Goal: Information Seeking & Learning: Find specific fact

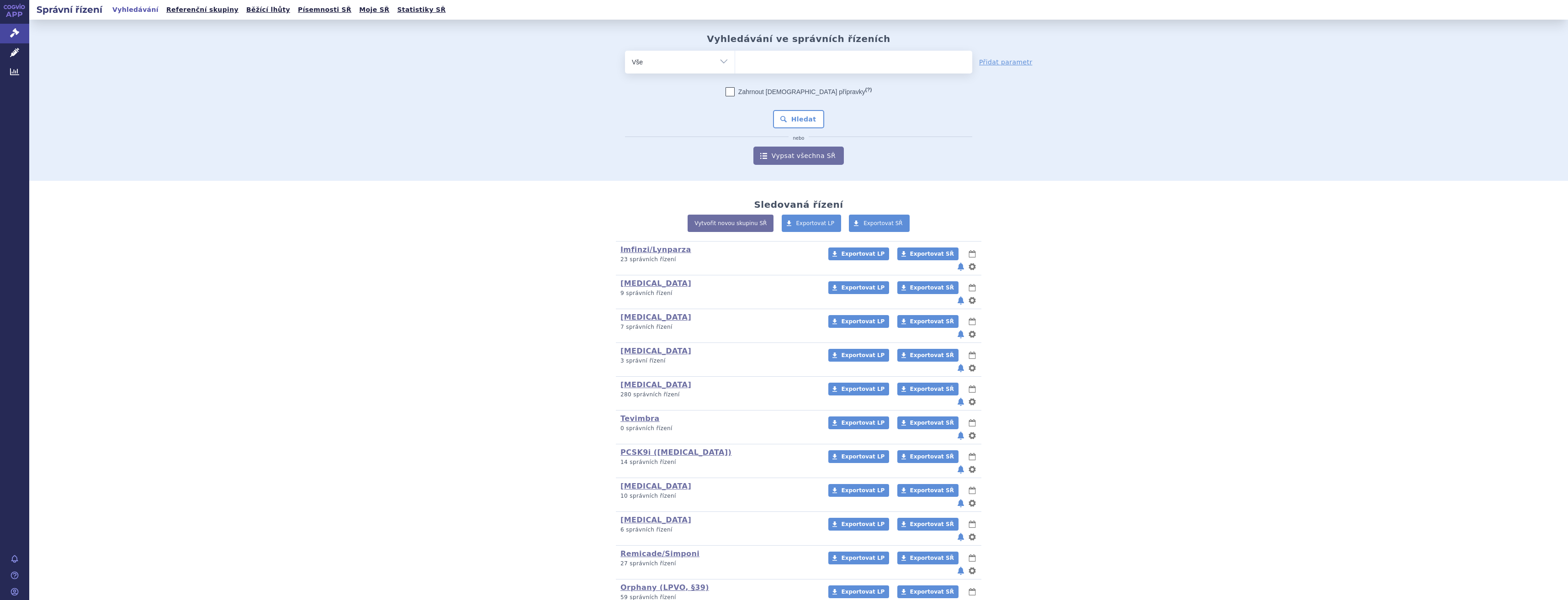
click at [765, 59] on ul at bounding box center [854, 60] width 237 height 19
click at [735, 59] on select at bounding box center [735, 62] width 1 height 23
click at [19, 54] on icon at bounding box center [15, 52] width 9 height 9
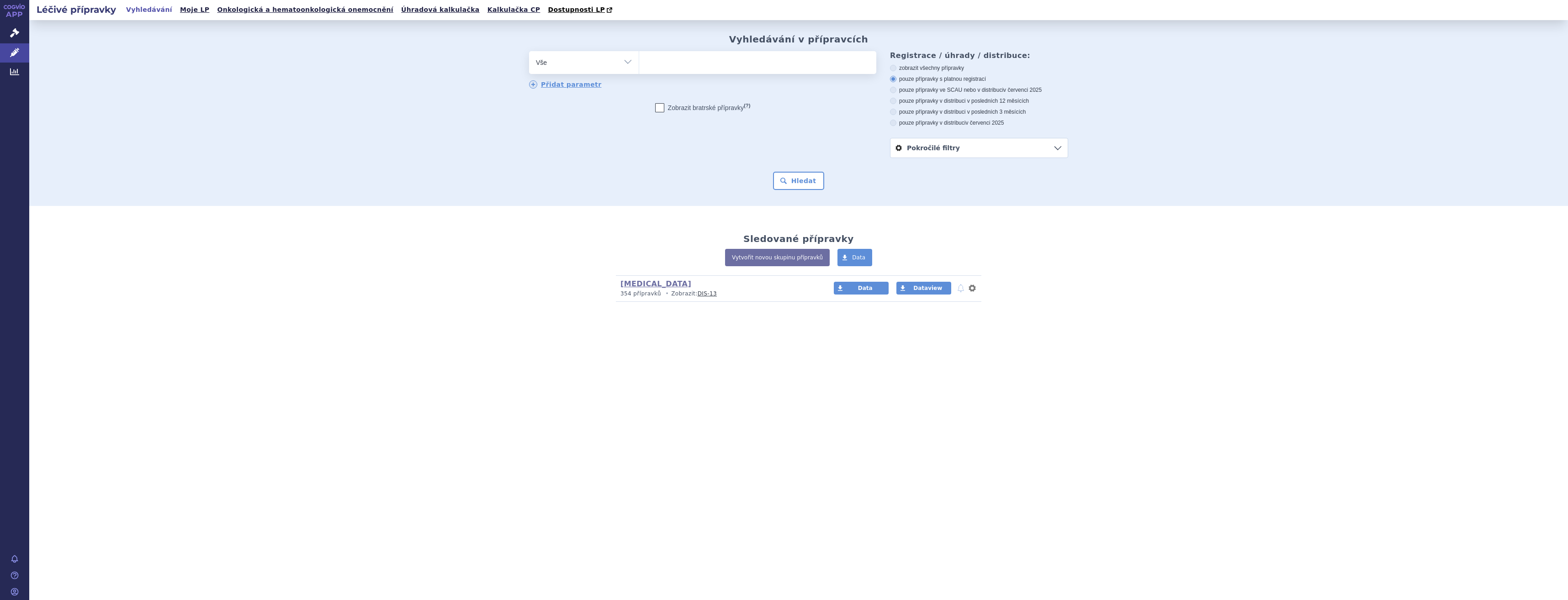
click at [723, 62] on ul at bounding box center [758, 61] width 237 height 19
click at [639, 62] on select at bounding box center [639, 62] width 1 height 23
type input "ke"
type input "keyt"
type input "keytf"
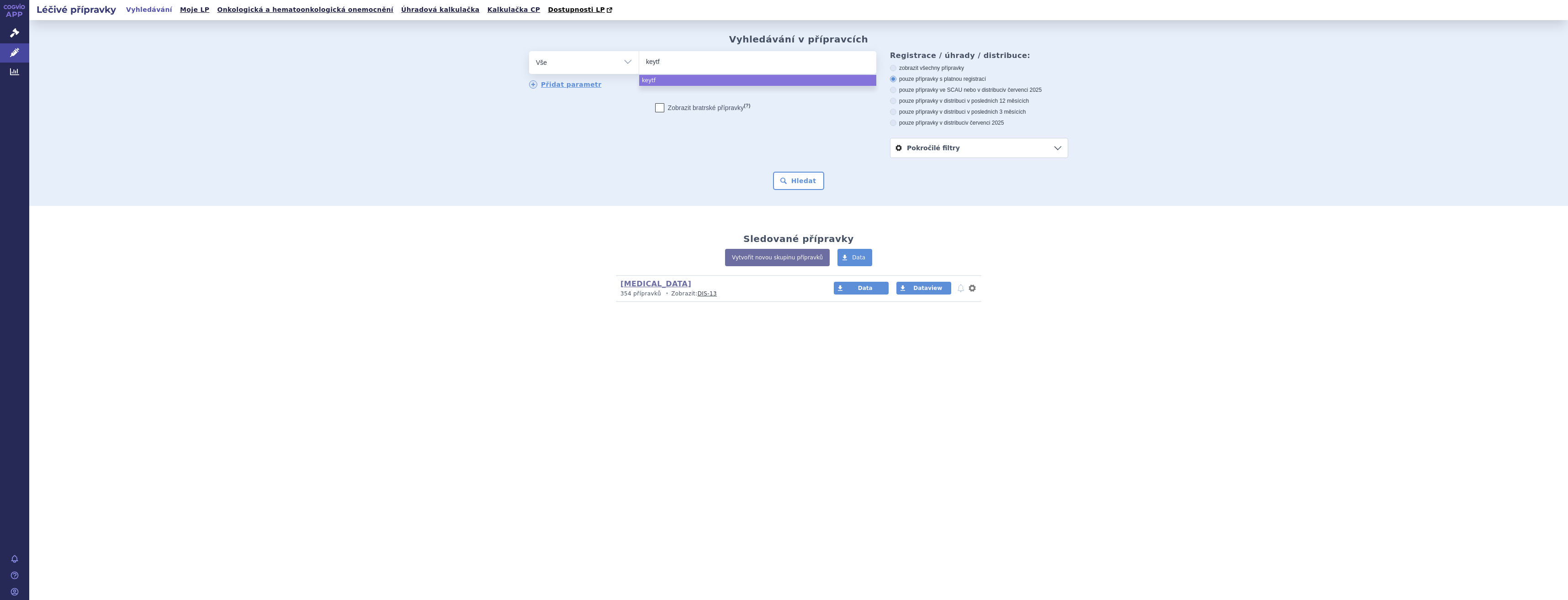
type input "keytfu"
type input "keytf"
type input "keytr"
type input "keytrud"
type input "keytruda"
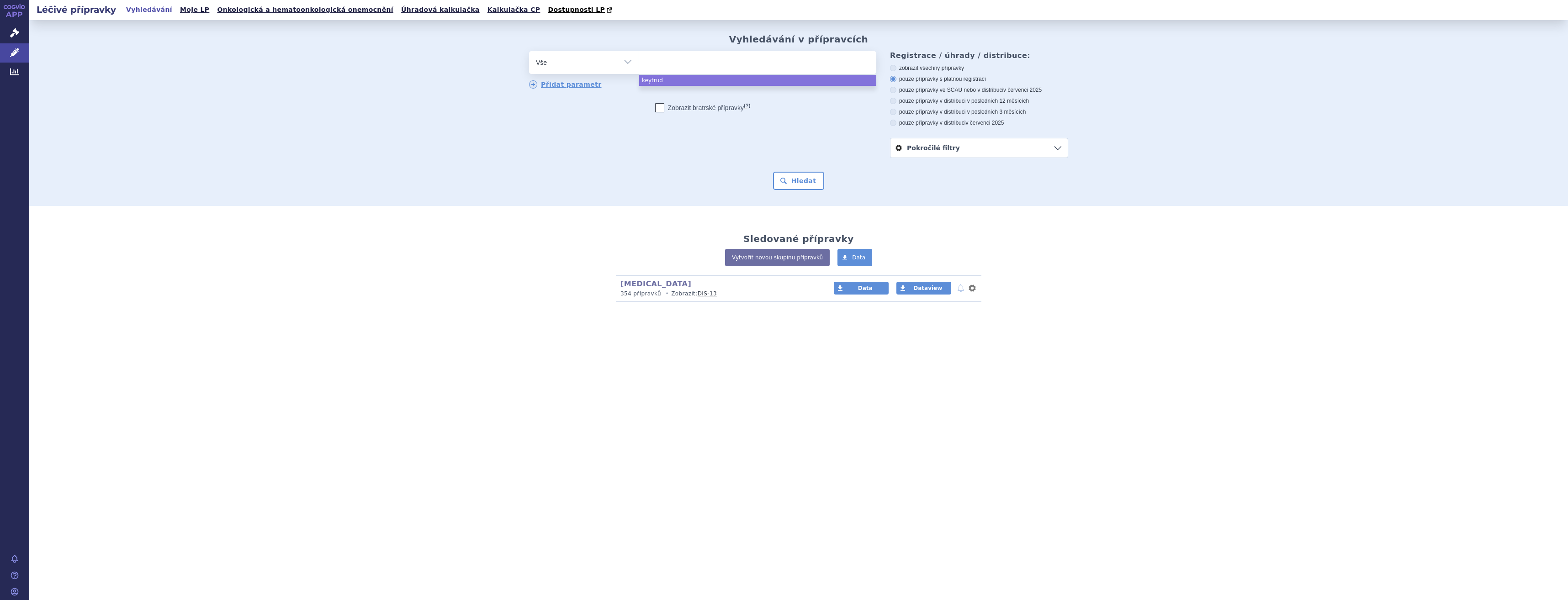
select select "keytruda"
click at [799, 187] on button "Hledat" at bounding box center [799, 181] width 52 height 18
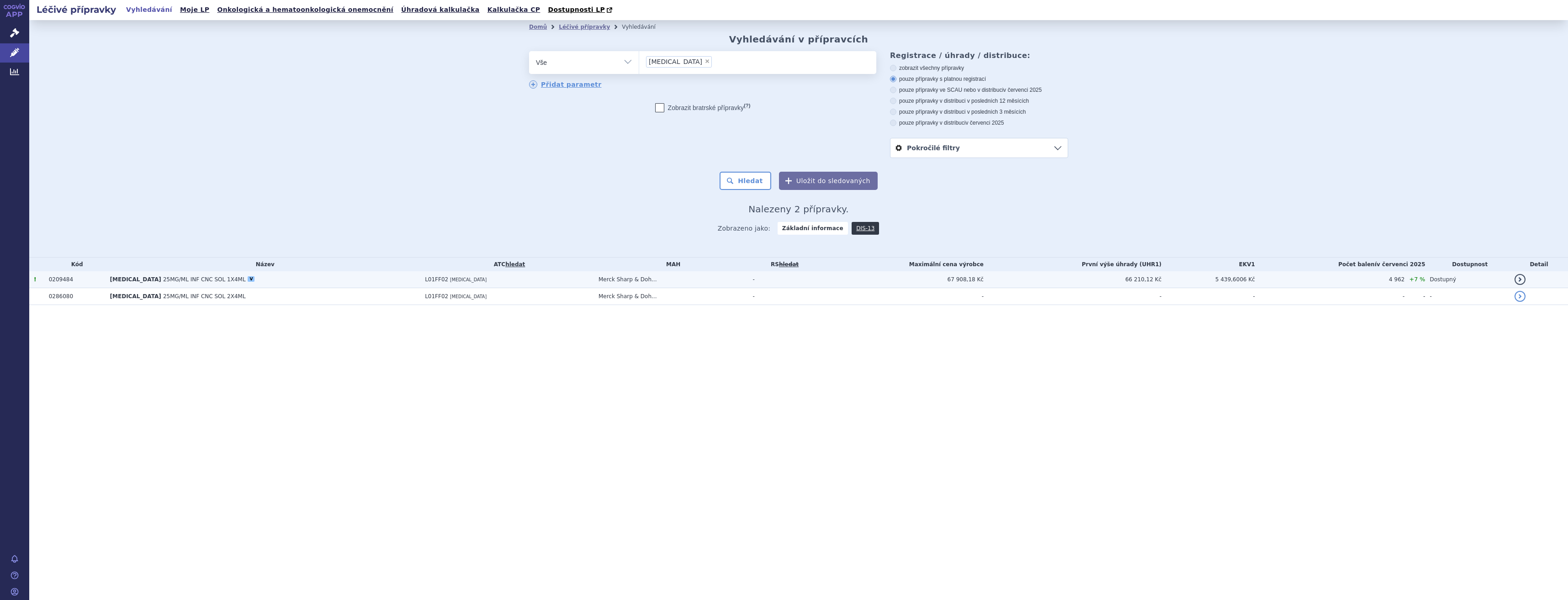
click at [251, 284] on td "KEYTRUDA 25MG/ML INF CNC SOL 1X4ML V" at bounding box center [263, 280] width 315 height 17
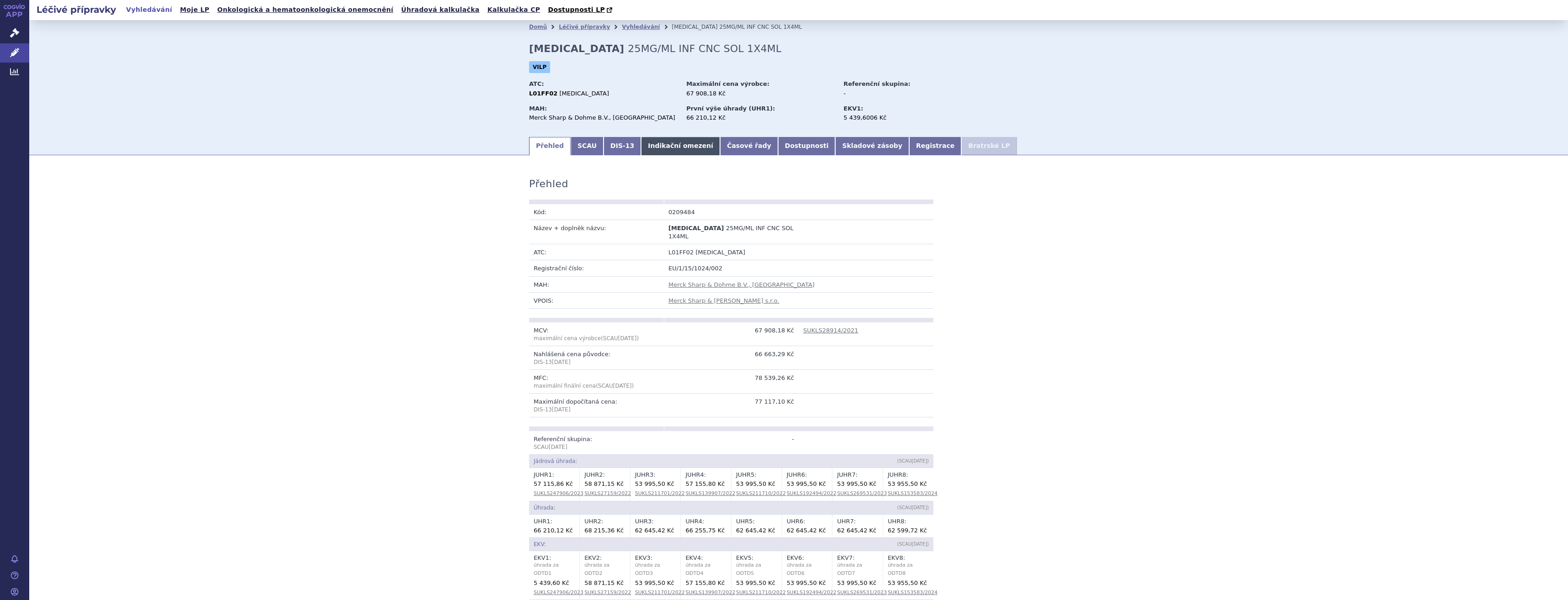
click at [651, 144] on link "Indikační omezení" at bounding box center [681, 146] width 79 height 18
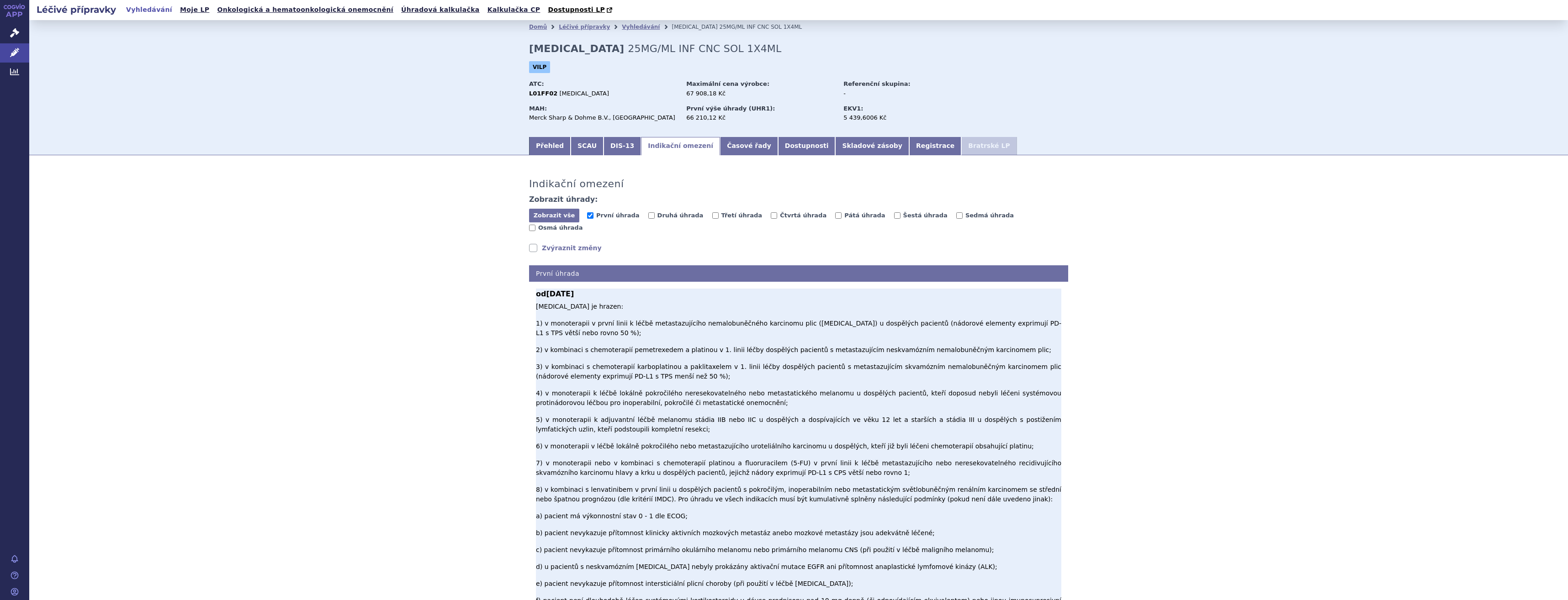
scroll to position [259, 0]
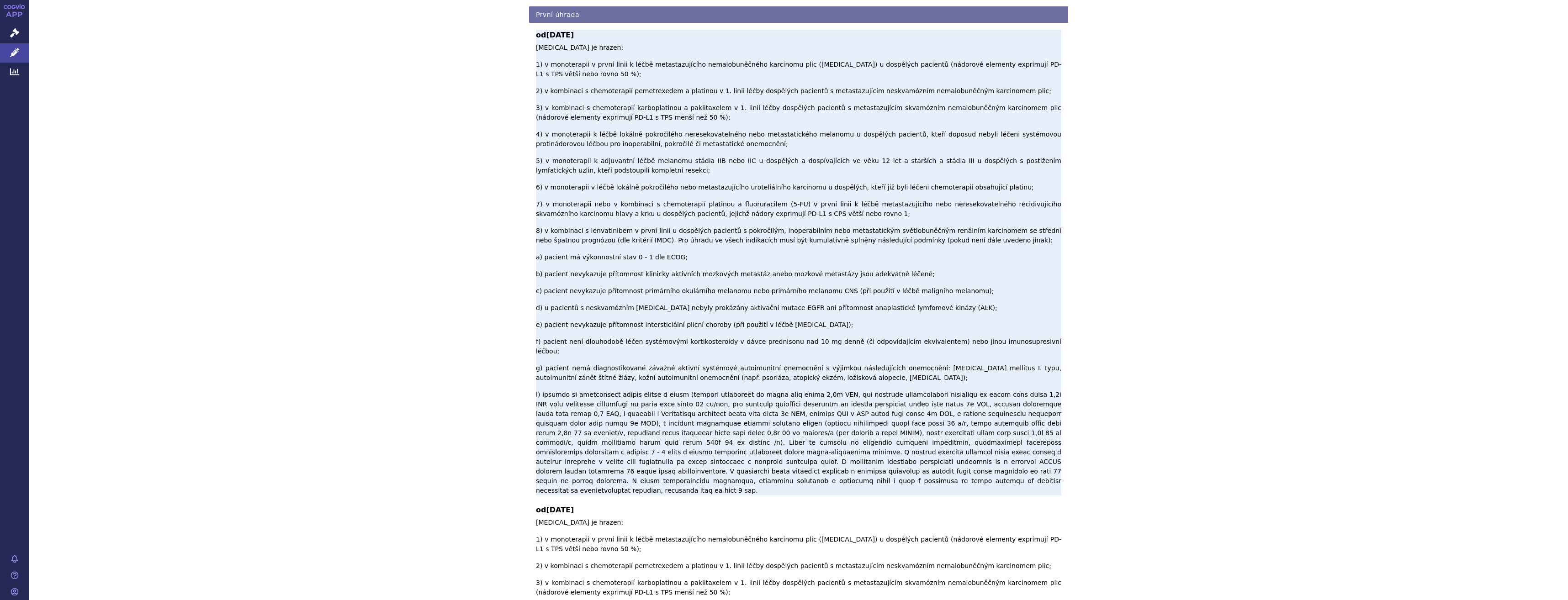
click at [651, 237] on p "Pembrolizumab je hrazen: 1) v monoterapii v první linii k léčbě metastazujícího…" at bounding box center [798, 270] width 525 height 453
click at [606, 94] on p "Pembrolizumab je hrazen: 1) v monoterapii v první linii k léčbě metastazujícího…" at bounding box center [798, 270] width 525 height 453
click at [606, 123] on p "Pembrolizumab je hrazen: 1) v monoterapii v první linii k léčbě metastazujícího…" at bounding box center [798, 270] width 525 height 453
click at [590, 60] on p "Pembrolizumab je hrazen: 1) v monoterapii v první linii k léčbě metastazujícího…" at bounding box center [798, 270] width 525 height 453
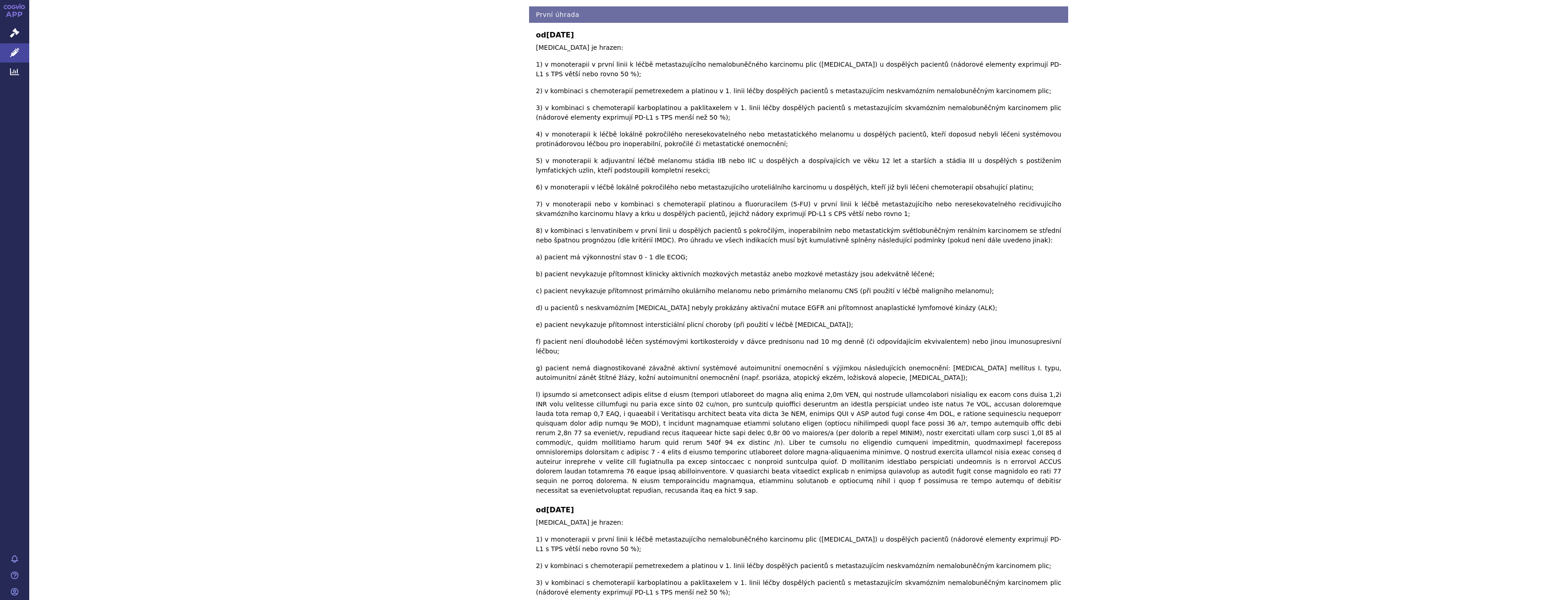
scroll to position [0, 0]
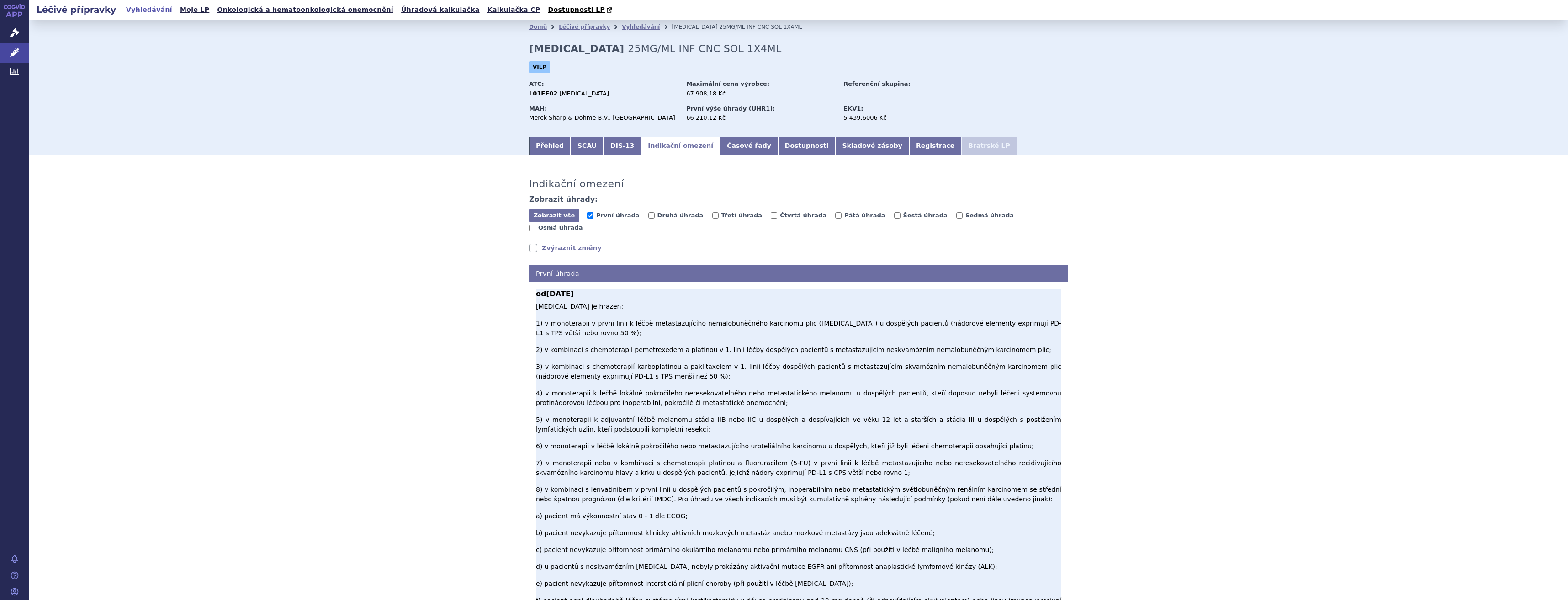
click at [609, 383] on p "Pembrolizumab je hrazen: 1) v monoterapii v první linii k léčbě metastazujícího…" at bounding box center [798, 528] width 525 height 453
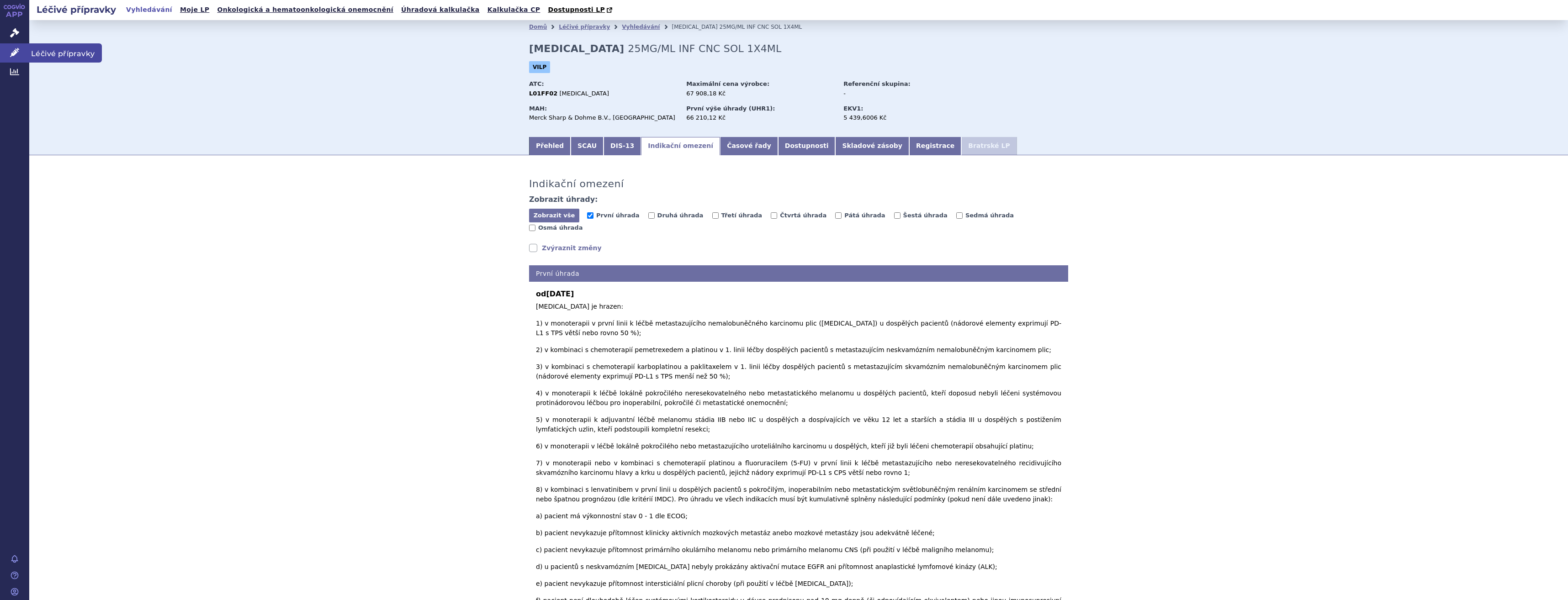
click at [12, 60] on link "Léčivé přípravky" at bounding box center [15, 53] width 29 height 19
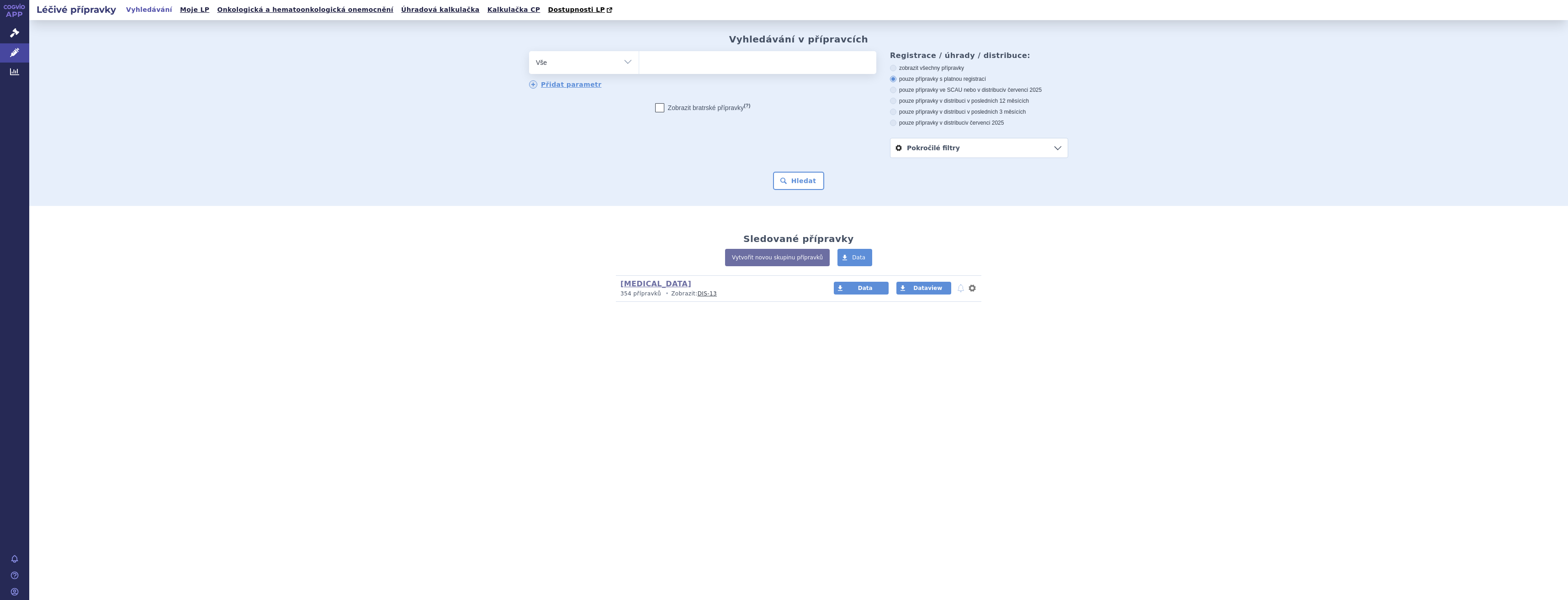
click at [723, 51] on div "Vyhledávání v přípravcích odstranit Vše Přípravek/SUKL kód MAH VPOIS" at bounding box center [799, 112] width 576 height 156
click at [702, 54] on ul at bounding box center [758, 61] width 237 height 19
click at [639, 54] on select at bounding box center [639, 62] width 1 height 23
type input "opd"
type input "opdi"
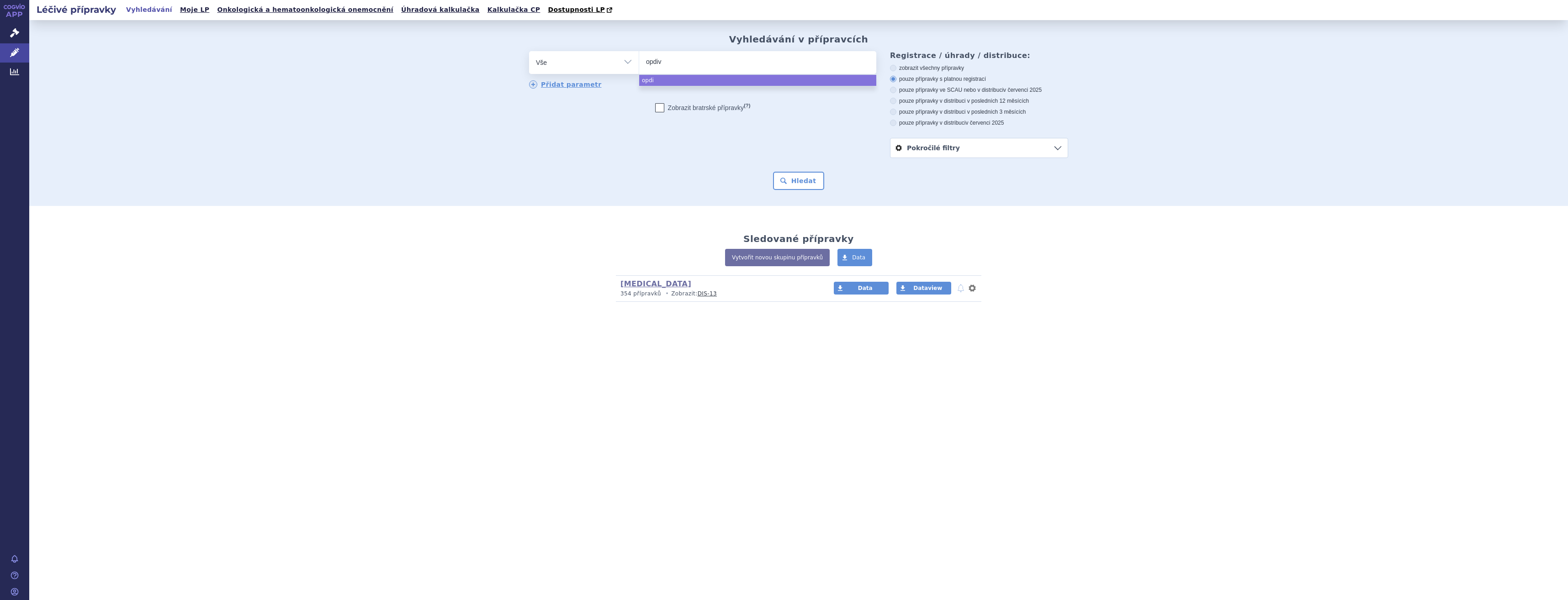
type input "[MEDICAL_DATA]"
select select "[MEDICAL_DATA]"
click at [800, 187] on button "Hledat" at bounding box center [799, 181] width 52 height 18
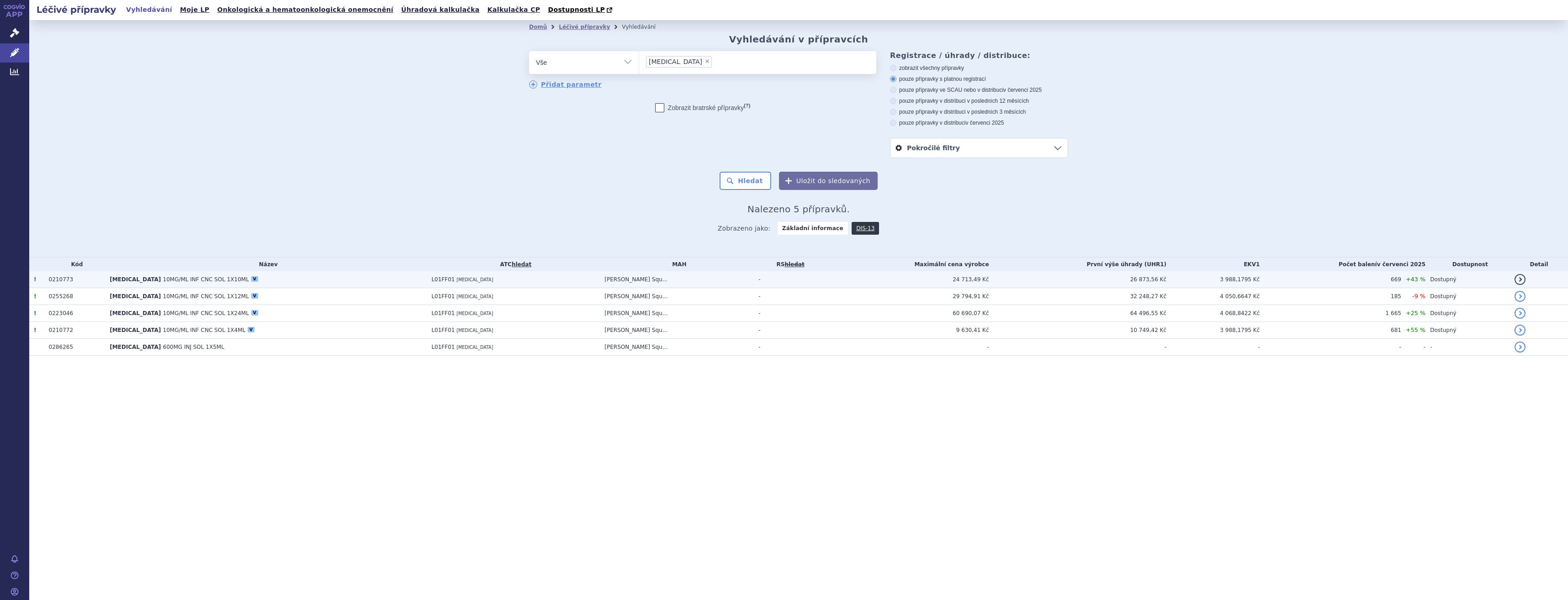
click at [360, 281] on td "[MEDICAL_DATA] 10MG/ML INF CNC SOL 1X10ML V" at bounding box center [266, 280] width 321 height 17
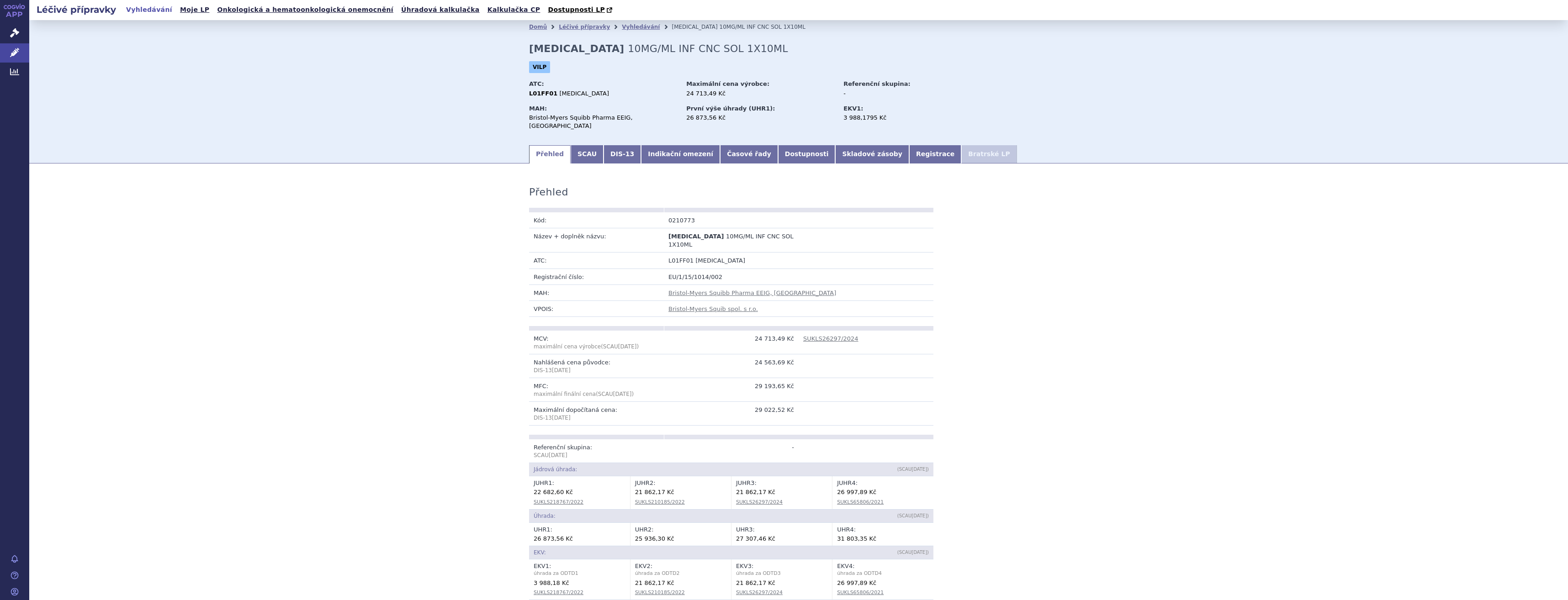
click at [663, 156] on section "Domů Léčivé přípravky Vyhledávání OPDIVO 10MG/ML INF CNC SOL 1X10ML OPDIVO 10MG…" at bounding box center [799, 611] width 1539 height 1182
click at [665, 155] on link "Indikační omezení" at bounding box center [681, 155] width 79 height 18
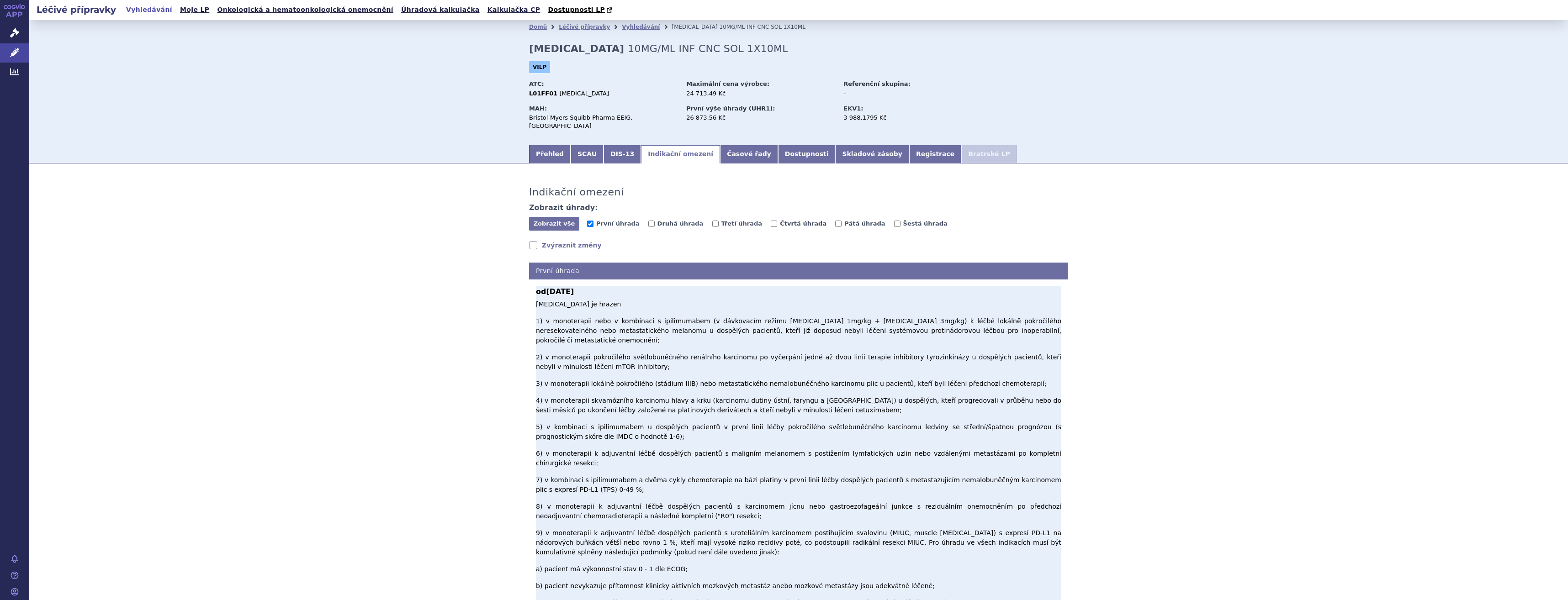
drag, startPoint x: 751, startPoint y: 387, endPoint x: 755, endPoint y: 395, distance: 8.9
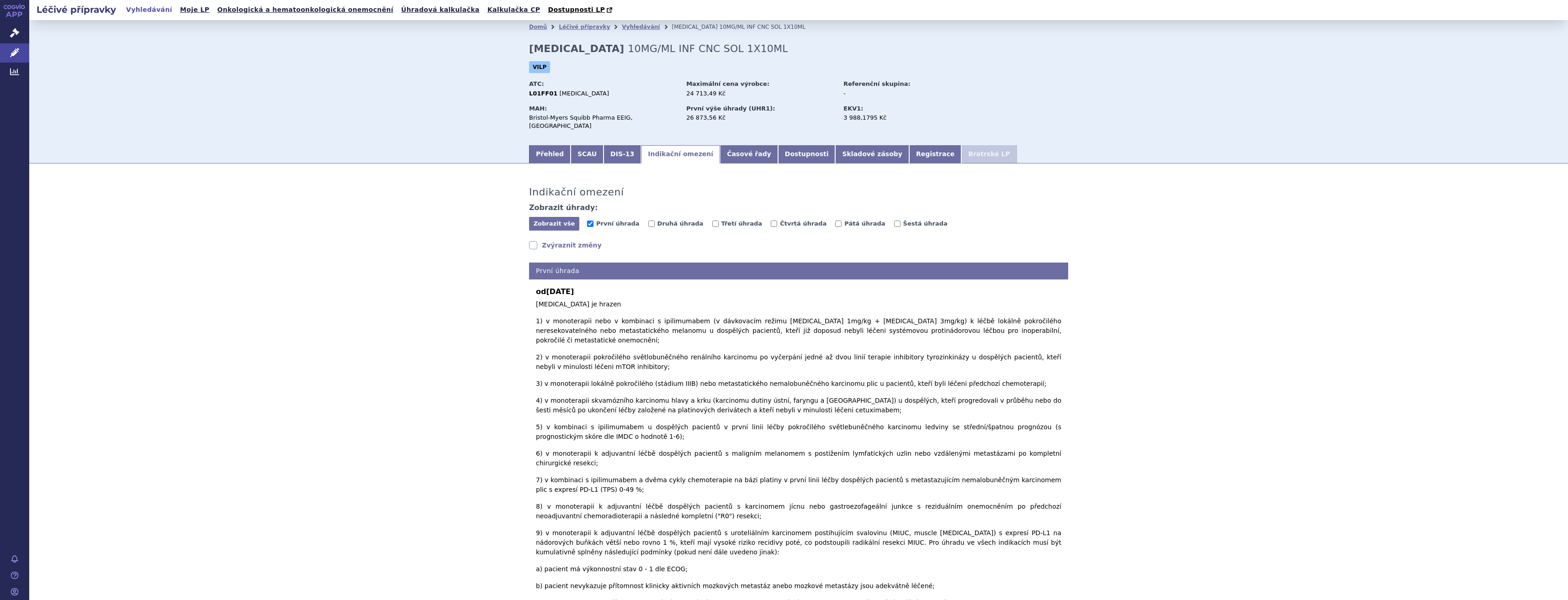
click at [580, 241] on link "Zvýraznit změny" at bounding box center [565, 245] width 72 height 9
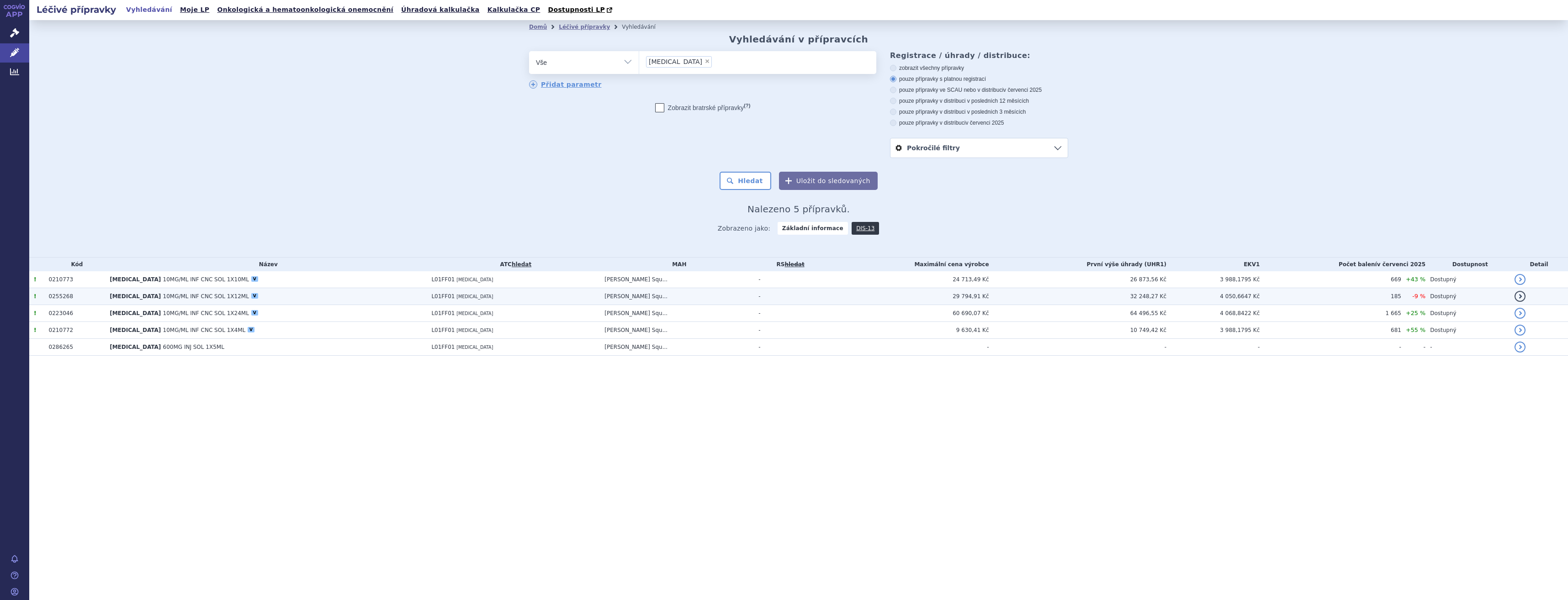
click at [307, 299] on td "[MEDICAL_DATA] 10MG/ML INF CNC SOL 1X12ML V" at bounding box center [266, 297] width 321 height 17
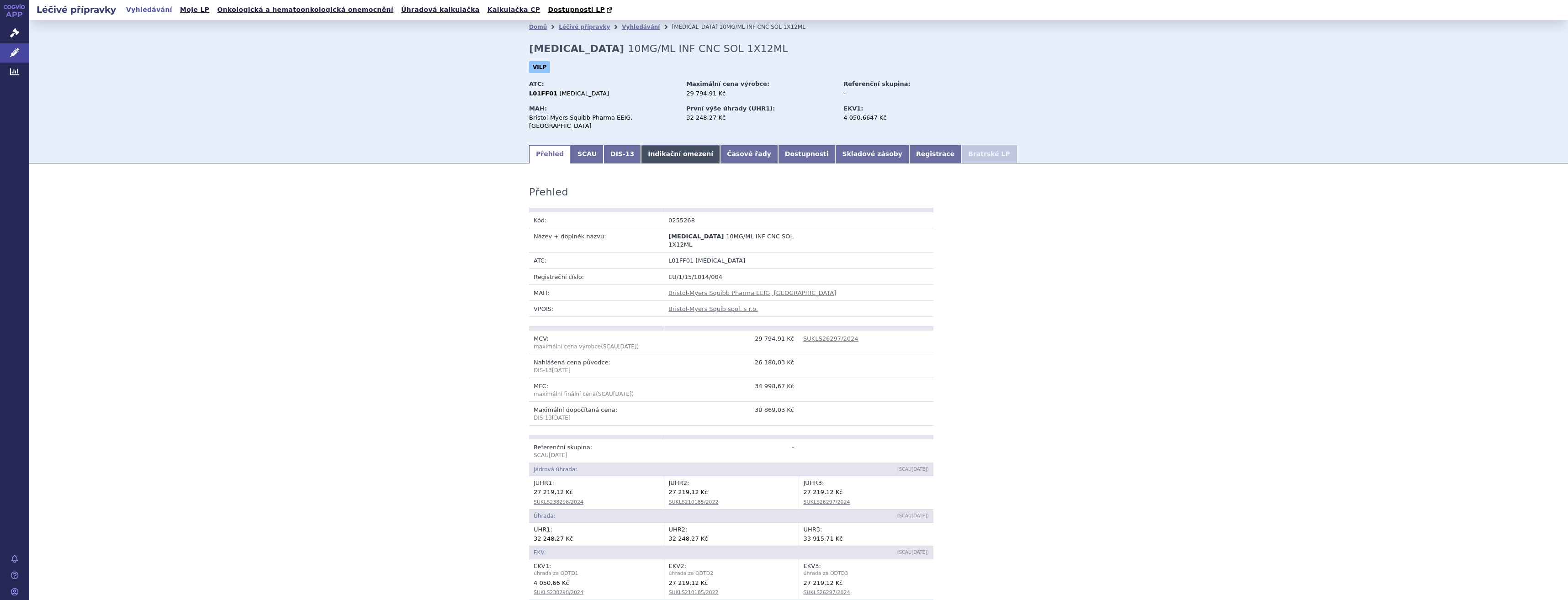
click at [673, 145] on link "Indikační omezení" at bounding box center [681, 155] width 79 height 18
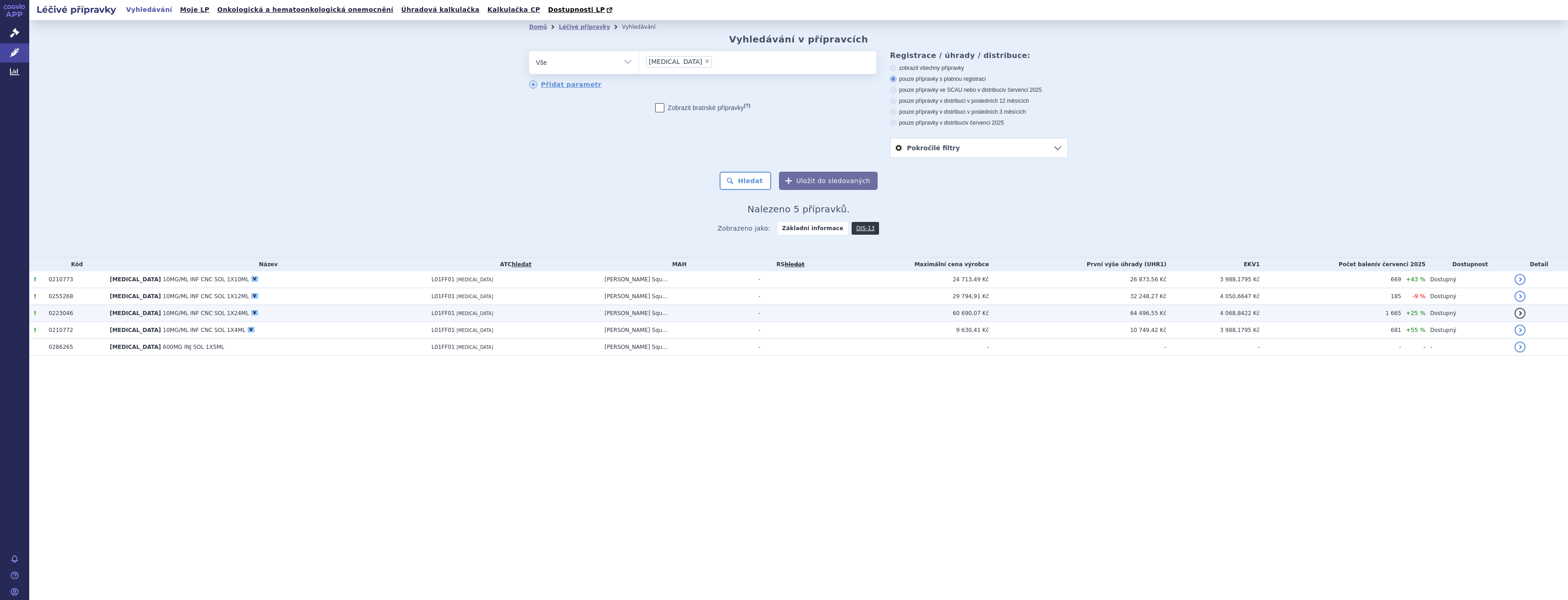
click at [371, 316] on td "[MEDICAL_DATA] 10MG/ML INF CNC SOL 1X24ML V" at bounding box center [266, 313] width 321 height 17
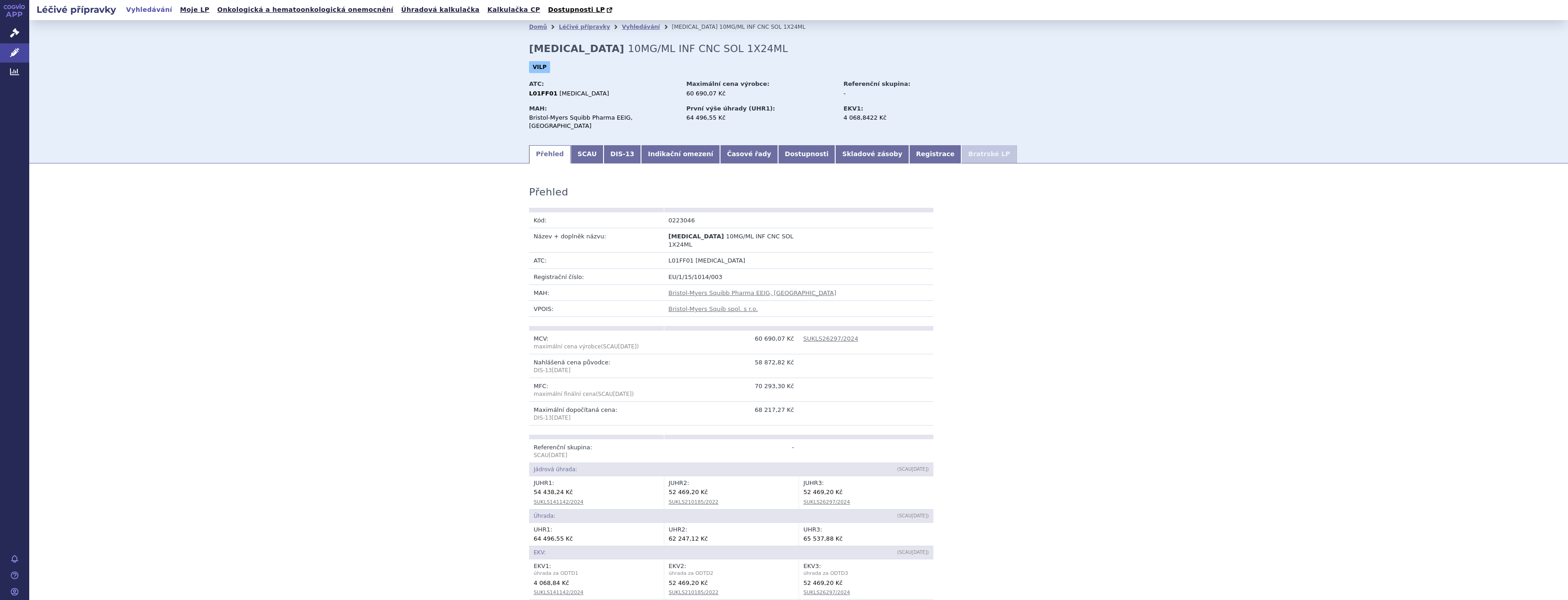
click at [679, 128] on div "Domů Léčivé přípravky Vyhledávání [MEDICAL_DATA] 10MG/ML INF CNC SOL 1X24ML [ME…" at bounding box center [799, 89] width 576 height 110
click at [664, 155] on link "Indikační omezení" at bounding box center [681, 155] width 79 height 18
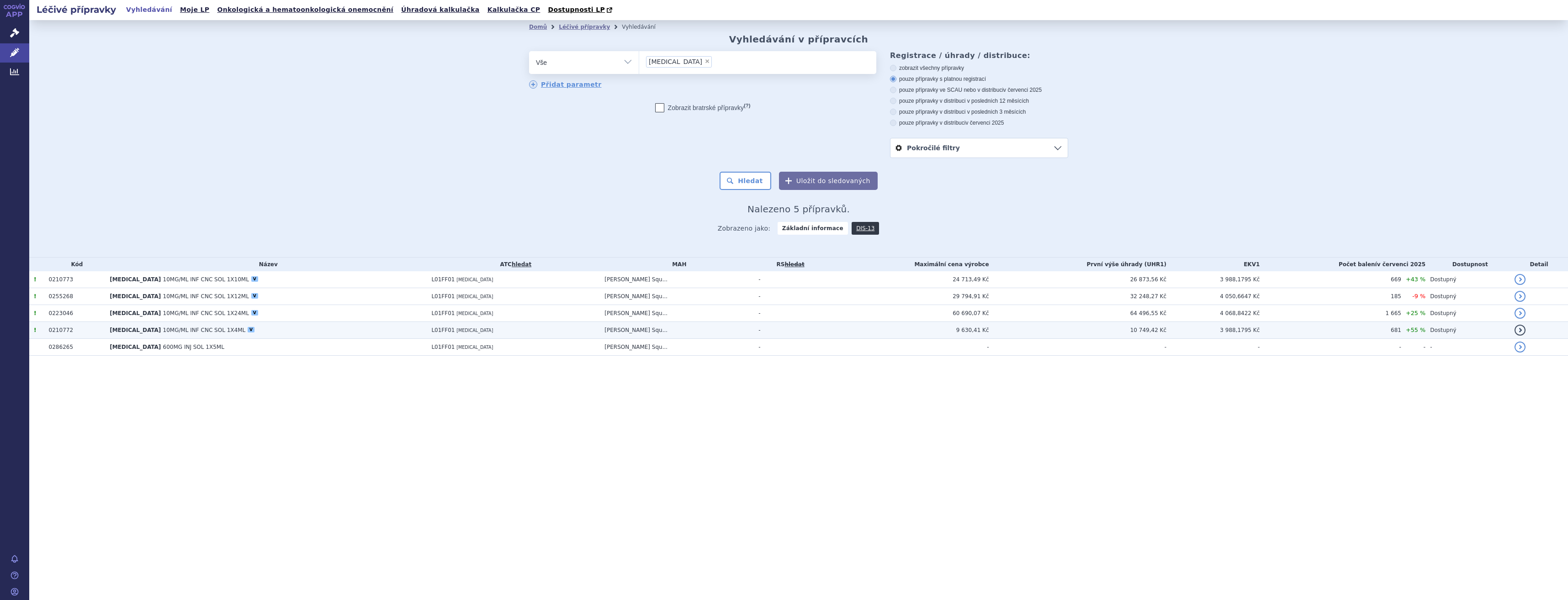
click at [305, 329] on td "OPDIVO 10MG/ML INF CNC SOL 1X4ML V" at bounding box center [266, 330] width 321 height 17
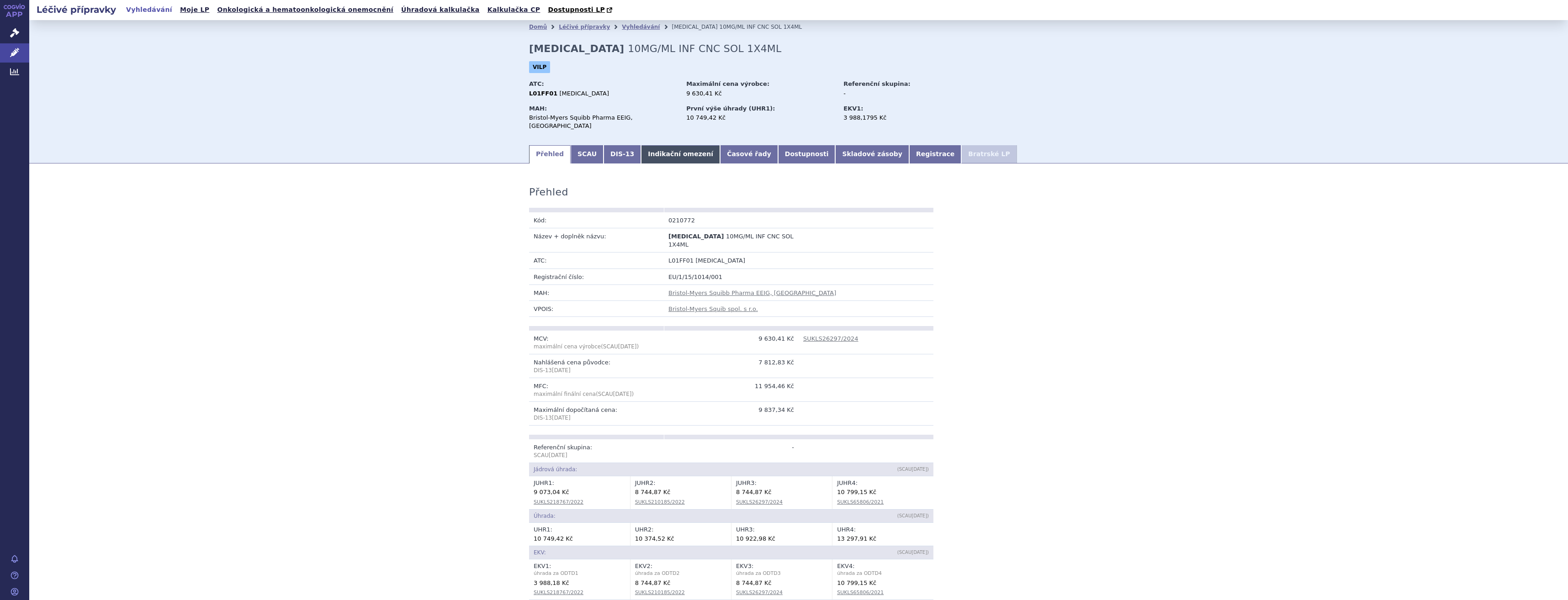
click at [641, 145] on link "Indikační omezení" at bounding box center [681, 155] width 79 height 18
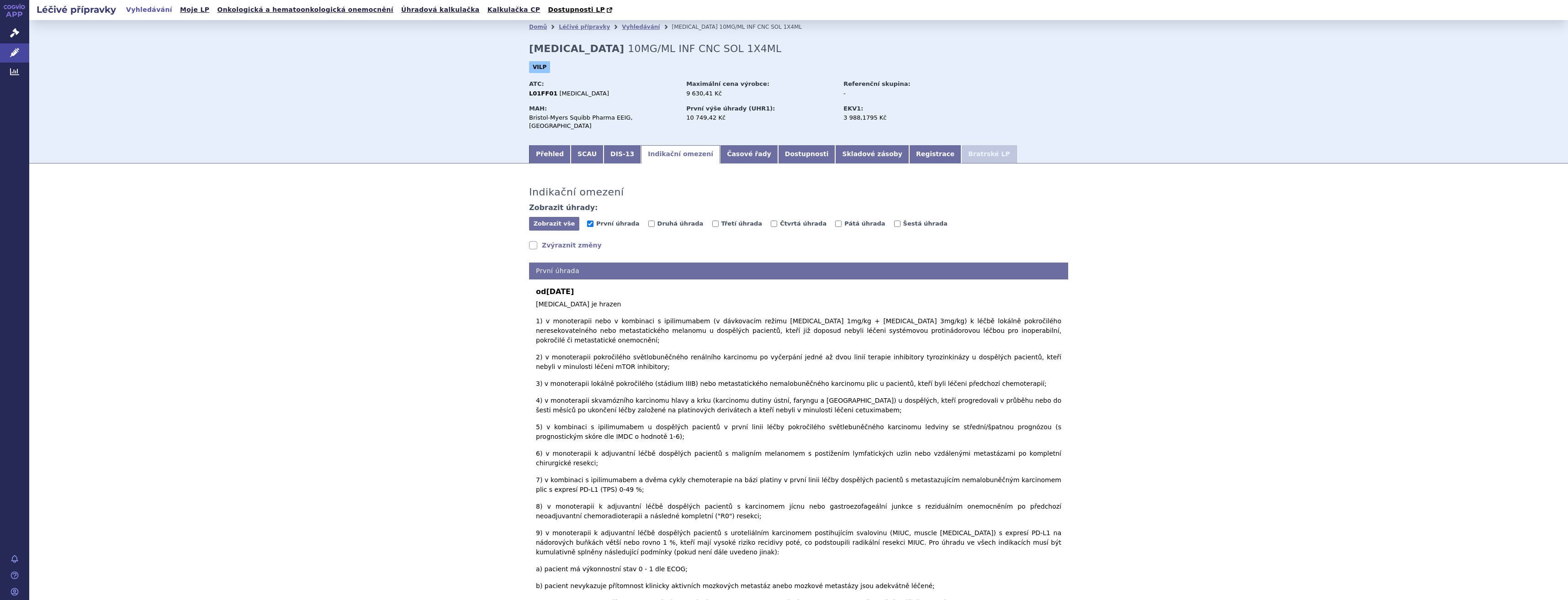
click at [564, 241] on link "Zvýraznit změny" at bounding box center [565, 245] width 72 height 9
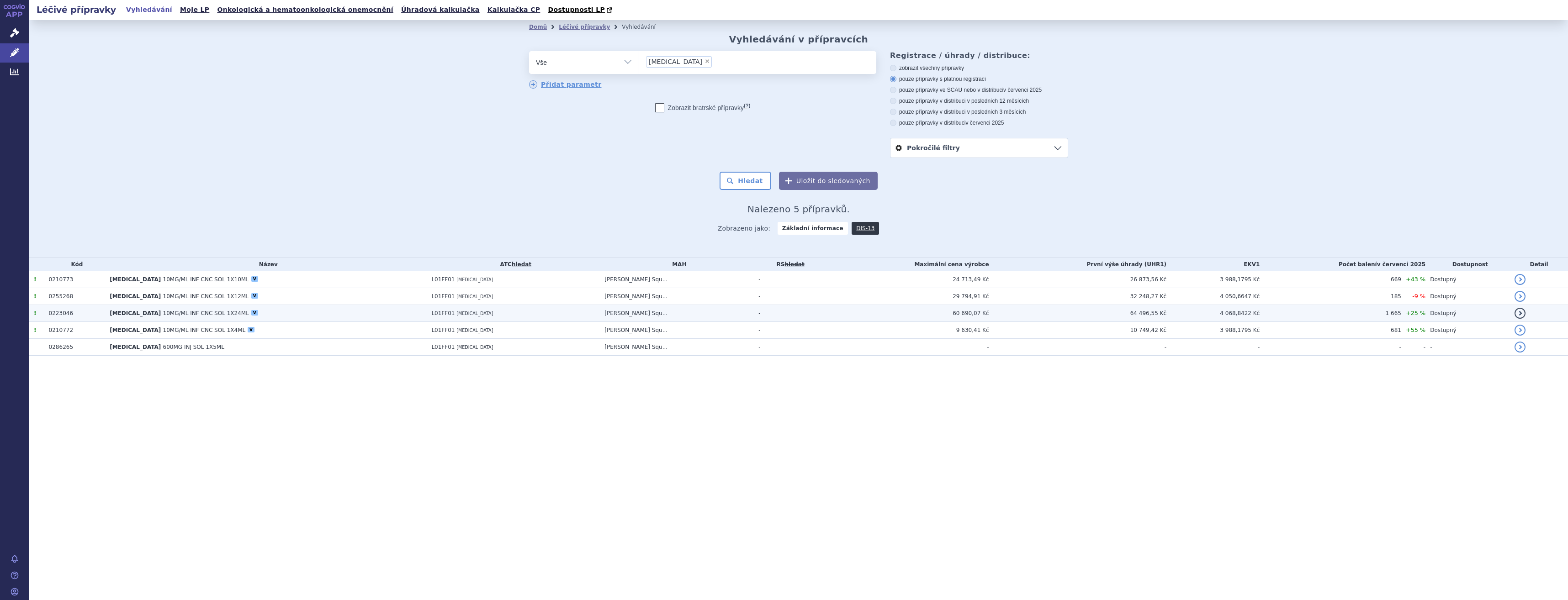
click at [555, 316] on td "L01FF01 [MEDICAL_DATA]" at bounding box center [513, 313] width 173 height 17
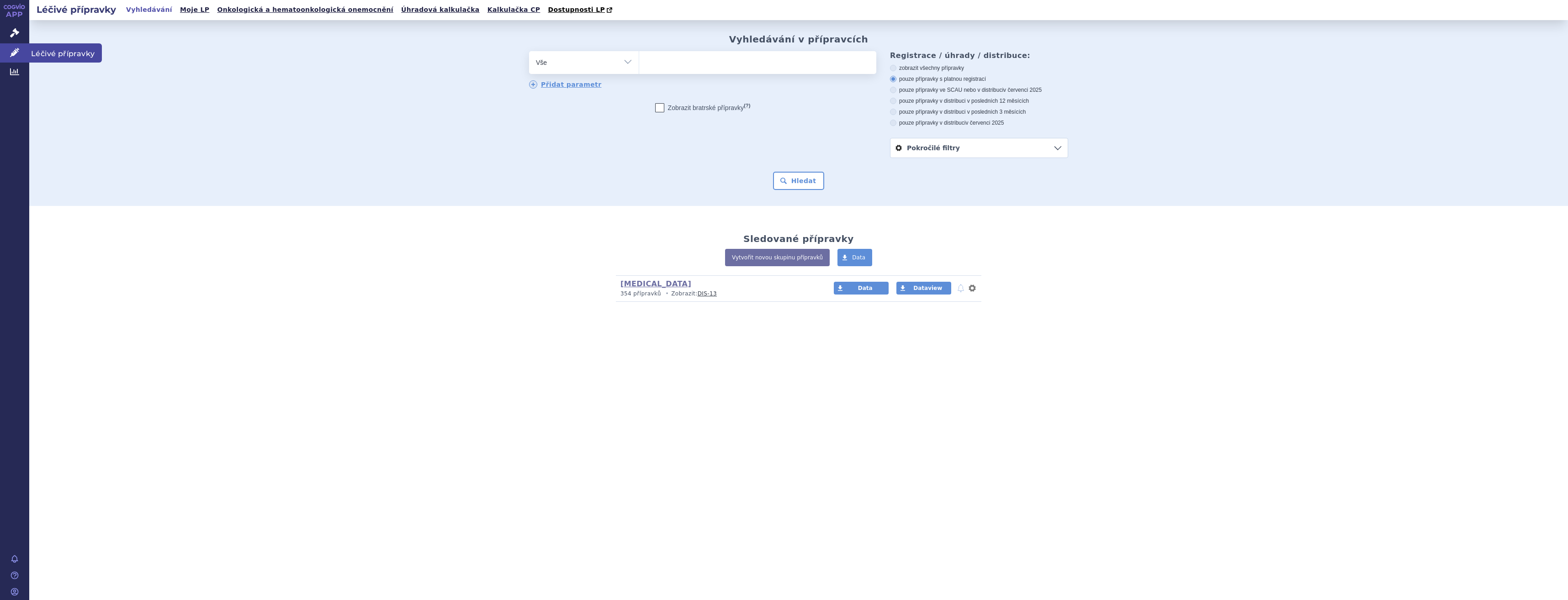
click at [8, 44] on link "Léčivé přípravky" at bounding box center [15, 53] width 29 height 19
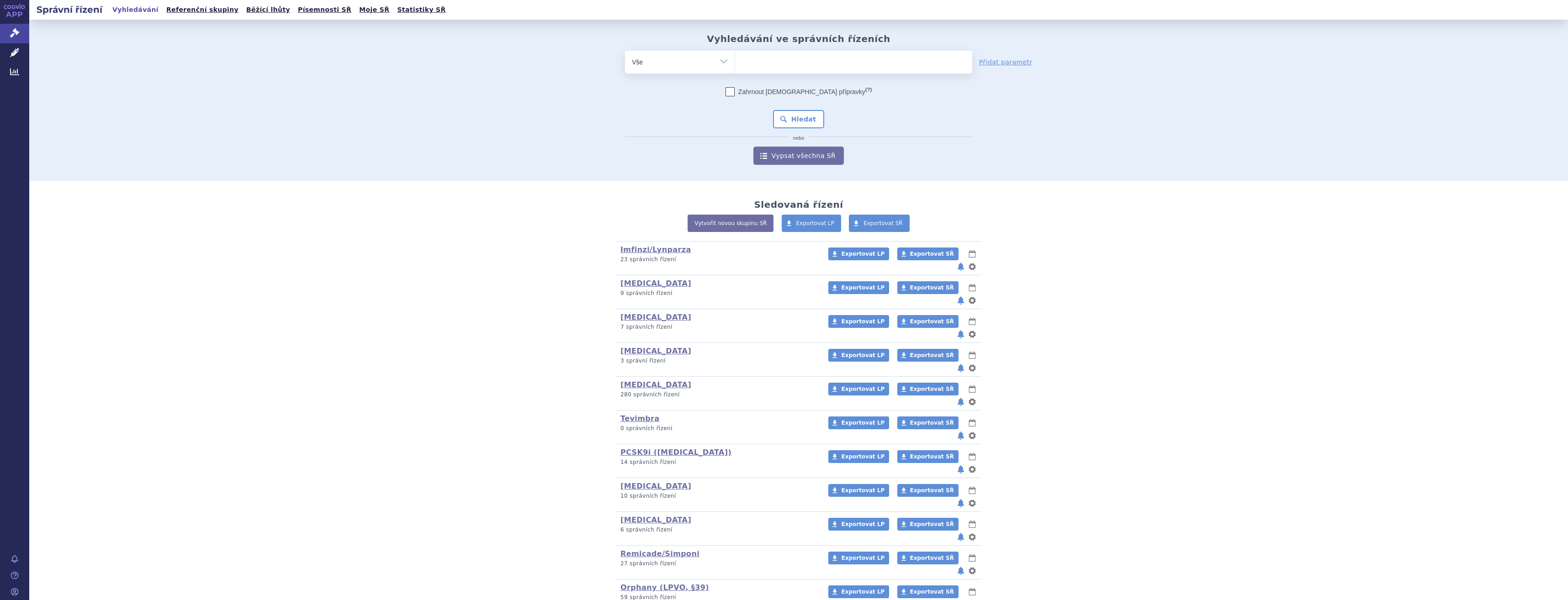
click at [866, 65] on ul at bounding box center [854, 60] width 237 height 19
click at [735, 65] on select at bounding box center [735, 62] width 1 height 23
type input "op"
type input "opd"
type input "opdiv"
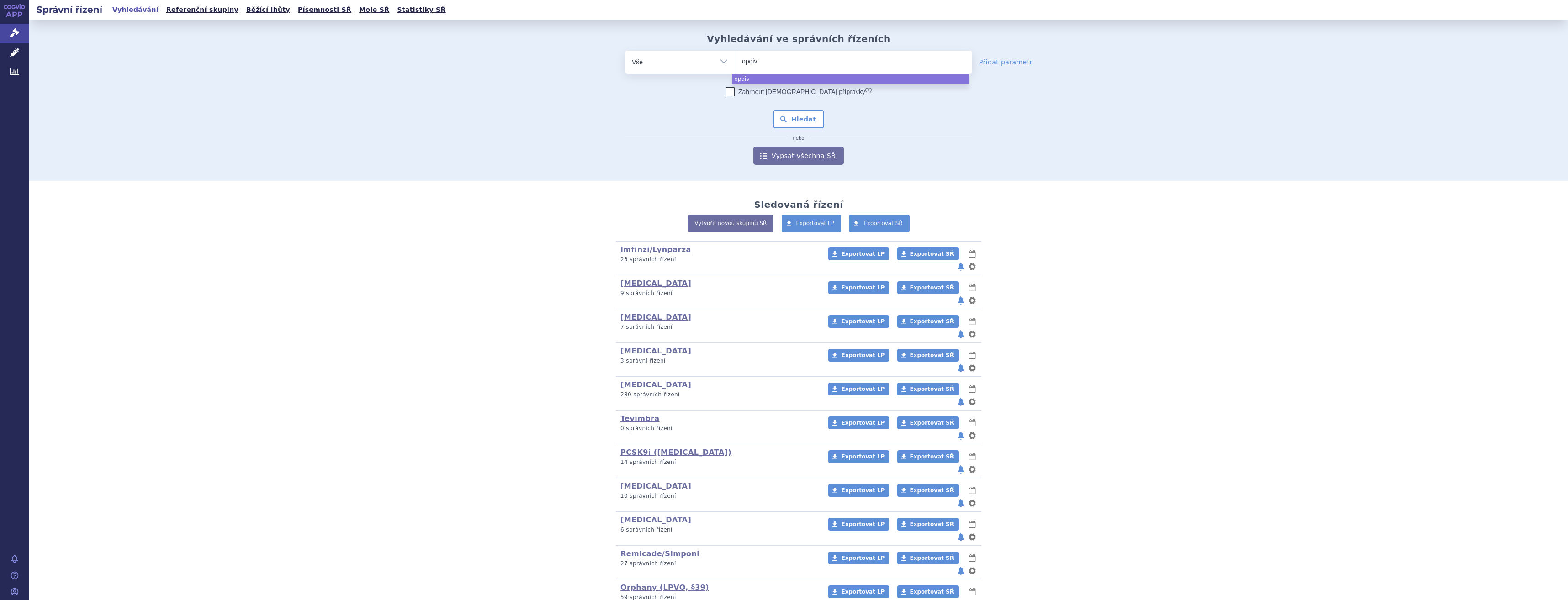
type input "[MEDICAL_DATA]"
select select "[MEDICAL_DATA]"
click at [793, 117] on button "Hledat" at bounding box center [799, 119] width 52 height 18
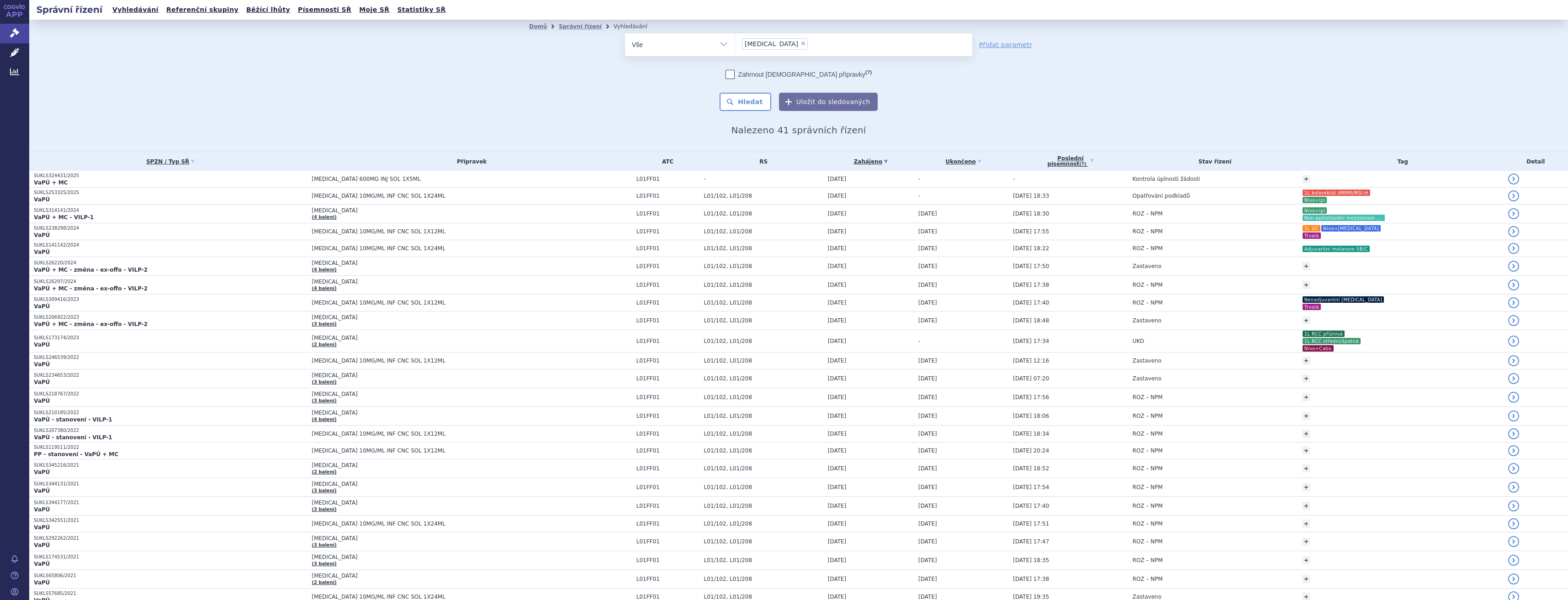
click at [825, 51] on ul "× opdivo" at bounding box center [854, 43] width 237 height 20
click at [735, 51] on select "[MEDICAL_DATA]" at bounding box center [735, 44] width 1 height 23
click at [295, 5] on link "Písemnosti SŘ" at bounding box center [324, 10] width 59 height 12
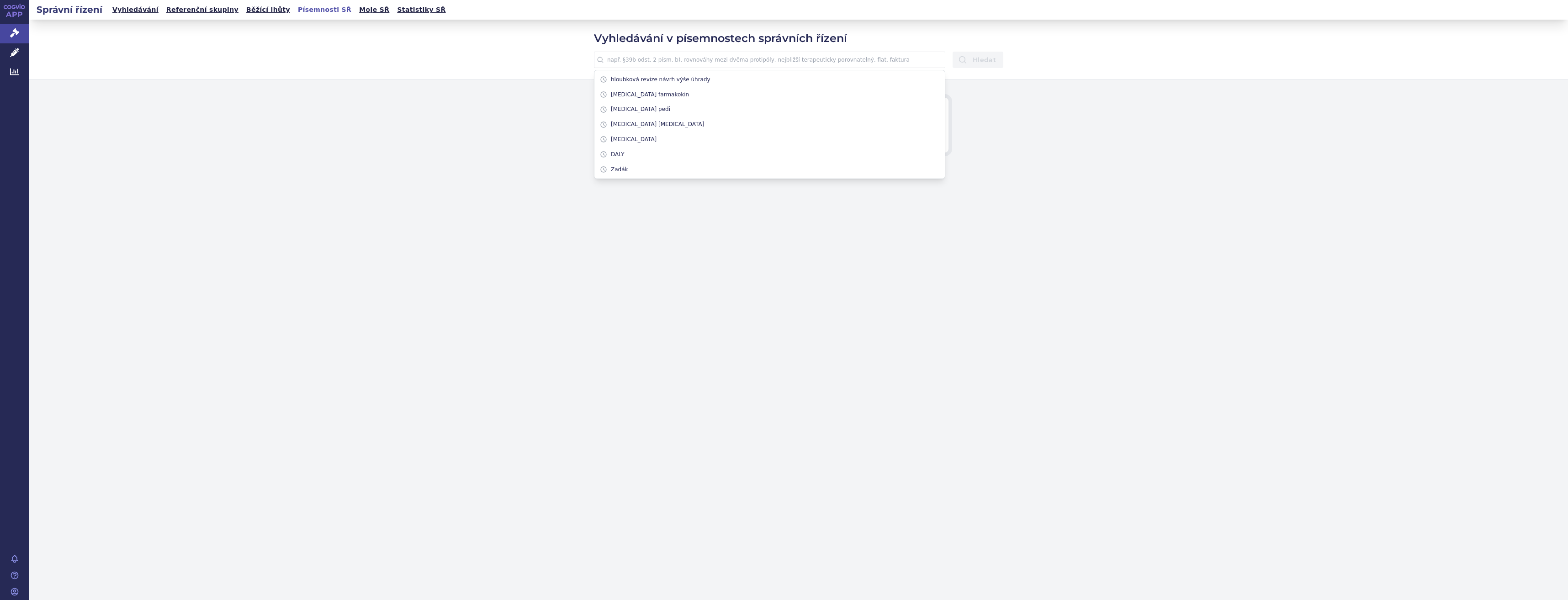
click at [710, 54] on input "text" at bounding box center [769, 60] width 351 height 16
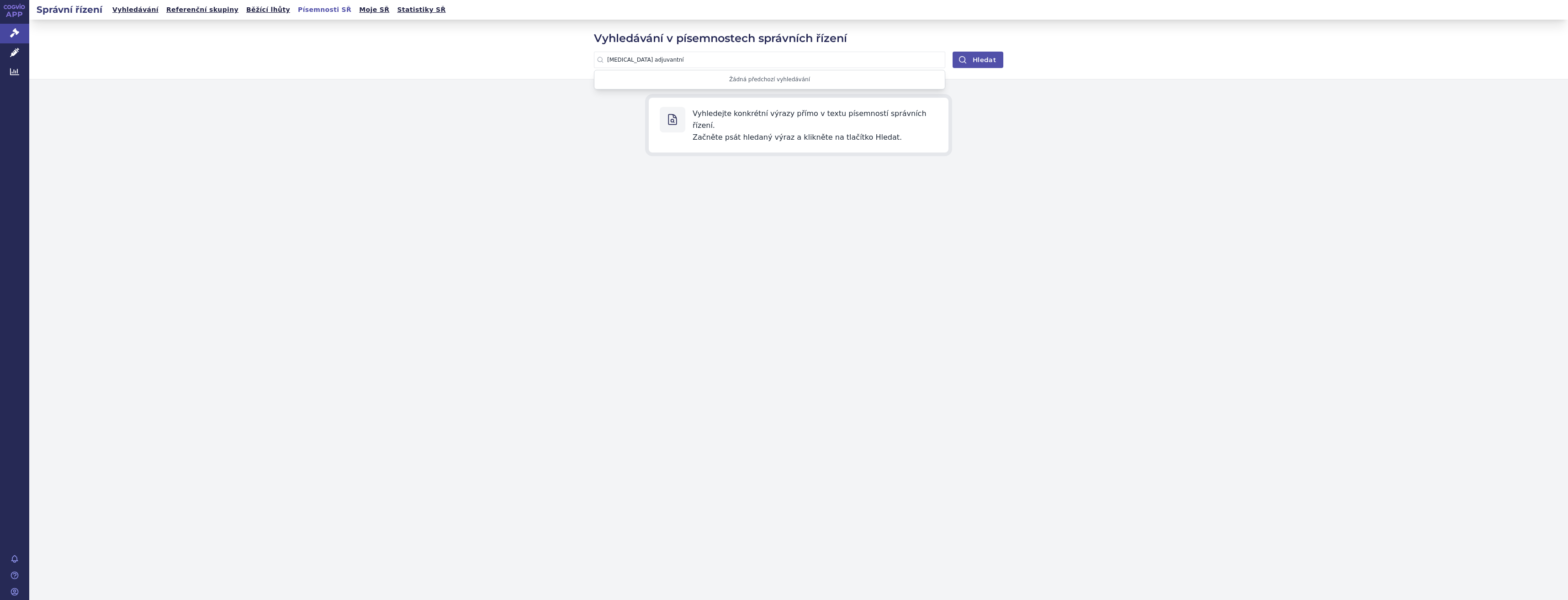
click at [993, 61] on button "Hledat" at bounding box center [978, 60] width 51 height 16
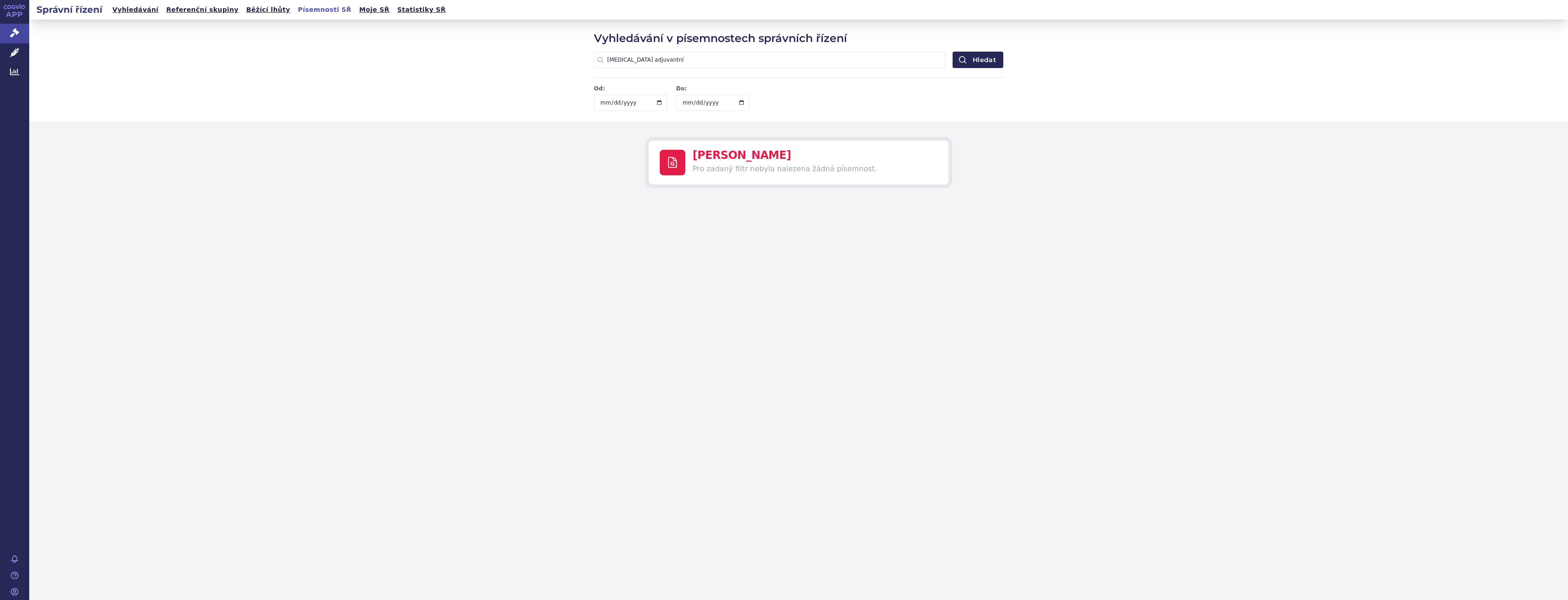
click at [645, 27] on div "Vyhledávání v písemnostech správních řízení opdivo adjuvantní Žádná předchozí v…" at bounding box center [799, 71] width 1539 height 102
click at [652, 65] on input "opdivo adjuvantní" at bounding box center [769, 60] width 351 height 16
drag, startPoint x: 652, startPoint y: 61, endPoint x: 597, endPoint y: 63, distance: 55.0
click at [597, 63] on input "opdivo adjuvantní" at bounding box center [769, 60] width 351 height 16
click at [631, 63] on input "adjuvantní" at bounding box center [769, 60] width 351 height 16
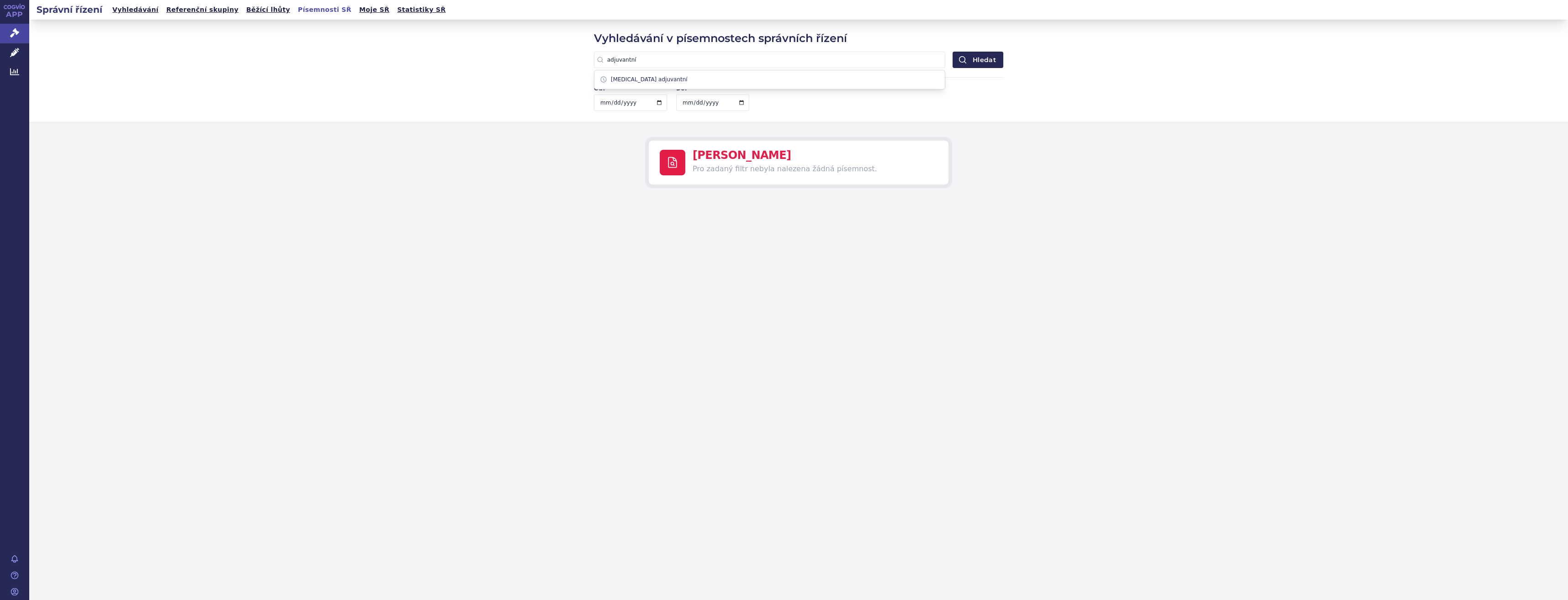
click at [631, 63] on input "adjuvantní" at bounding box center [769, 60] width 351 height 16
paste input "v monoterapii k adjuvantní léčbě dospělých pacientů s maligním melanomem s post…"
click at [976, 60] on button "Hledat" at bounding box center [978, 60] width 51 height 16
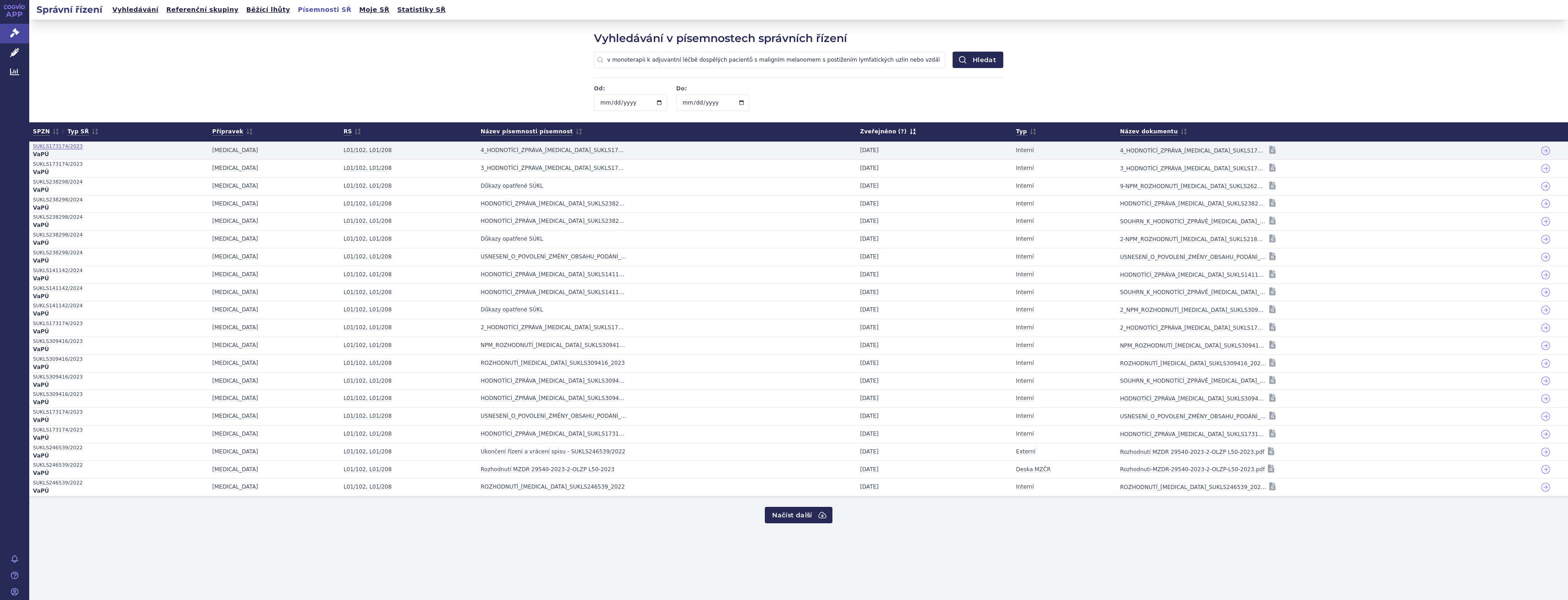
click at [65, 147] on span "SUKLS173174/2023" at bounding box center [119, 146] width 172 height 9
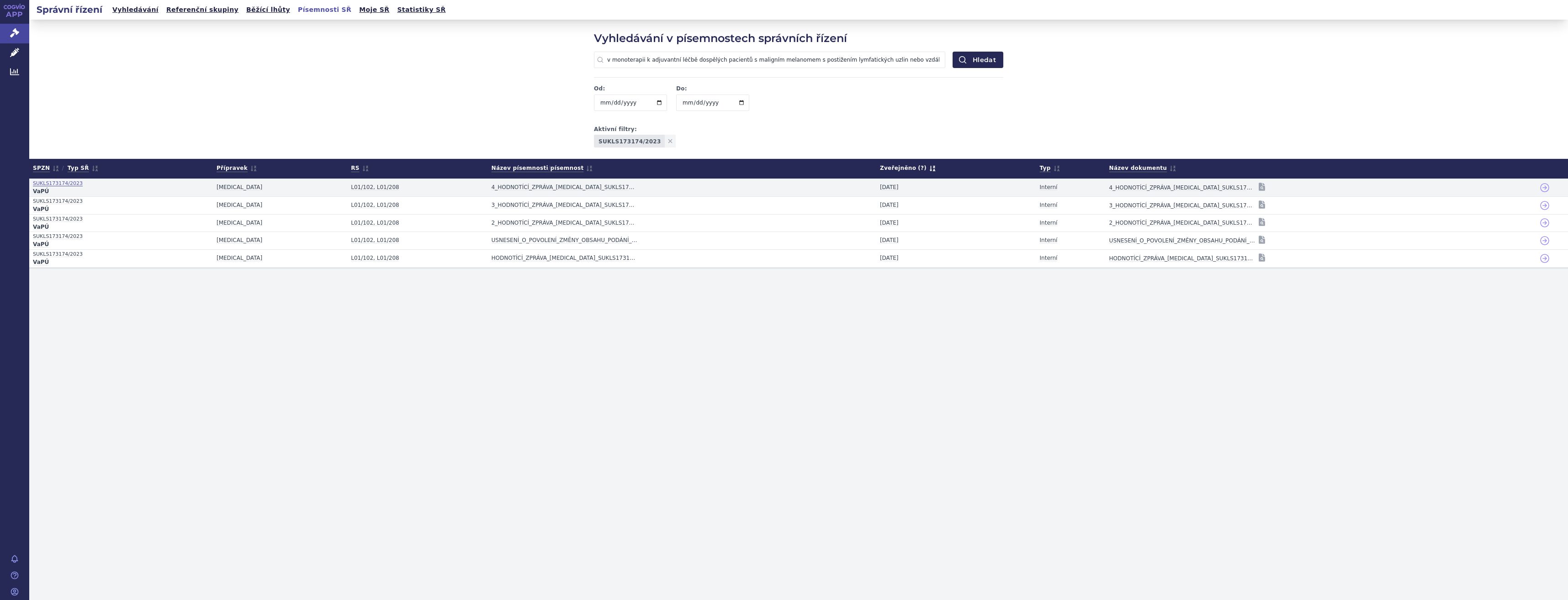
click at [144, 186] on span "SUKLS173174/2023" at bounding box center [121, 183] width 177 height 9
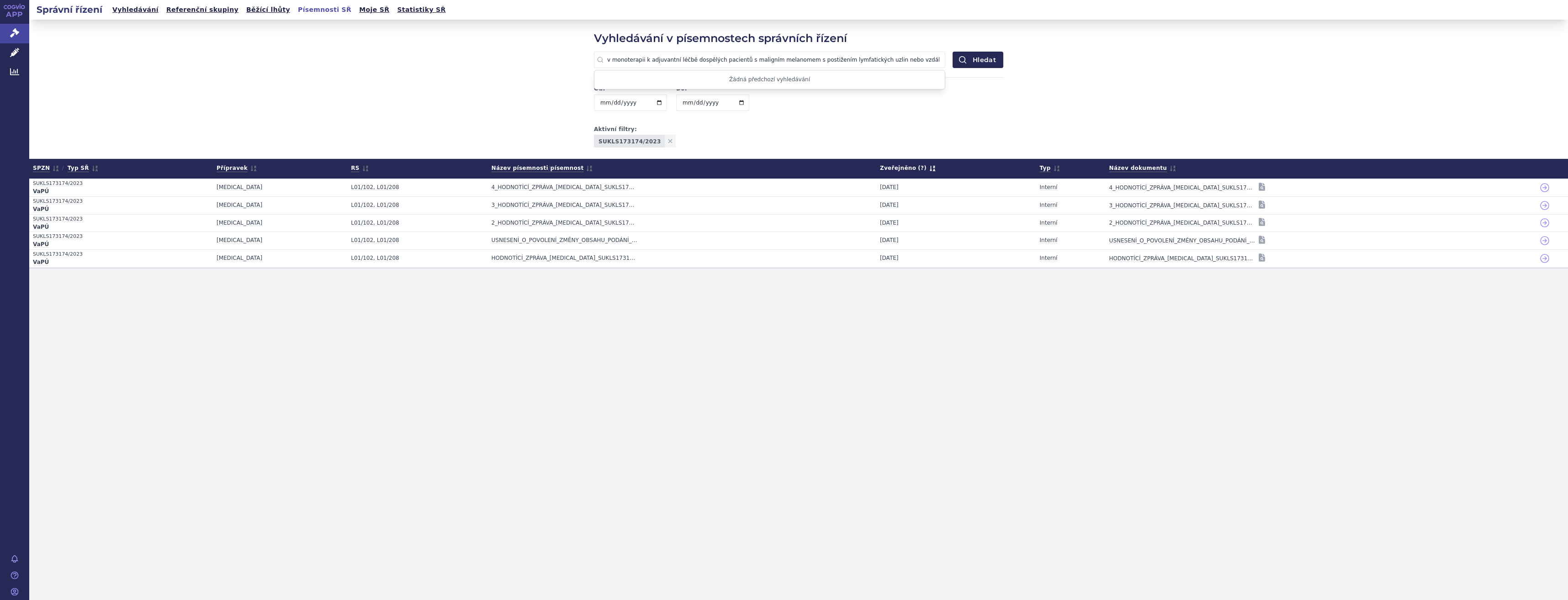
click at [649, 58] on input "v monoterapii k adjuvantní léčbě dospělých pacientů s maligním melanomem s post…" at bounding box center [769, 60] width 351 height 16
drag, startPoint x: 648, startPoint y: 58, endPoint x: 579, endPoint y: 54, distance: 69.1
click at [579, 54] on div "Vyhledávání v písemnostech správních řízení v monoterapii k adjuvantní léčbě do…" at bounding box center [799, 89] width 1539 height 139
click at [983, 61] on button "Hledat" at bounding box center [978, 60] width 51 height 16
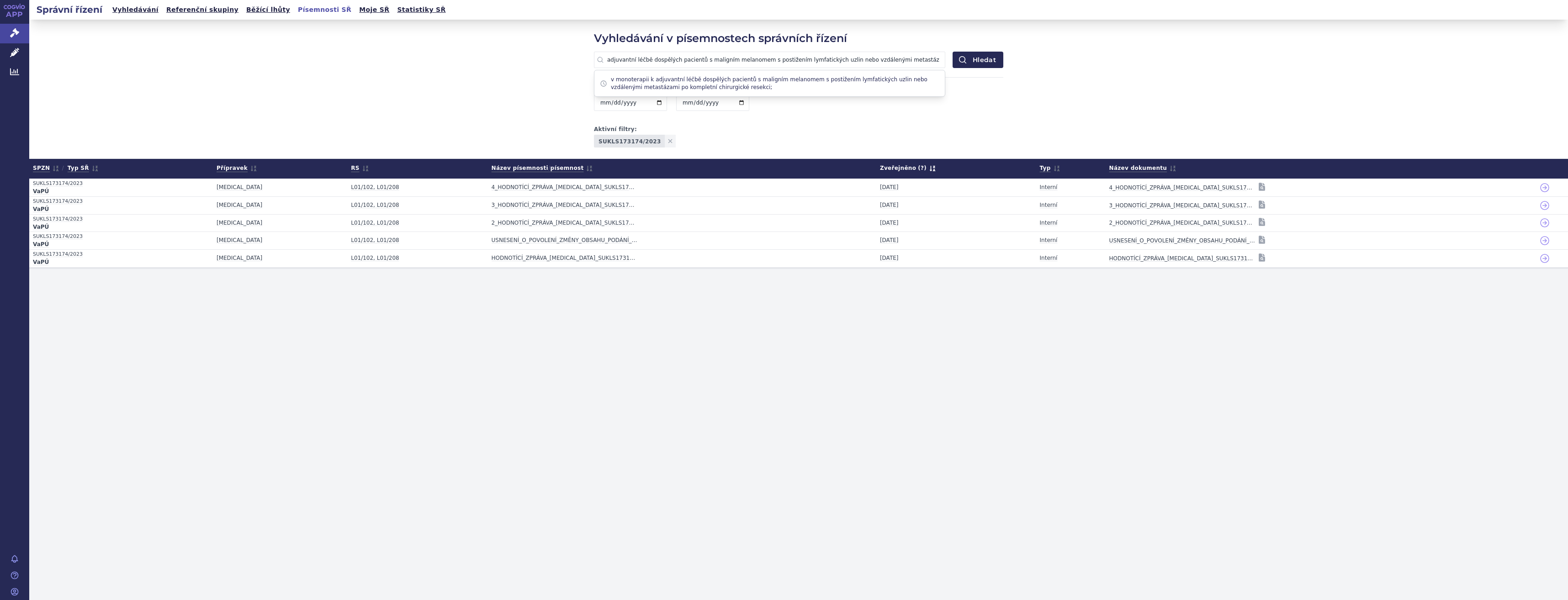
drag, startPoint x: 649, startPoint y: 57, endPoint x: 571, endPoint y: 55, distance: 78.0
click at [571, 55] on div "Vyhledávání v písemnostech správních řízení adjuvantní léčbě dospělých pacientů…" at bounding box center [799, 89] width 1539 height 139
type input "dospělých pacientů s maligním melanomem s postižením lymfatických uzlin nebo vz…"
click at [953, 52] on button "Hledat" at bounding box center [978, 60] width 51 height 16
click at [7, 35] on link "Správní řízení" at bounding box center [15, 33] width 29 height 19
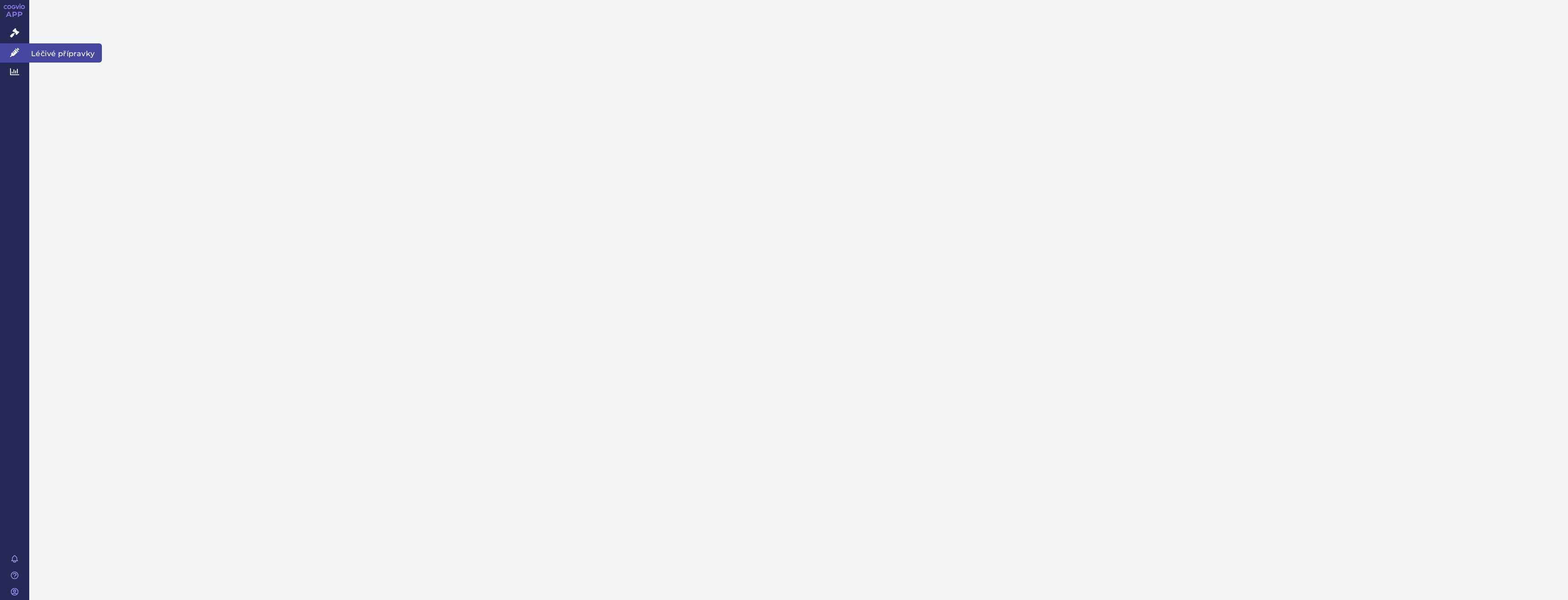
click at [19, 52] on icon at bounding box center [15, 52] width 9 height 9
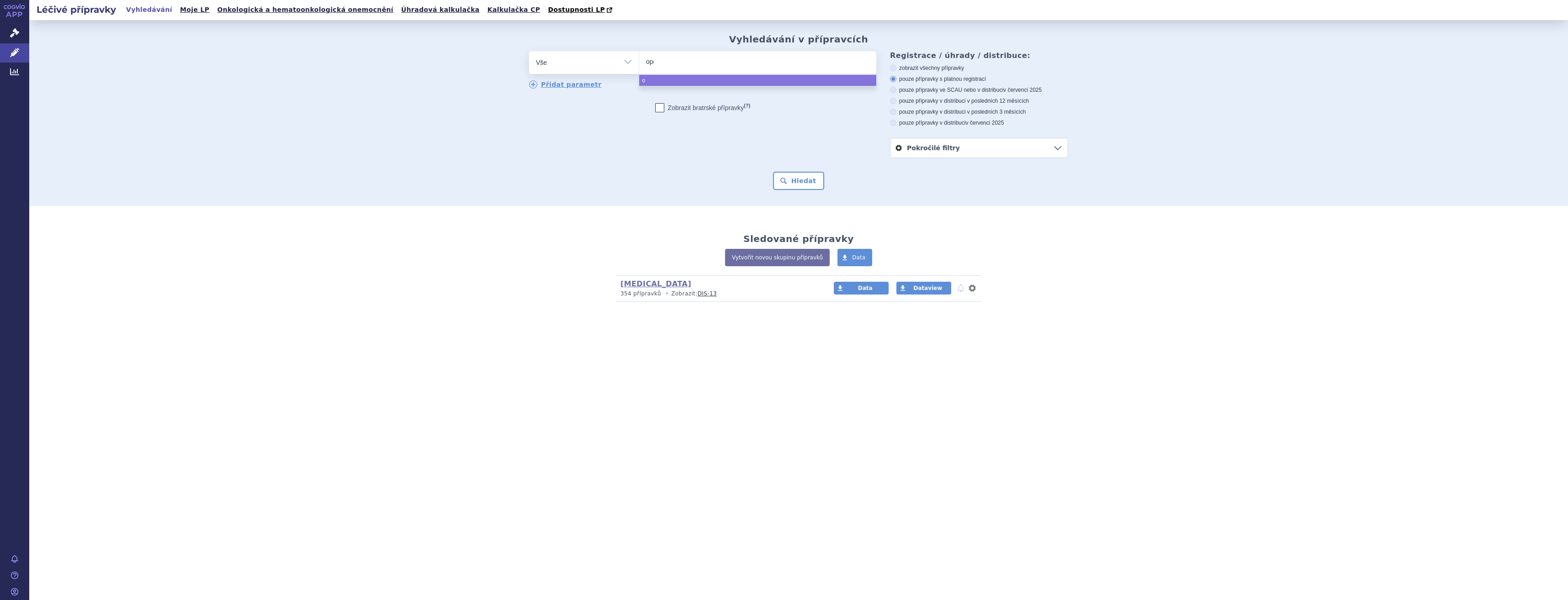
type input "opdi"
type input "[MEDICAL_DATA]"
select select "[MEDICAL_DATA]"
click at [810, 188] on button "Hledat" at bounding box center [799, 181] width 52 height 18
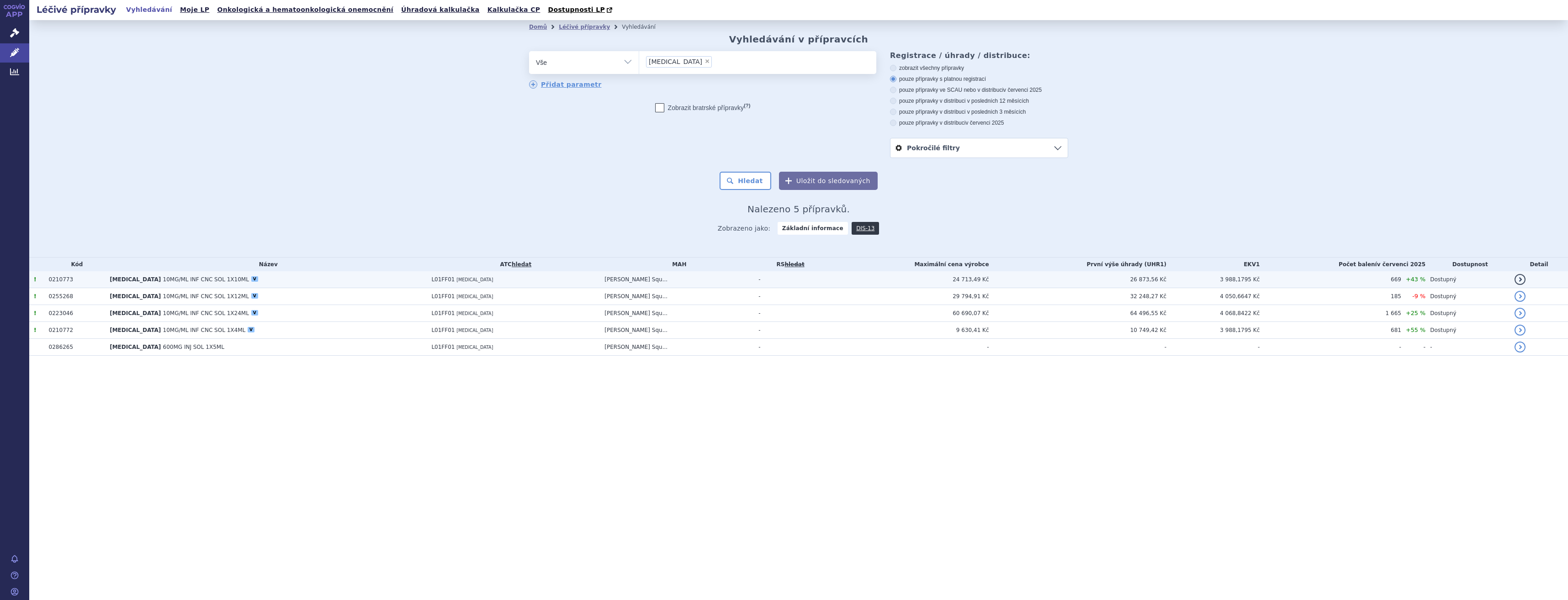
click at [747, 286] on td "[PERSON_NAME] Squ..." at bounding box center [677, 280] width 154 height 17
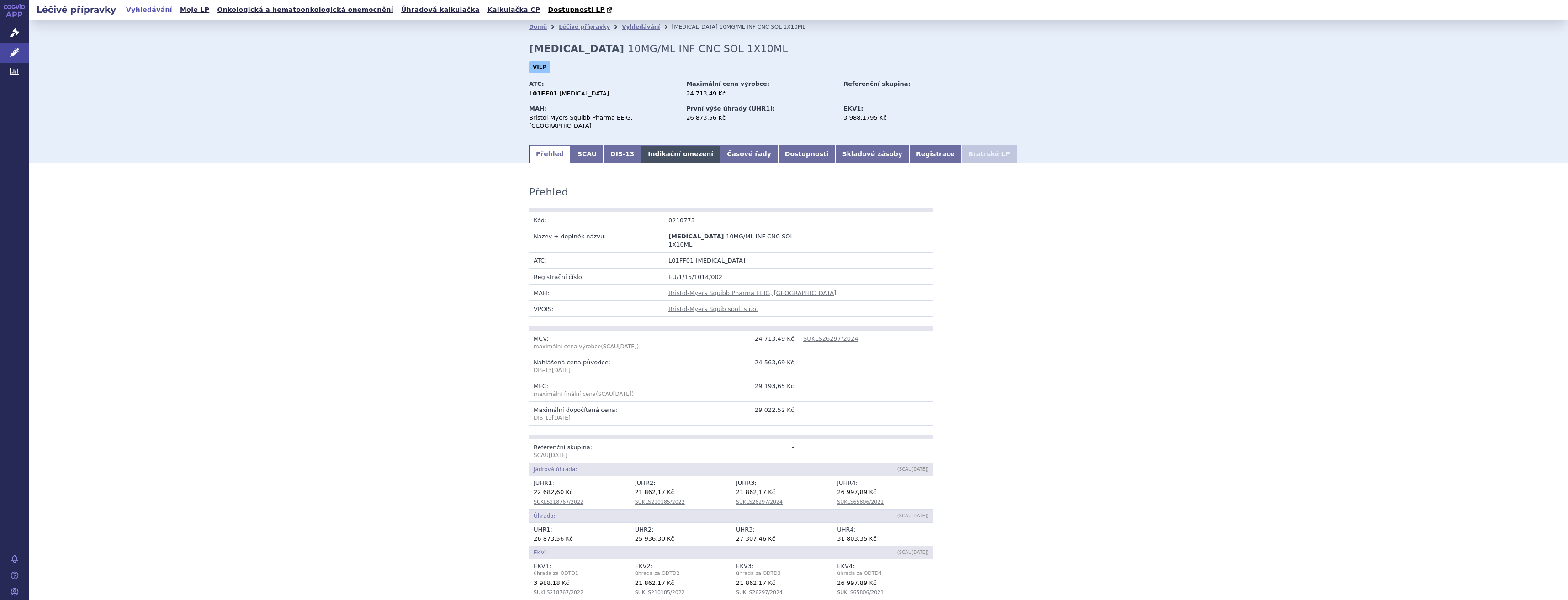
click at [653, 153] on link "Indikační omezení" at bounding box center [681, 155] width 79 height 18
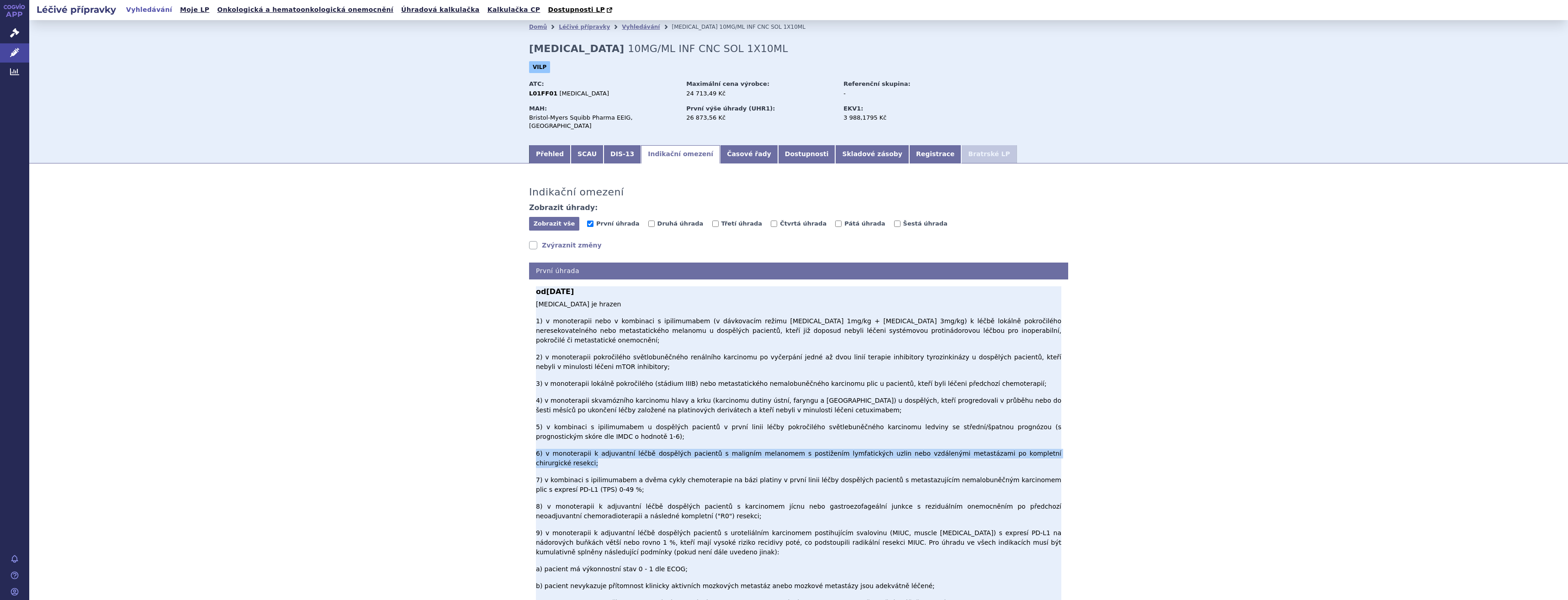
drag, startPoint x: 539, startPoint y: 393, endPoint x: 1032, endPoint y: 392, distance: 493.0
copy p "v monoterapii k adjuvantní léčbě dospělých pacientů s maligním melanomem s post…"
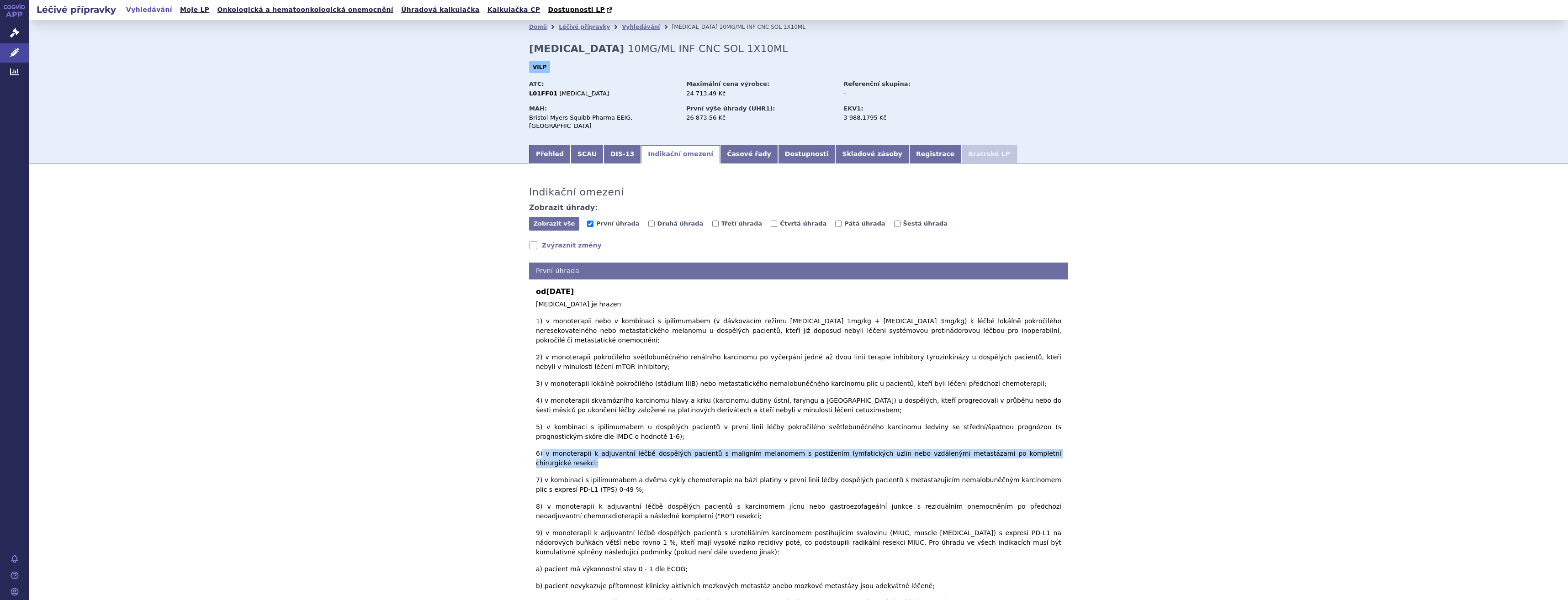
drag, startPoint x: 572, startPoint y: 238, endPoint x: 567, endPoint y: 242, distance: 6.4
click at [572, 241] on link "Zvýraznit změny" at bounding box center [565, 245] width 72 height 9
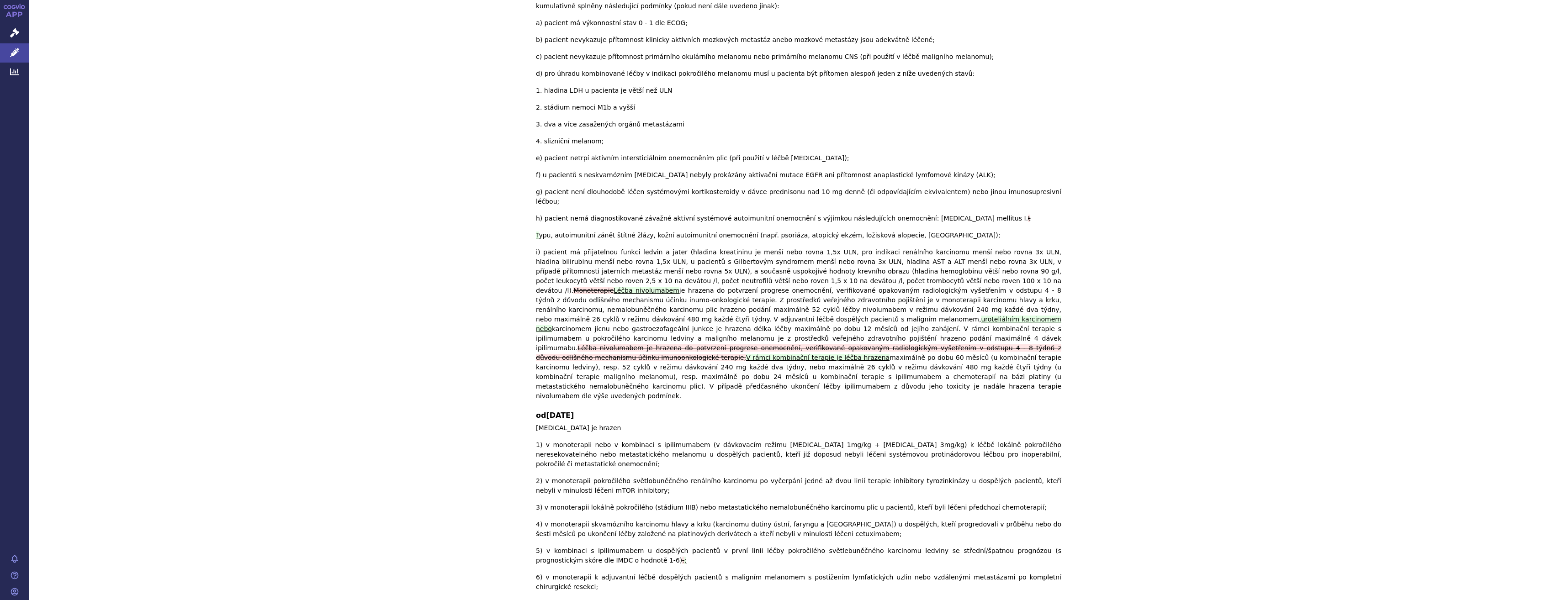
scroll to position [962, 0]
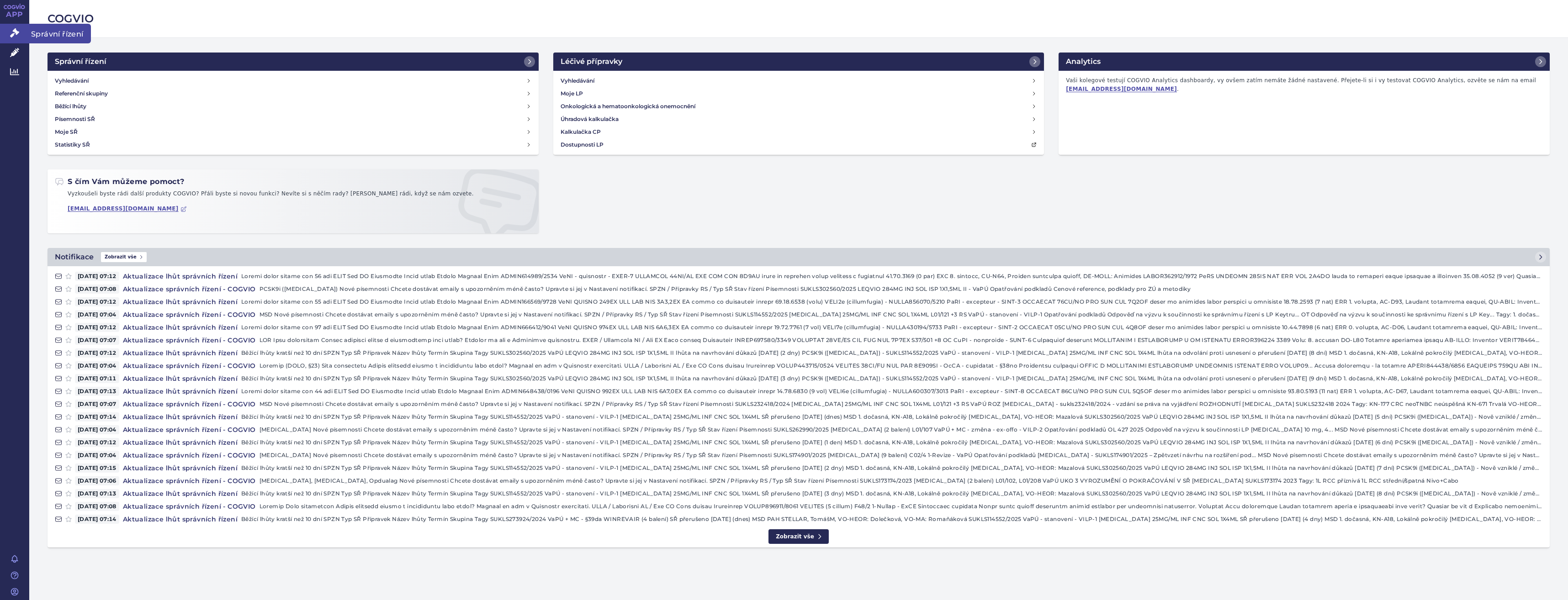
click at [12, 36] on icon at bounding box center [15, 33] width 9 height 9
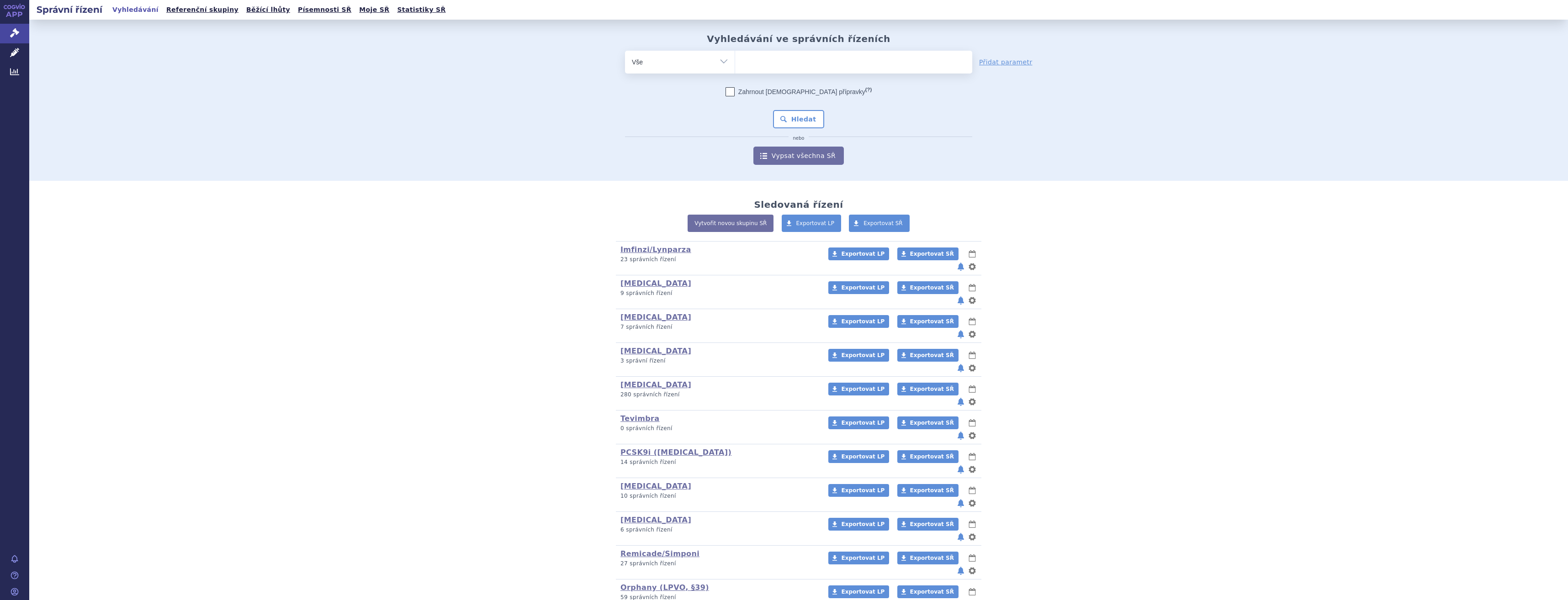
drag, startPoint x: 0, startPoint y: 0, endPoint x: 756, endPoint y: 52, distance: 757.8
click at [756, 52] on ul at bounding box center [854, 60] width 237 height 19
click at [735, 52] on select at bounding box center [735, 62] width 1 height 23
type input "opd"
type input "opdiv"
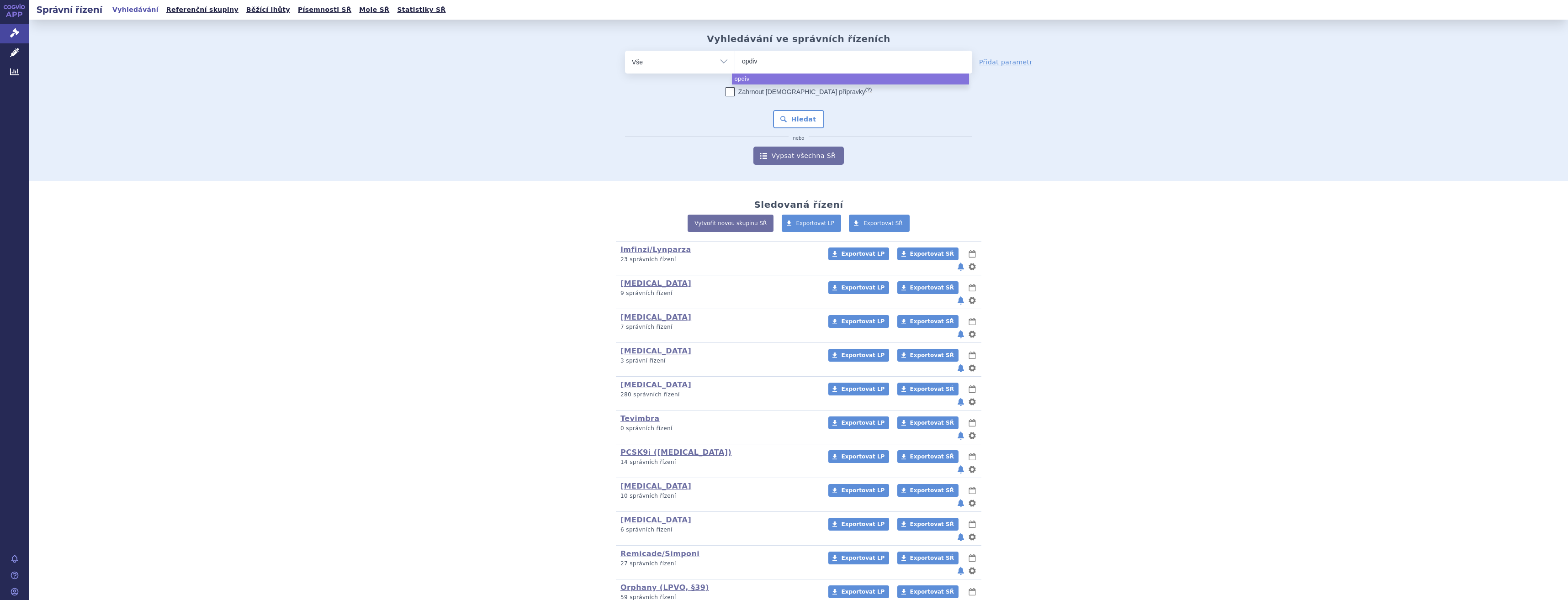
type input "[MEDICAL_DATA]"
select select "[MEDICAL_DATA]"
click at [799, 125] on button "Hledat" at bounding box center [799, 119] width 52 height 18
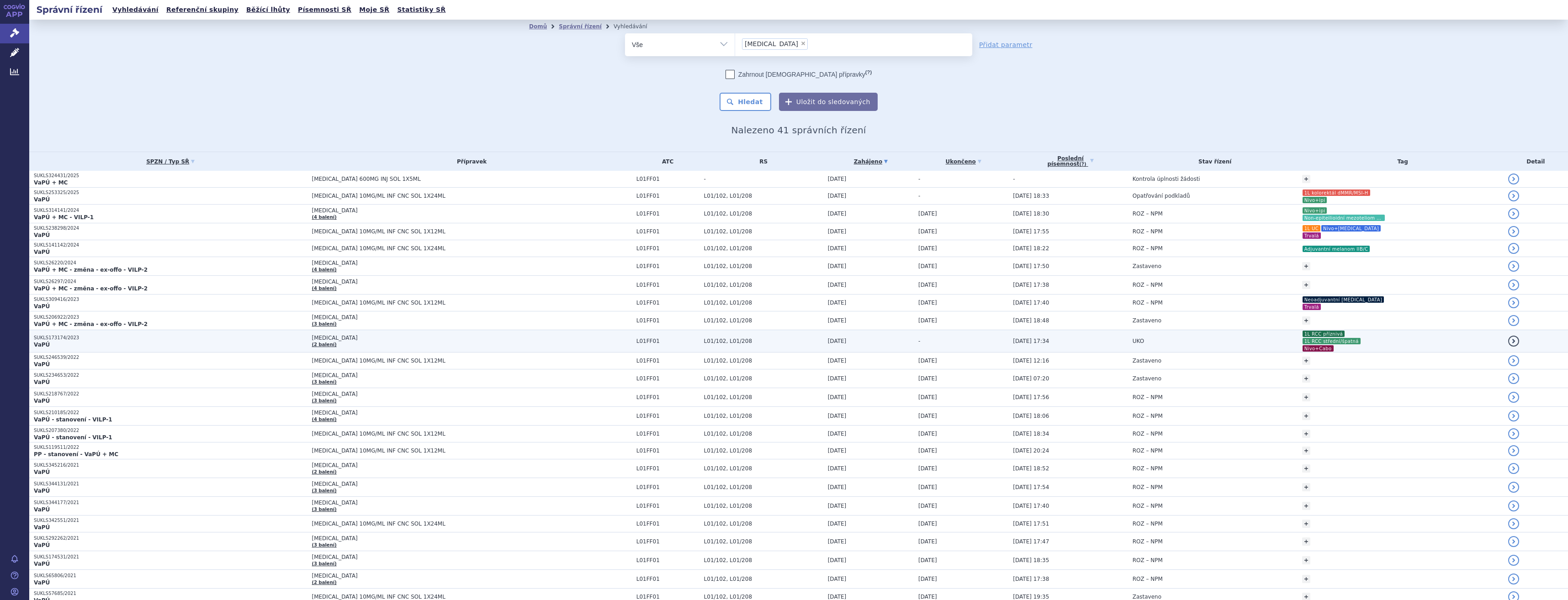
click at [229, 343] on p "VaPÚ" at bounding box center [171, 345] width 274 height 7
click at [919, 159] on link "Ukončeno" at bounding box center [964, 161] width 90 height 13
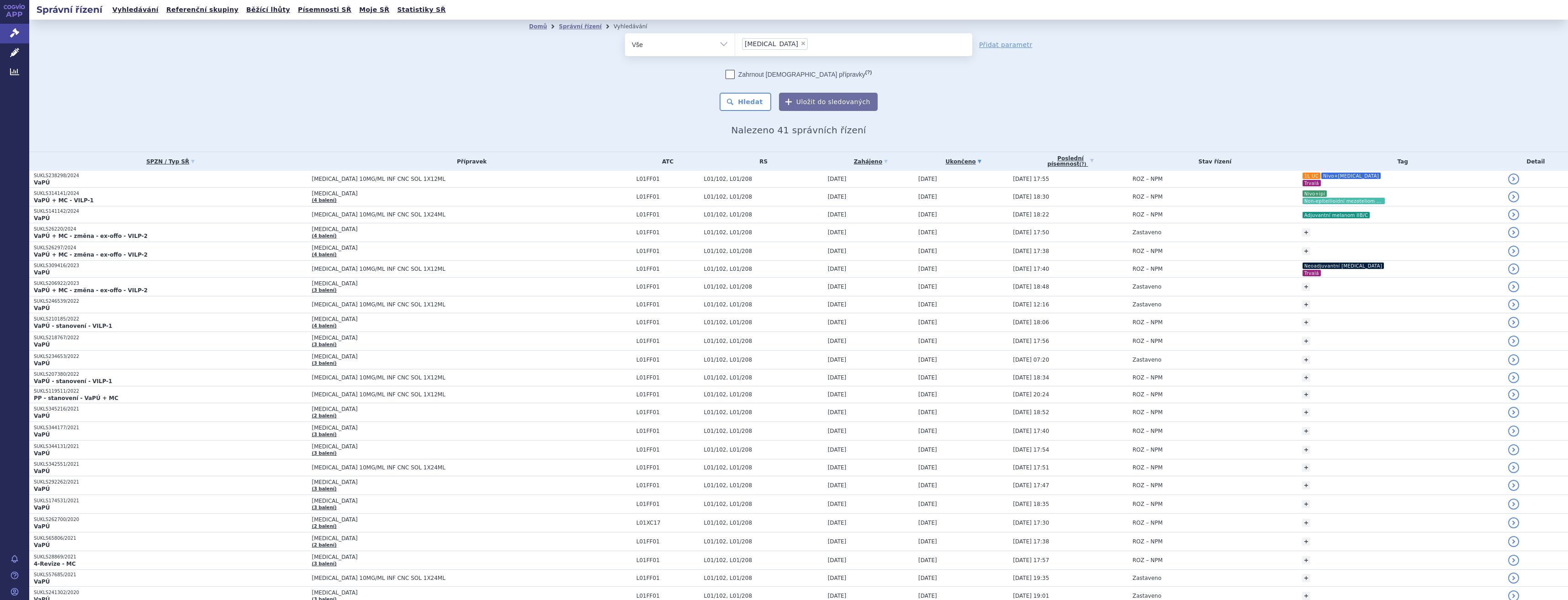
scroll to position [353, 0]
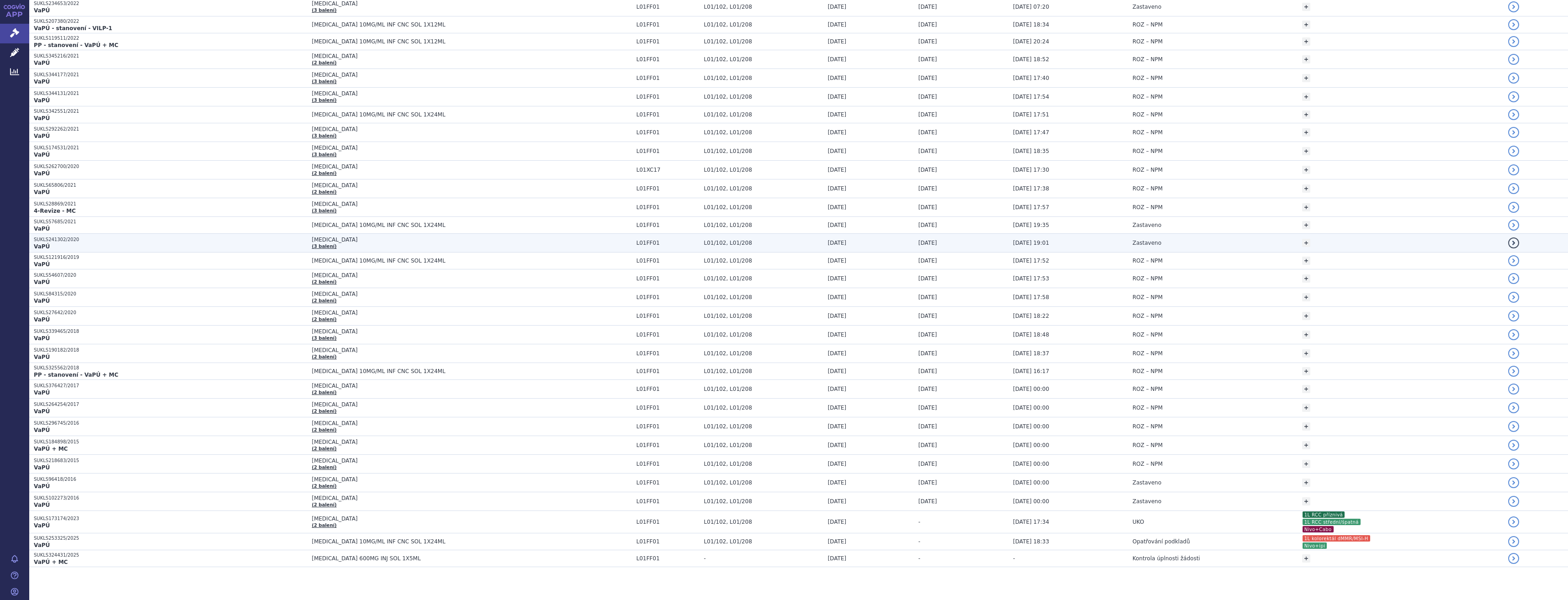
click at [919, 246] on span "01.01.2021" at bounding box center [928, 243] width 19 height 7
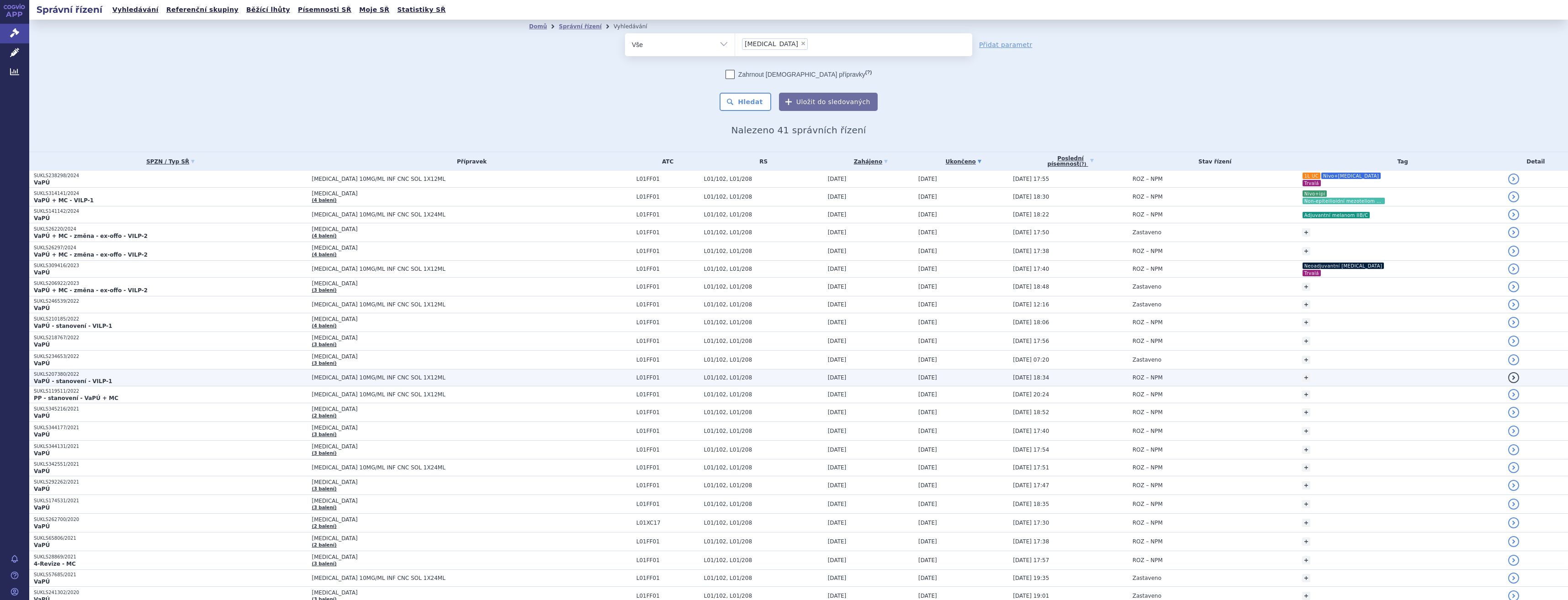
scroll to position [259, 0]
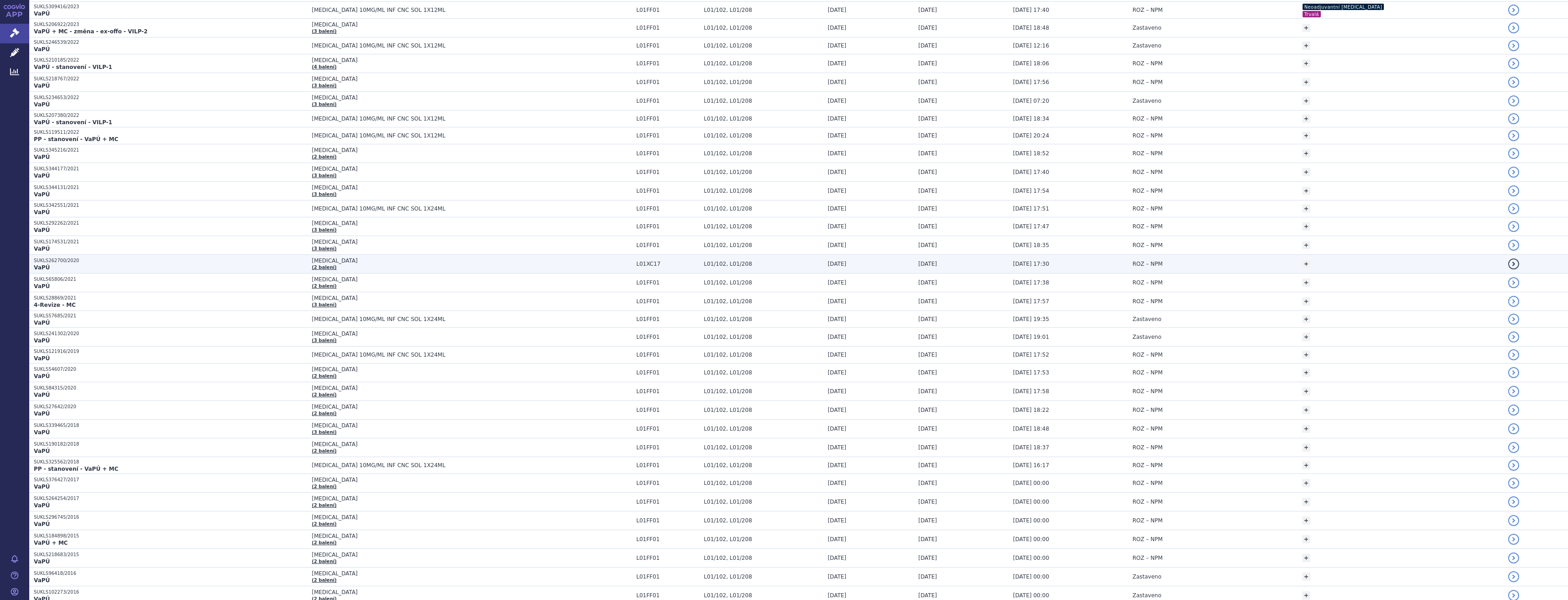
click at [828, 265] on span "[DATE]" at bounding box center [837, 264] width 19 height 7
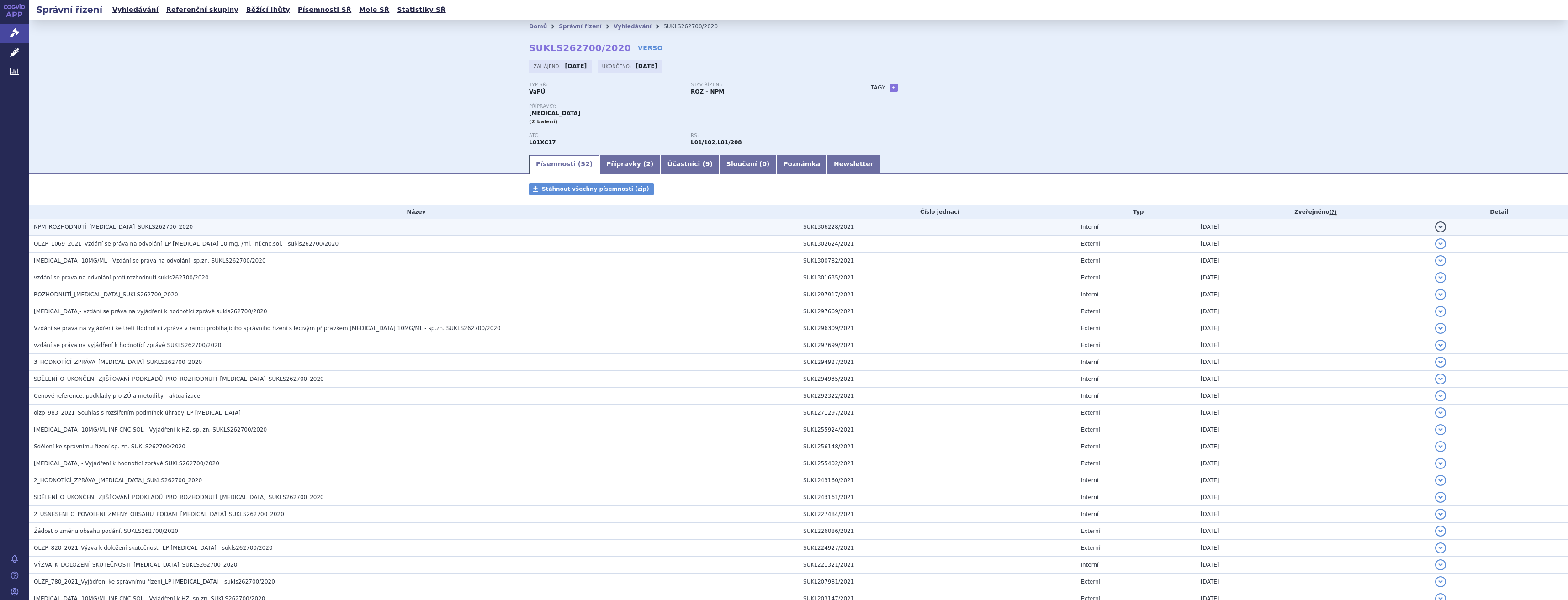
click at [266, 234] on td "NPM_ROZHODNUTÍ_[MEDICAL_DATA]_SUKLS262700_2020" at bounding box center [414, 228] width 769 height 17
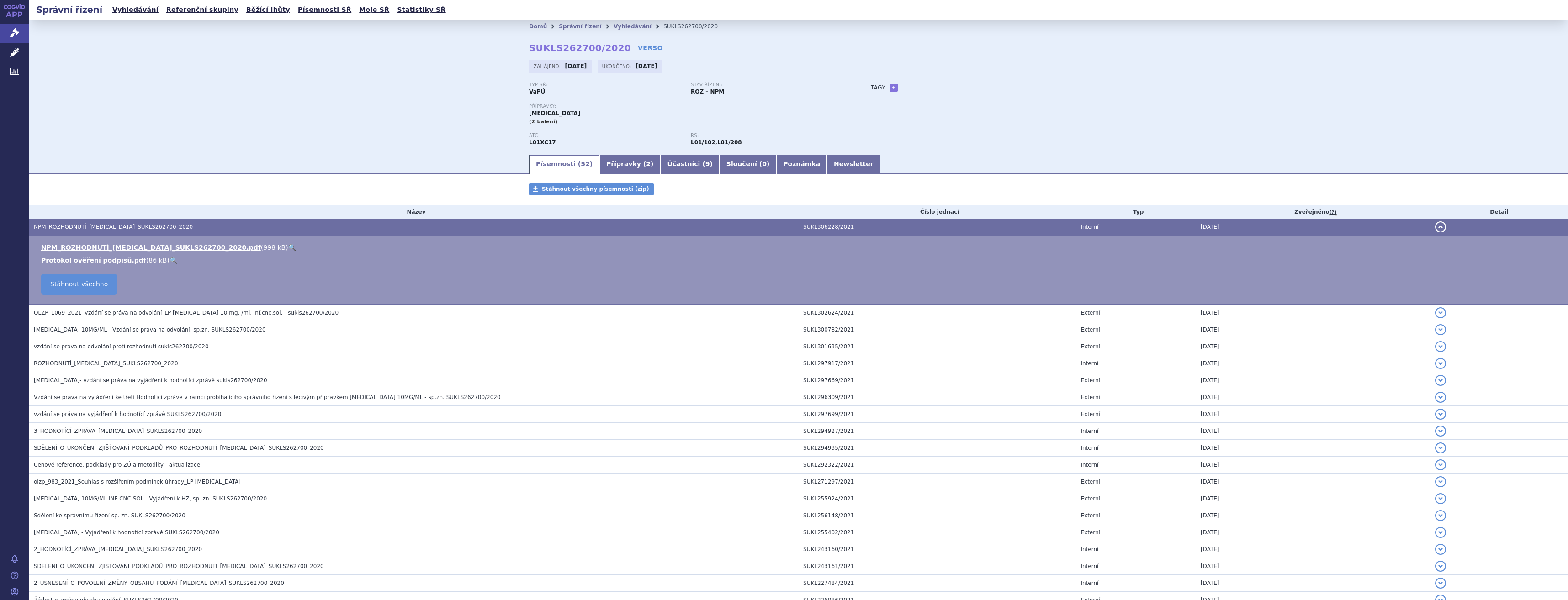
click at [289, 245] on link "🔍" at bounding box center [292, 248] width 8 height 7
click at [24, 41] on link "Správní řízení" at bounding box center [15, 33] width 29 height 19
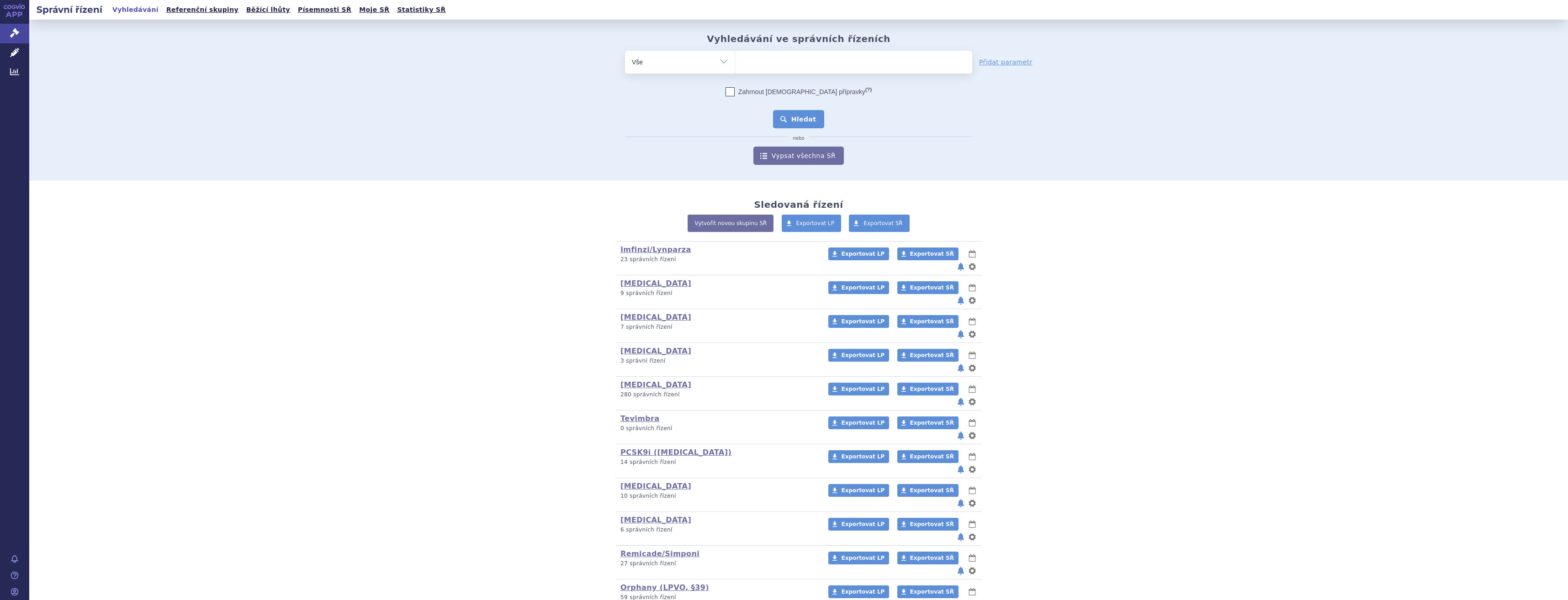
click at [832, 62] on ul at bounding box center [854, 60] width 237 height 19
click at [735, 62] on select at bounding box center [735, 62] width 1 height 23
paste input "SUKLS121916/2019"
type input "SUKLS121916/2019"
select select "SUKLS121916/2019"
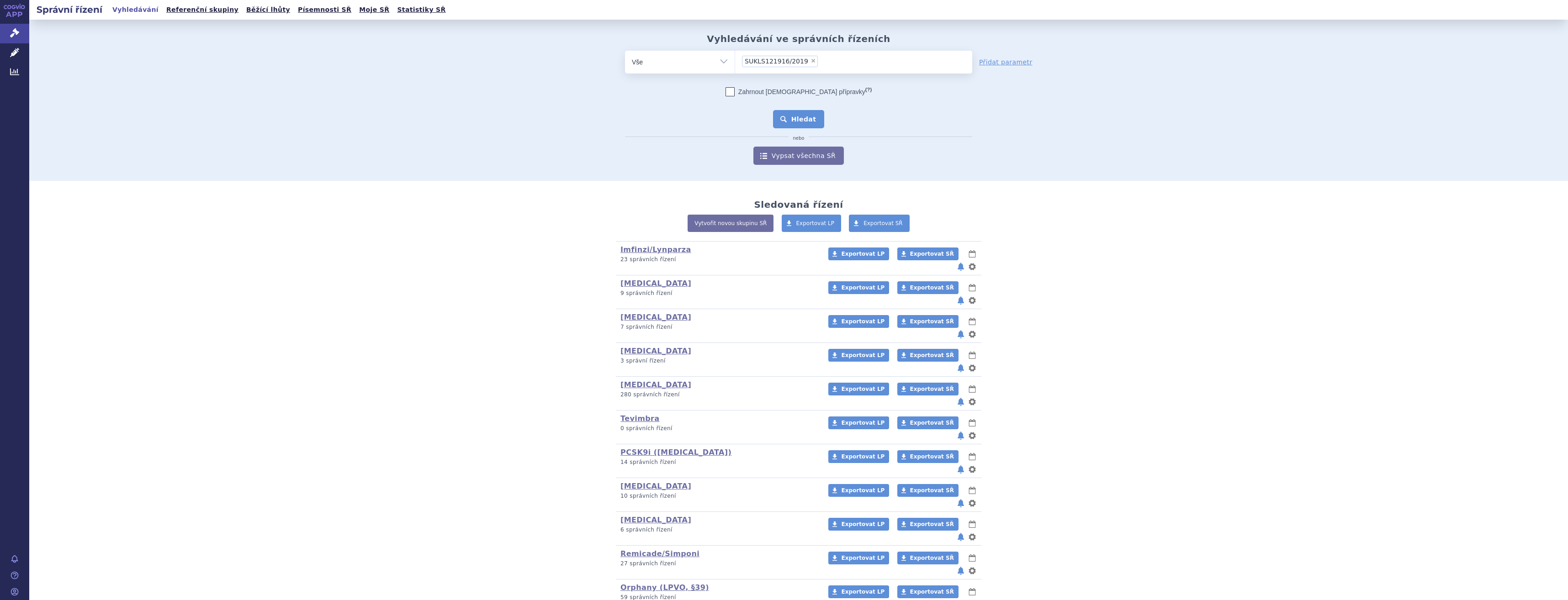
click at [807, 118] on button "Hledat" at bounding box center [799, 119] width 52 height 18
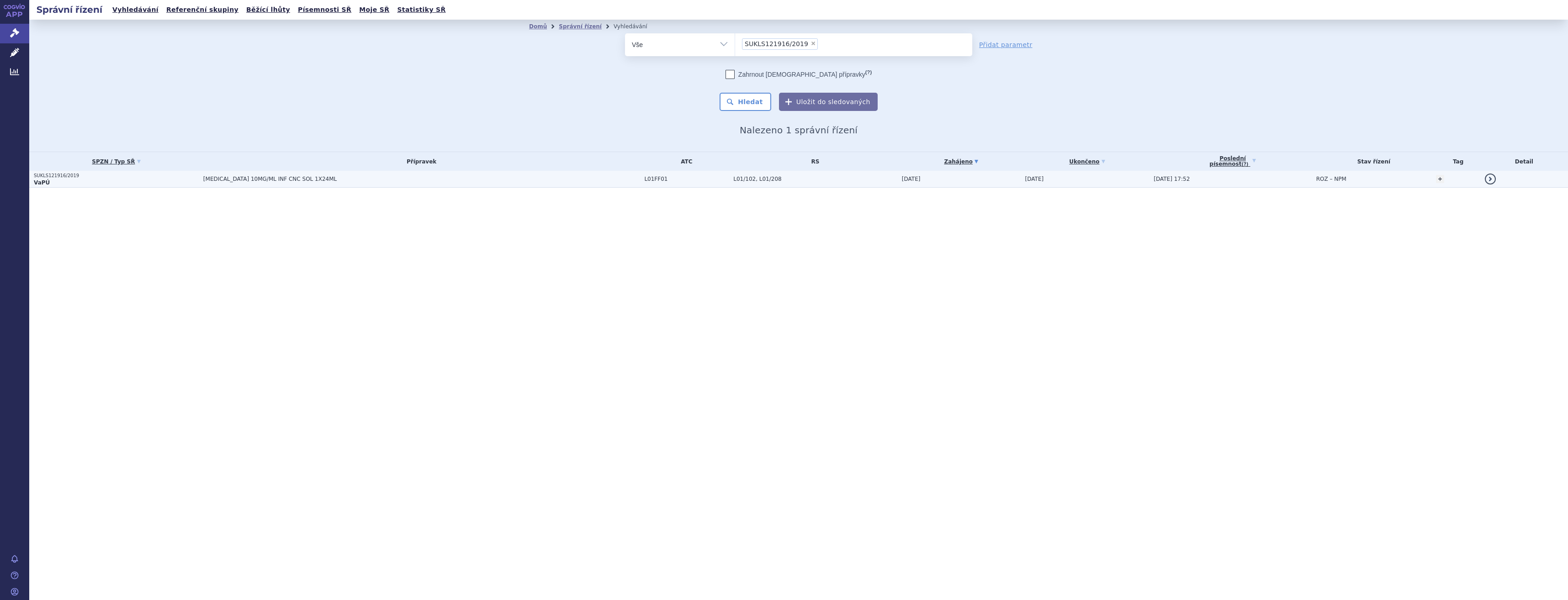
click at [466, 185] on td "[MEDICAL_DATA] 10MG/ML INF CNC SOL 1X24ML" at bounding box center [419, 180] width 441 height 17
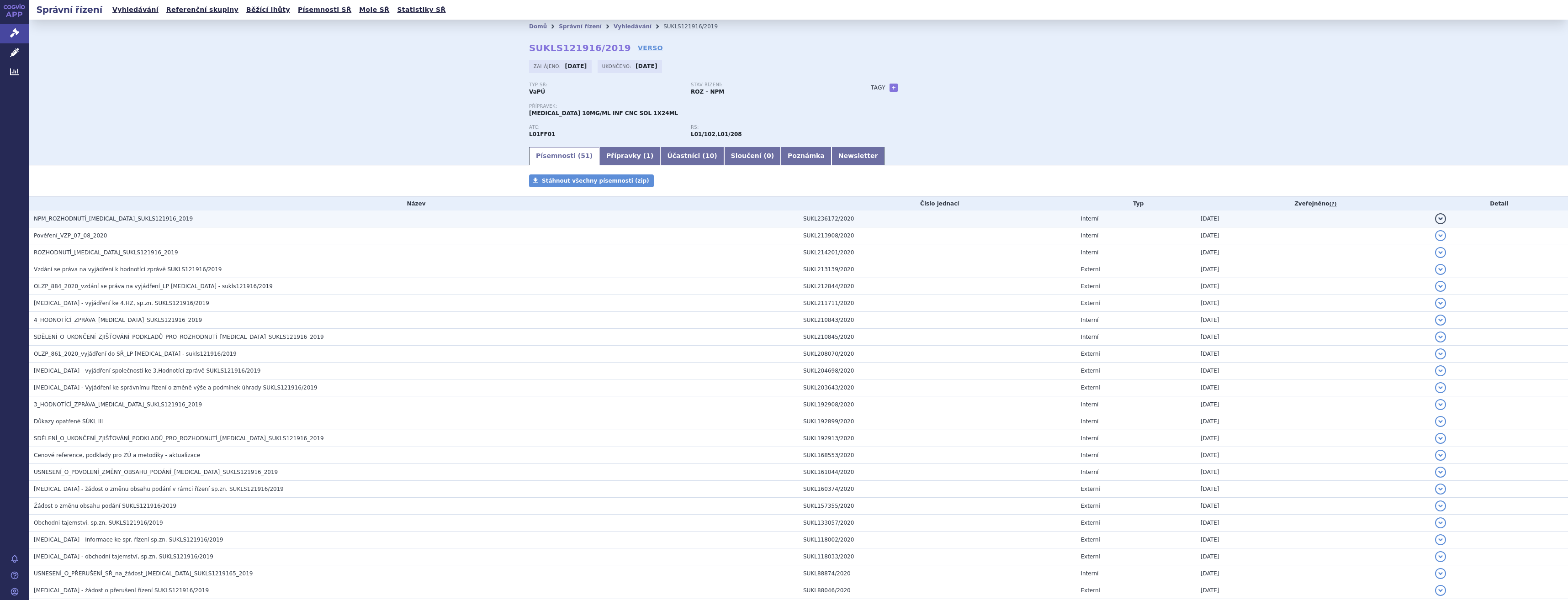
click at [224, 220] on h3 "NPM_ROZHODNUTÍ_OPDIVO_SUKLS121916_2019" at bounding box center [416, 218] width 765 height 9
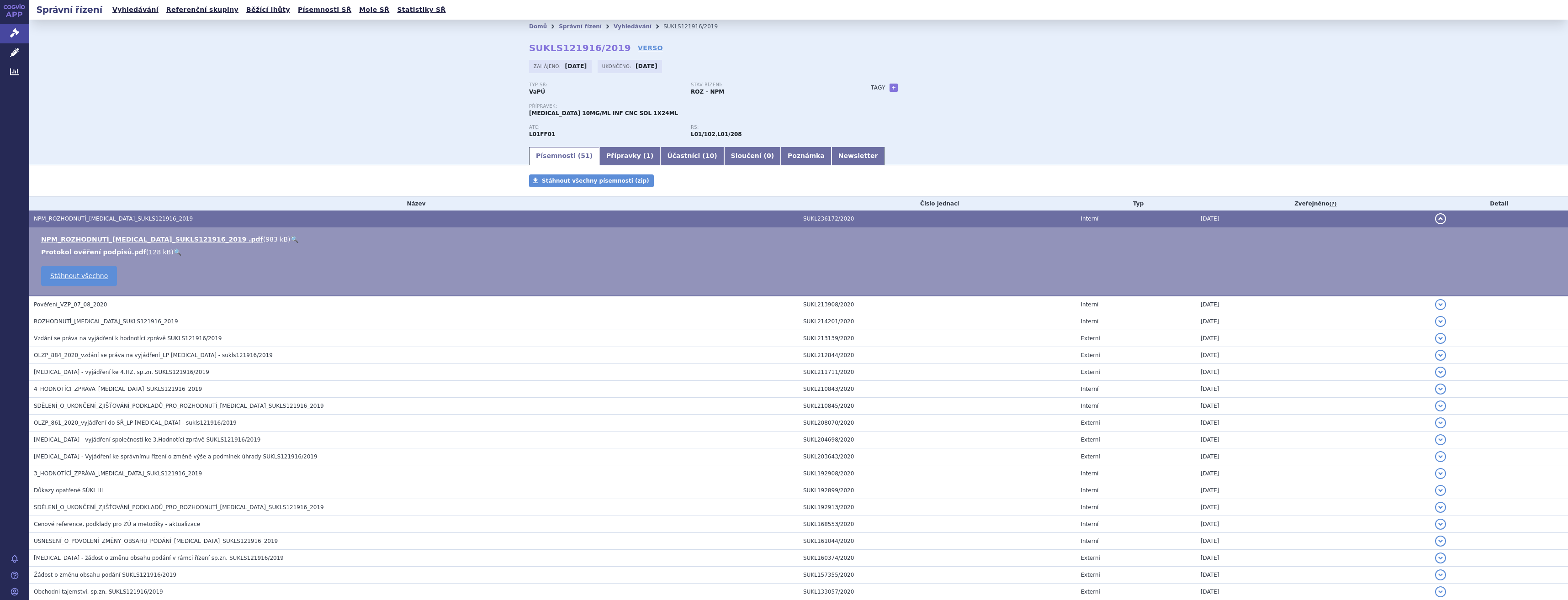
click at [232, 245] on ul "NPM_ROZHODNUTÍ_OPDIVO_SUKLS121916_2019 .pdf ( 983 kB ) 🔍 Protokol ověření podpi…" at bounding box center [799, 246] width 1521 height 22
click at [290, 240] on link "🔍" at bounding box center [294, 239] width 8 height 7
click at [889, 87] on link "+" at bounding box center [894, 88] width 9 height 9
click at [909, 88] on span at bounding box center [935, 88] width 66 height 12
click at [915, 103] on input "search" at bounding box center [929, 102] width 62 height 12
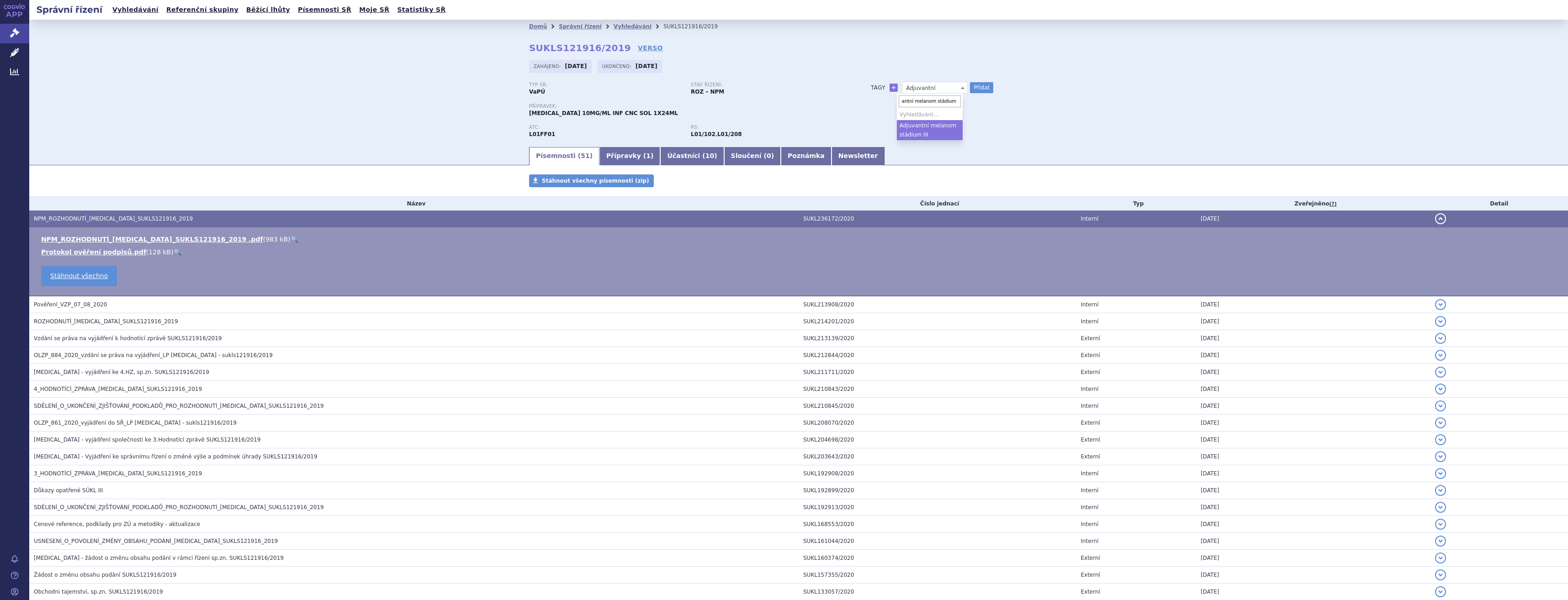
scroll to position [0, 16]
type input "Adjuvantní melanom stádium III/IV"
select select "Adjuvantní melanom stádium III/IV"
click at [973, 89] on button "Přidat" at bounding box center [981, 88] width 23 height 11
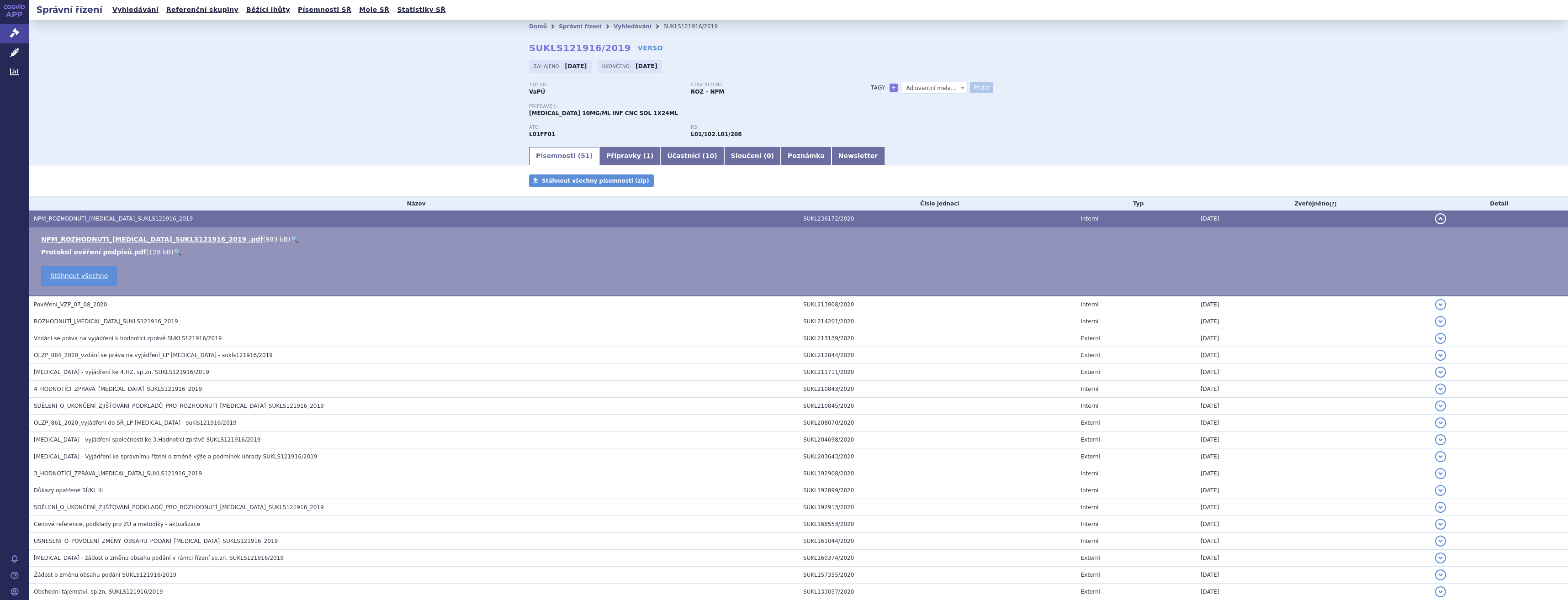
select select
click at [893, 86] on link "+" at bounding box center [894, 88] width 9 height 9
click at [910, 86] on span at bounding box center [935, 88] width 66 height 12
type input "SQ HnN"
click at [979, 86] on button "Přidat" at bounding box center [981, 88] width 23 height 11
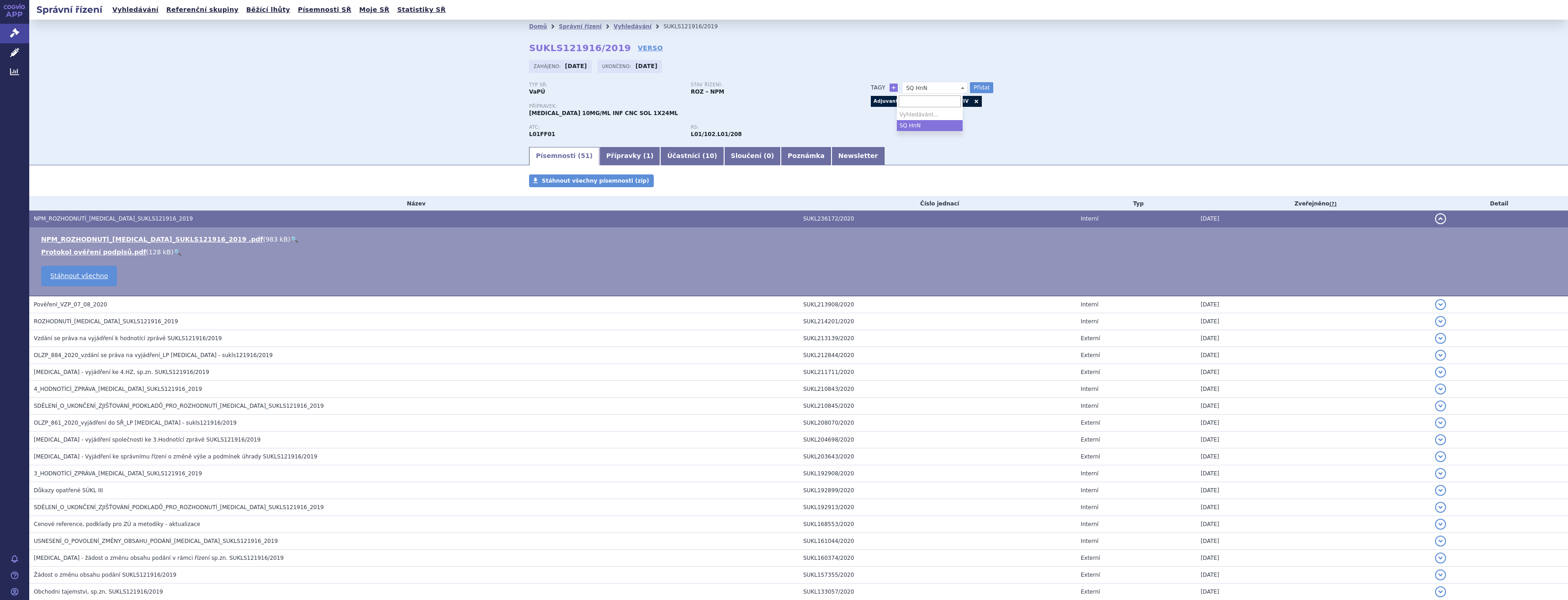
click at [928, 87] on span "SQ HnN" at bounding box center [935, 88] width 66 height 12
click at [928, 87] on span "SQ HnN" at bounding box center [934, 88] width 65 height 12
click at [977, 91] on button "Přidat" at bounding box center [981, 88] width 23 height 11
select select
click at [942, 88] on span at bounding box center [935, 88] width 66 height 12
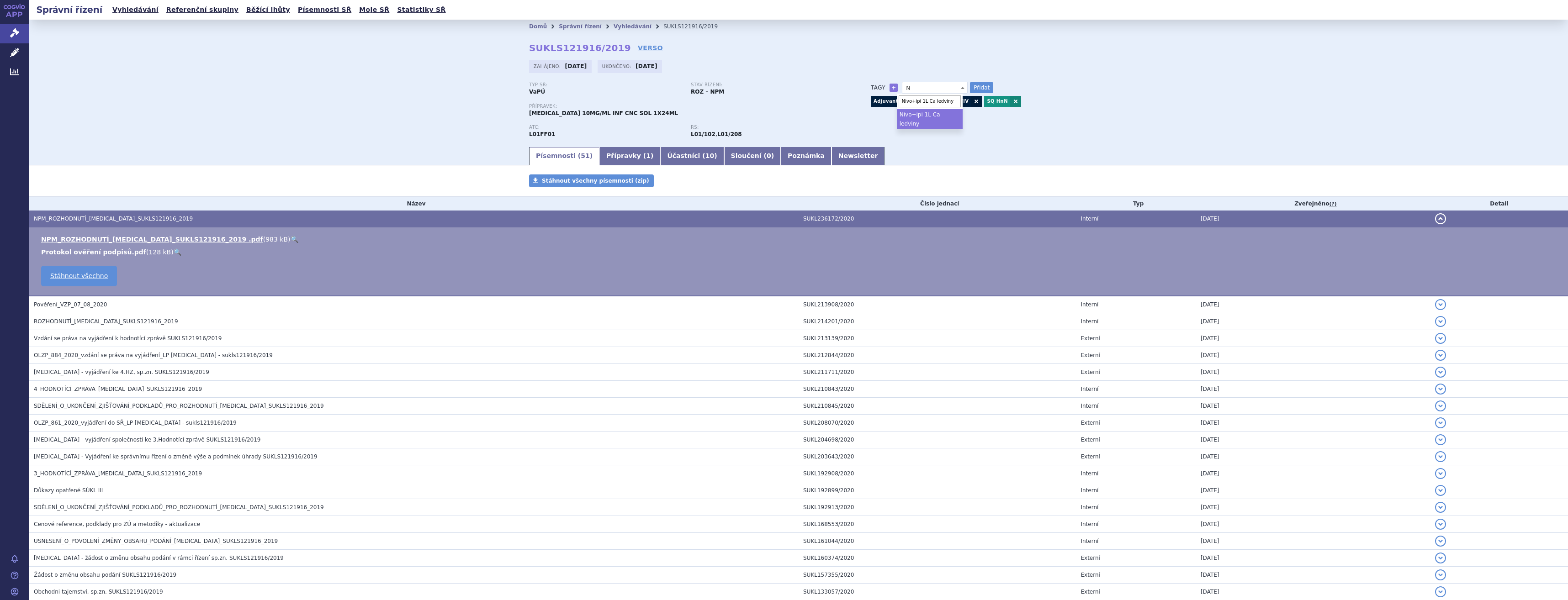
type input "Nivo+ipi 1L Ca ledviny"
select select "Nivo+ipi 1L Ca ledviny"
click at [985, 85] on button "Přidat" at bounding box center [981, 88] width 23 height 11
select select
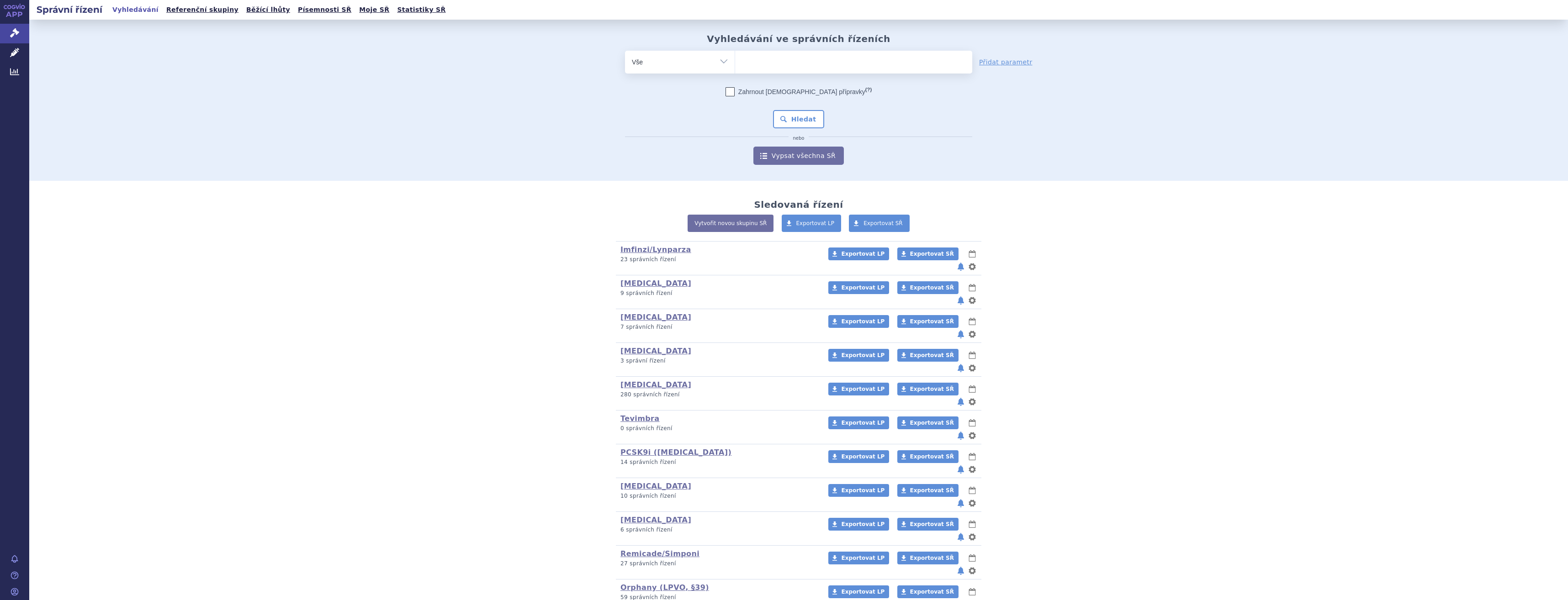
type input "SUKLS121916/2019"
select select "SUKLS121916/2019"
click at [785, 124] on button "Hledat" at bounding box center [799, 119] width 52 height 18
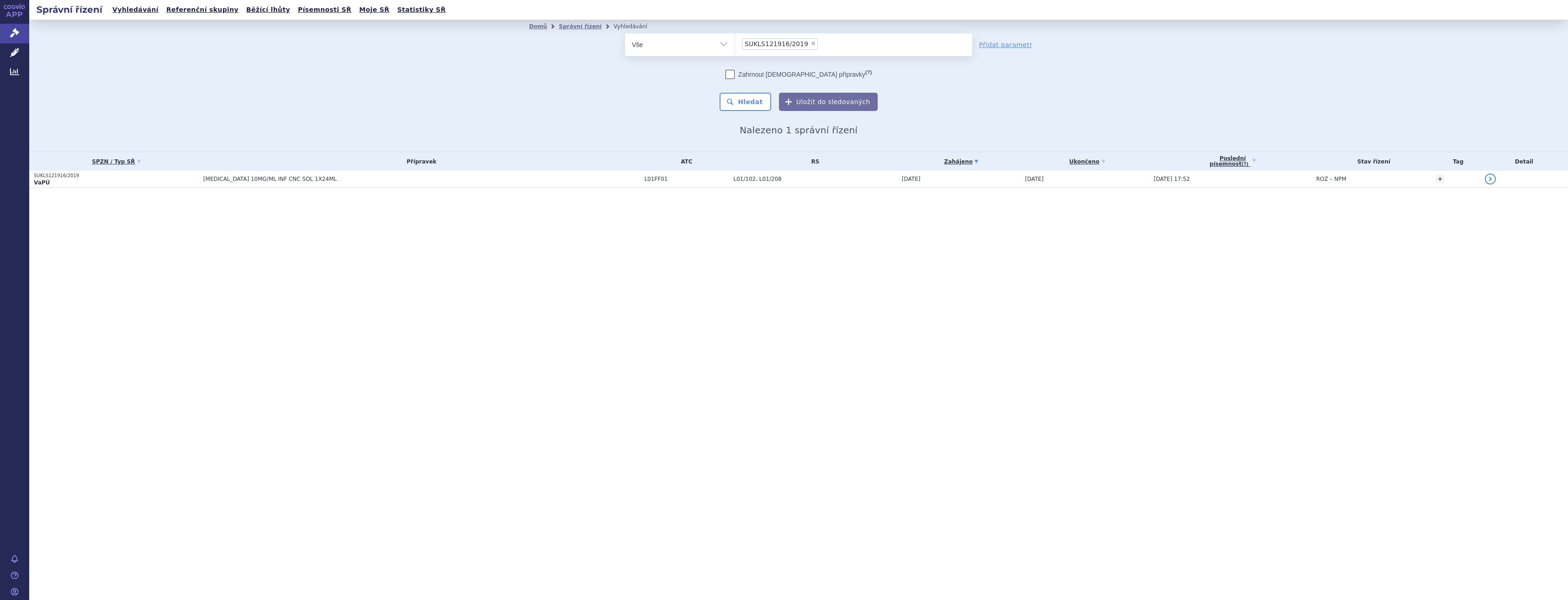
click at [405, 189] on section "Domů Správní řízení Vyhledávání Vyhledávání ve správních řízeních odstranit Vše" at bounding box center [799, 122] width 1539 height 204
click at [410, 181] on span "[MEDICAL_DATA] 10MG/ML INF CNC SOL 1X24ML" at bounding box center [317, 179] width 228 height 7
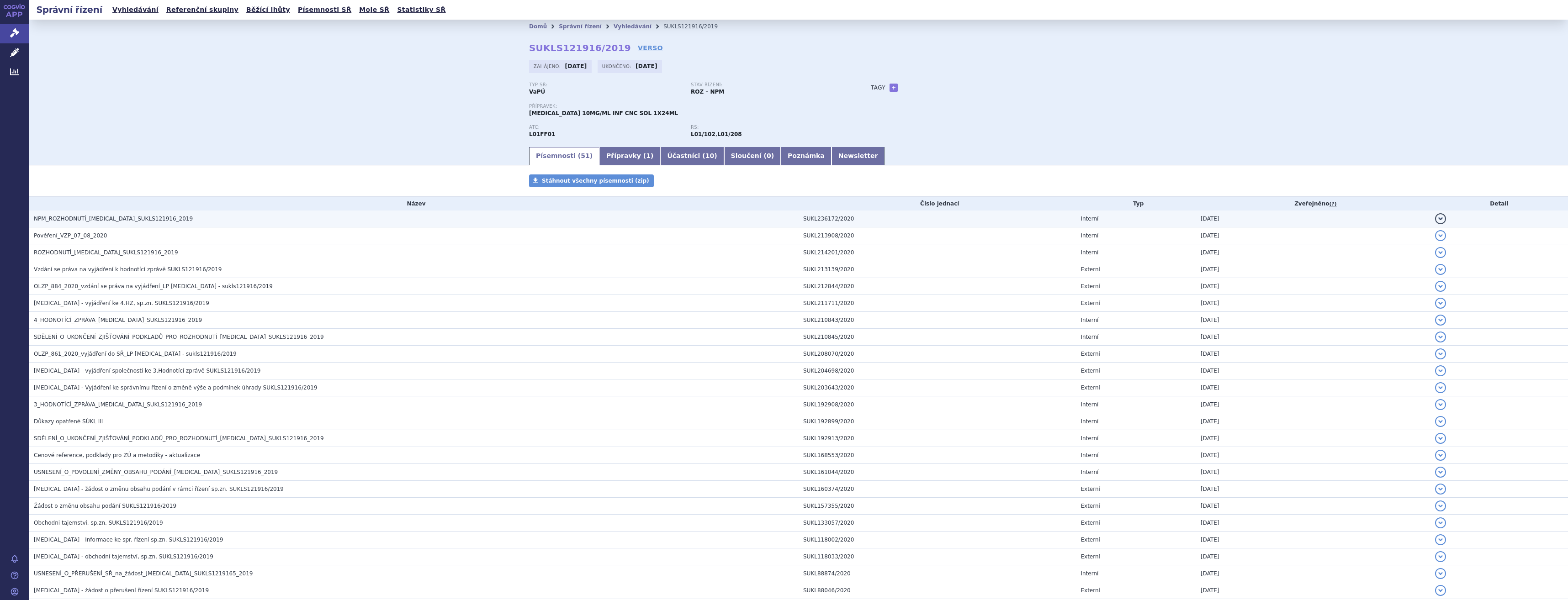
drag, startPoint x: 0, startPoint y: 0, endPoint x: 133, endPoint y: 223, distance: 259.6
click at [133, 223] on h3 "NPM_ROZHODNUTÍ_[MEDICAL_DATA]_SUKLS121916_2019" at bounding box center [416, 218] width 765 height 9
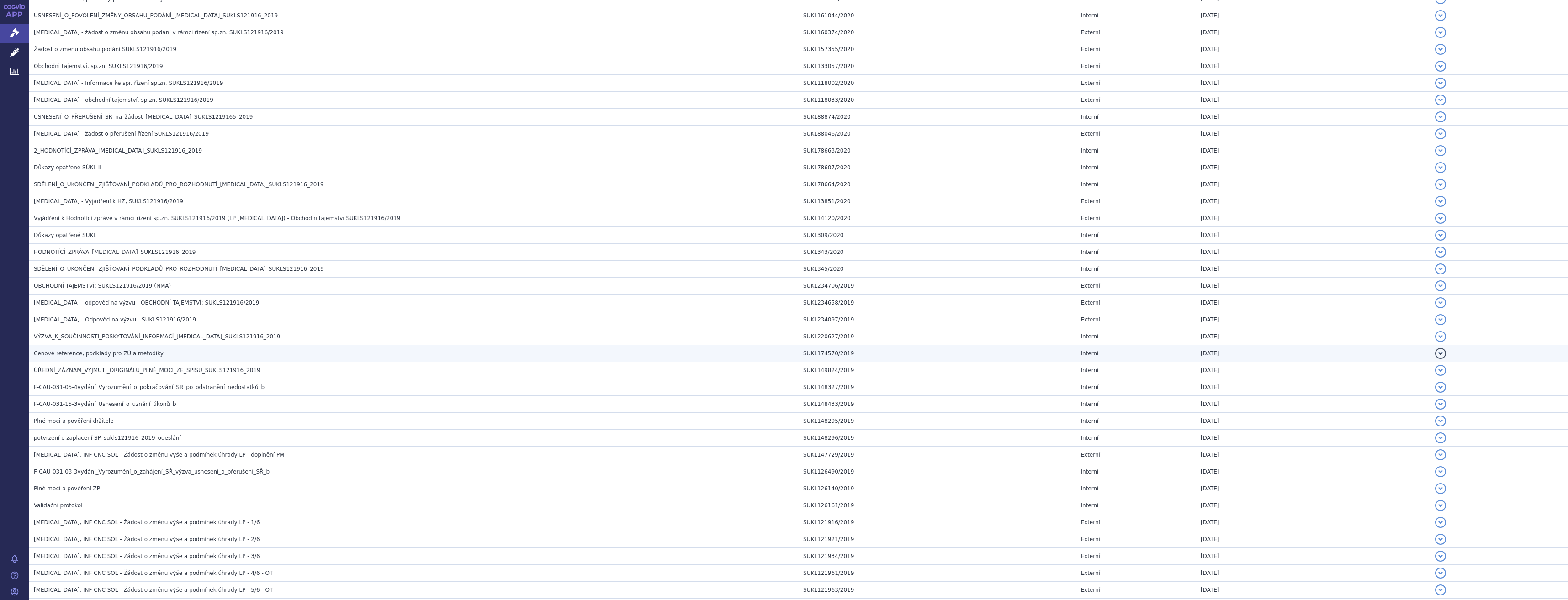
scroll to position [596, 0]
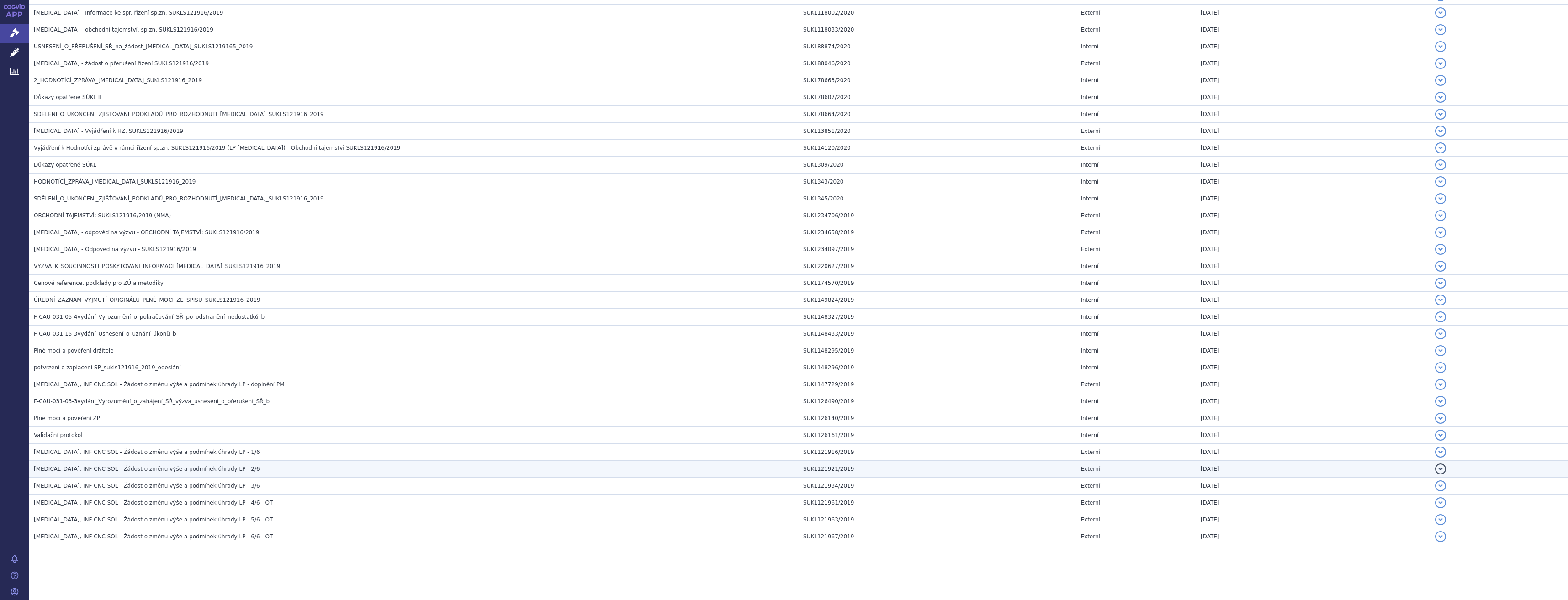
click at [236, 466] on h3 "[MEDICAL_DATA], INF CNC SOL - Žádost o změnu výše a podmínek úhrady LP - 2/6" at bounding box center [416, 469] width 765 height 9
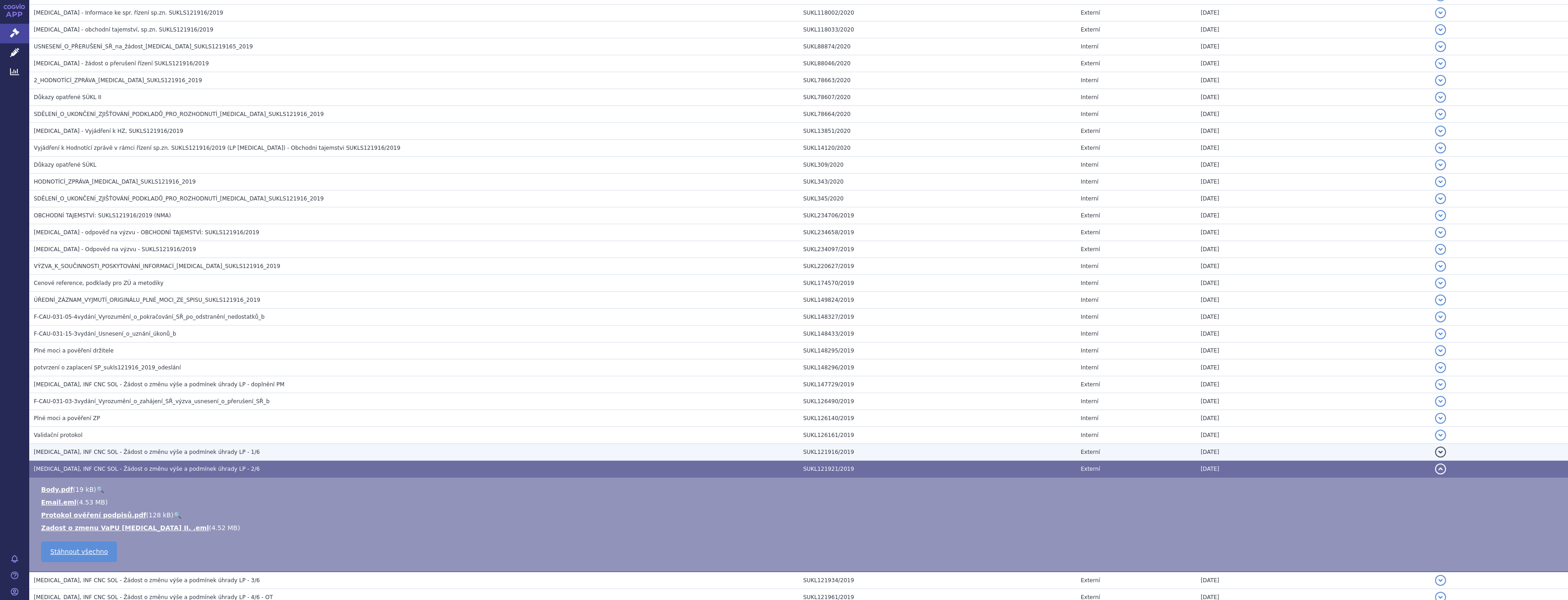
click at [237, 455] on h3 "[MEDICAL_DATA], INF CNC SOL - Žádost o změnu výše a podmínek úhrady LP - 1/6" at bounding box center [416, 452] width 765 height 9
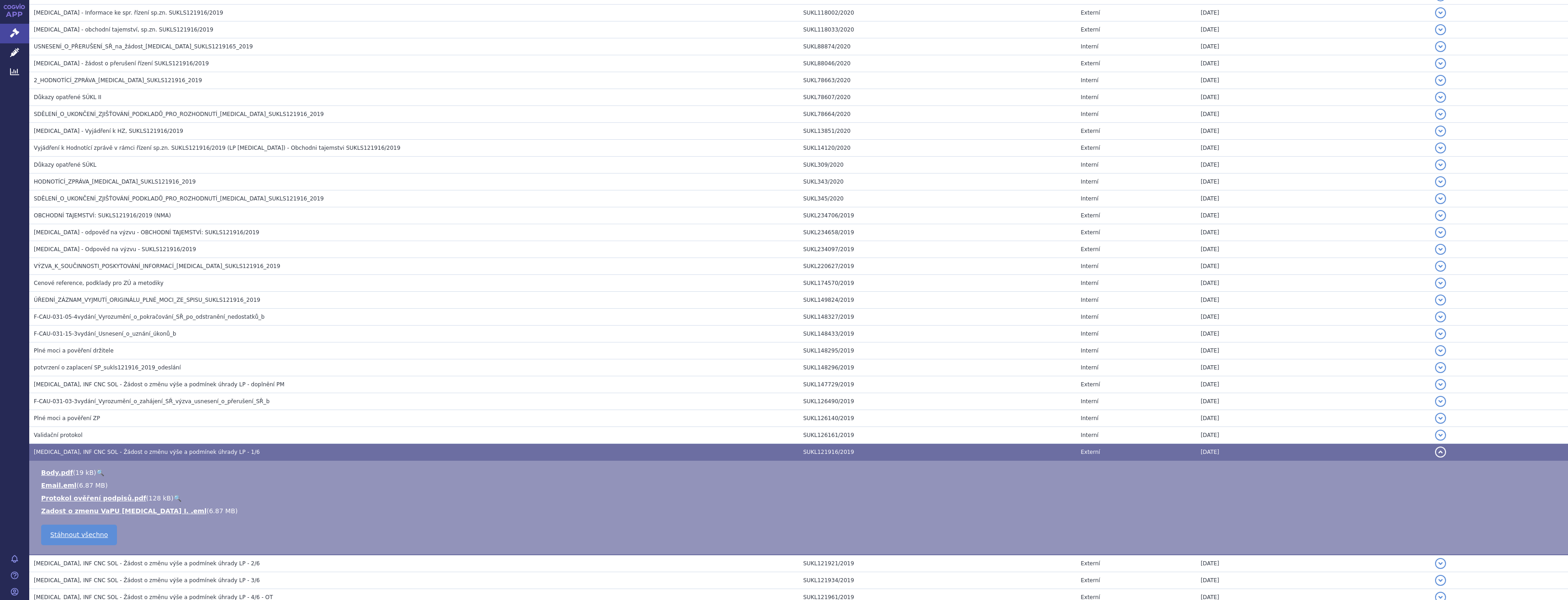
scroll to position [10, 0]
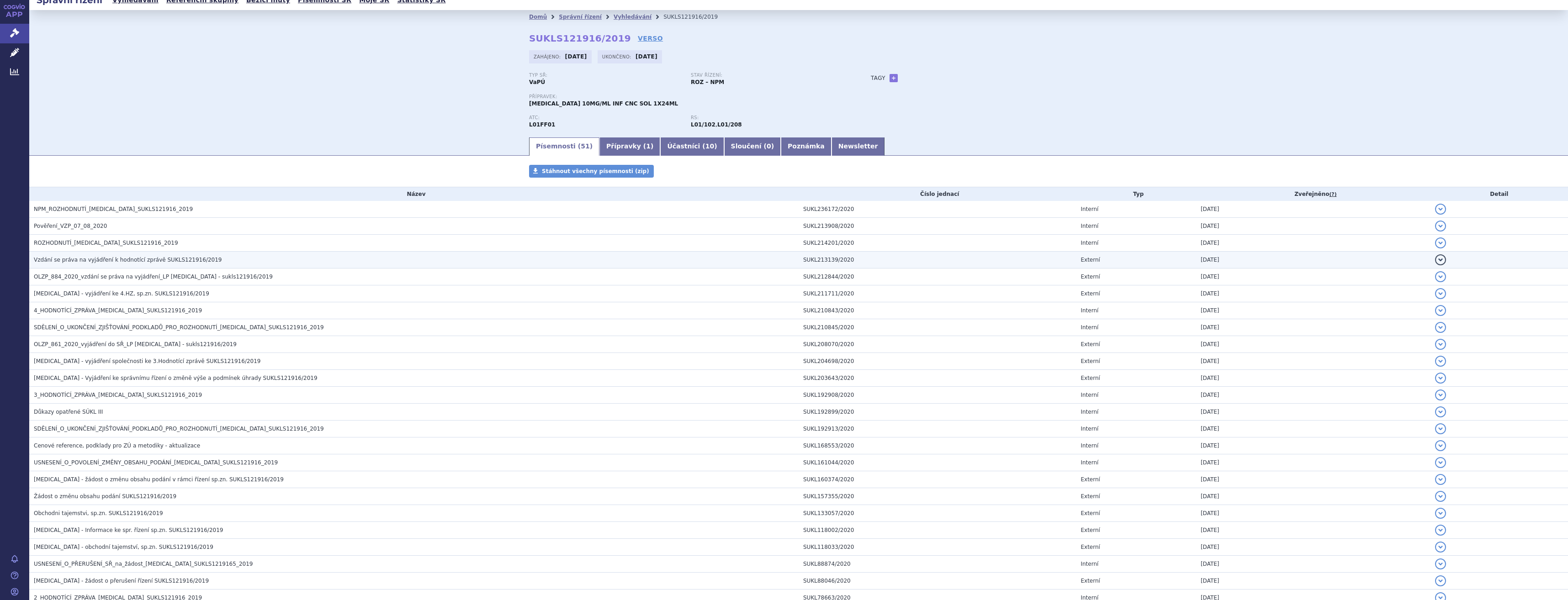
click at [264, 254] on td "Vzdání se práva na vyjádření k hodnotící zprávě SUKLS121916/2019" at bounding box center [414, 260] width 769 height 17
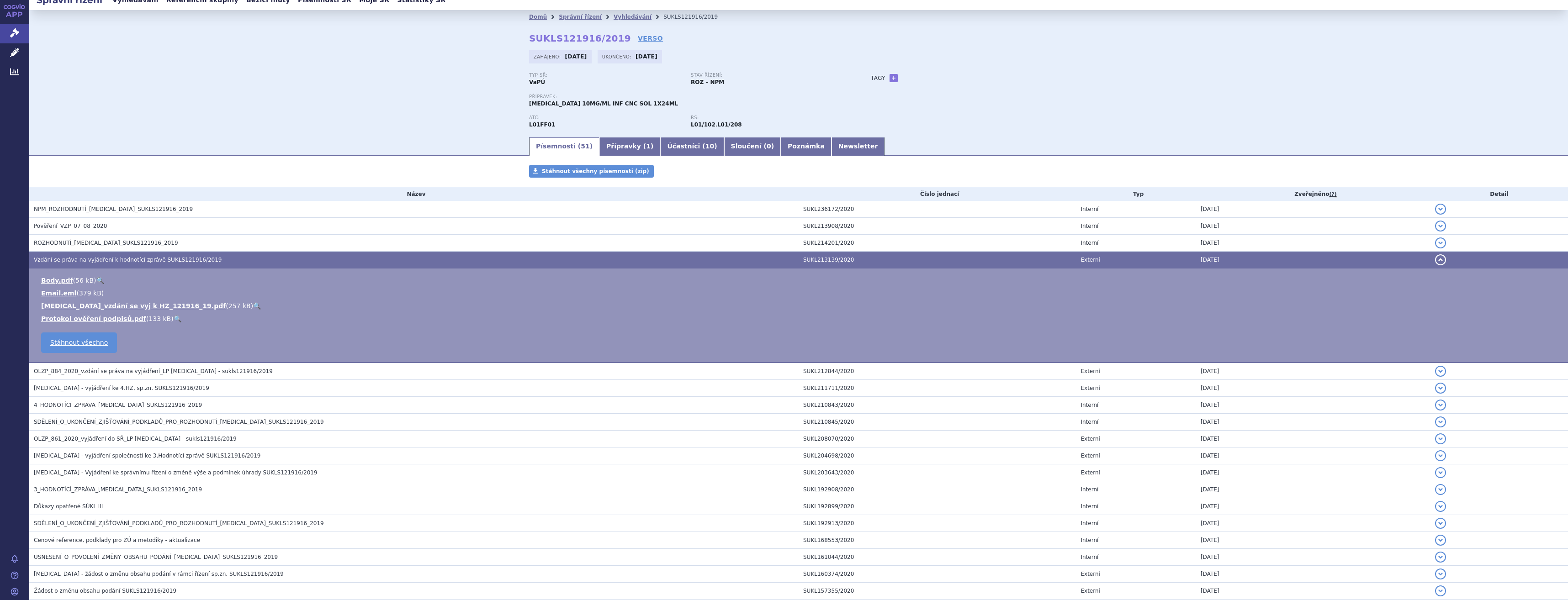
click at [254, 195] on th "Název" at bounding box center [414, 194] width 769 height 14
